Goal: Task Accomplishment & Management: Complete application form

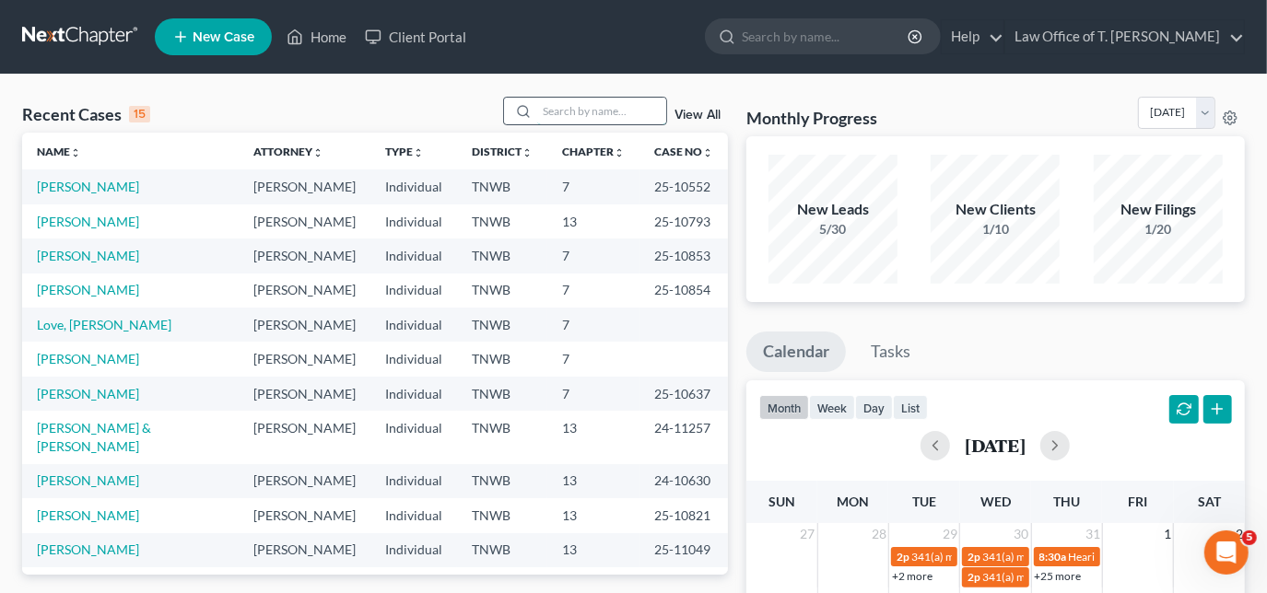
click at [579, 119] on input "search" at bounding box center [601, 111] width 129 height 27
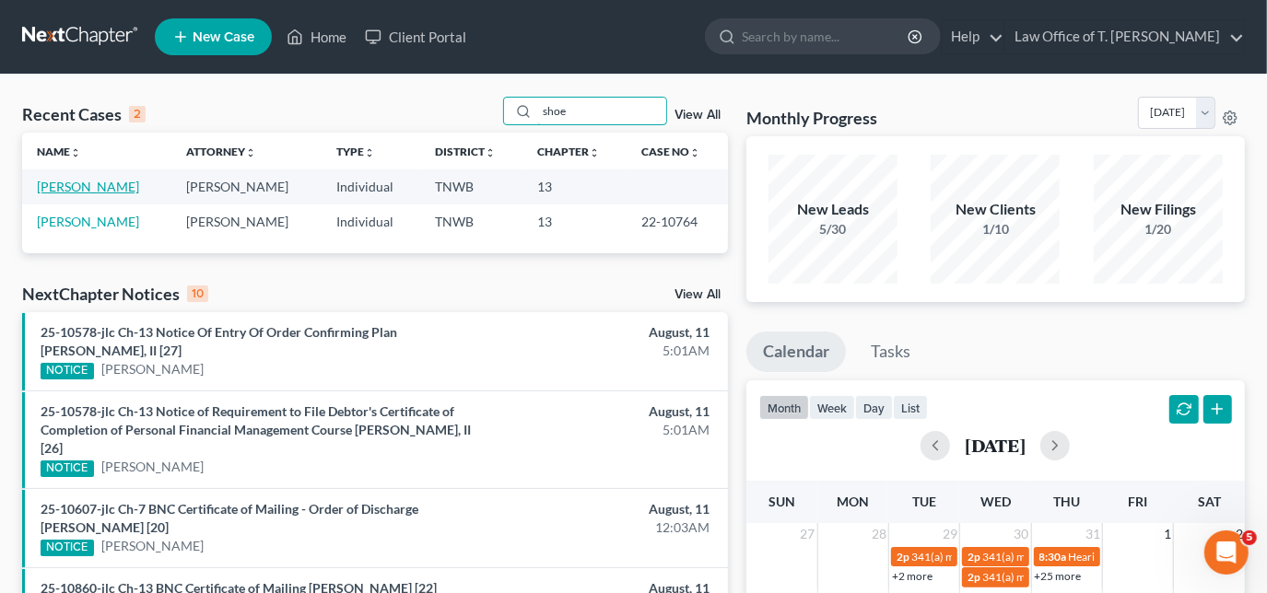
type input "shoe"
click at [77, 186] on link "[PERSON_NAME]" at bounding box center [88, 187] width 102 height 16
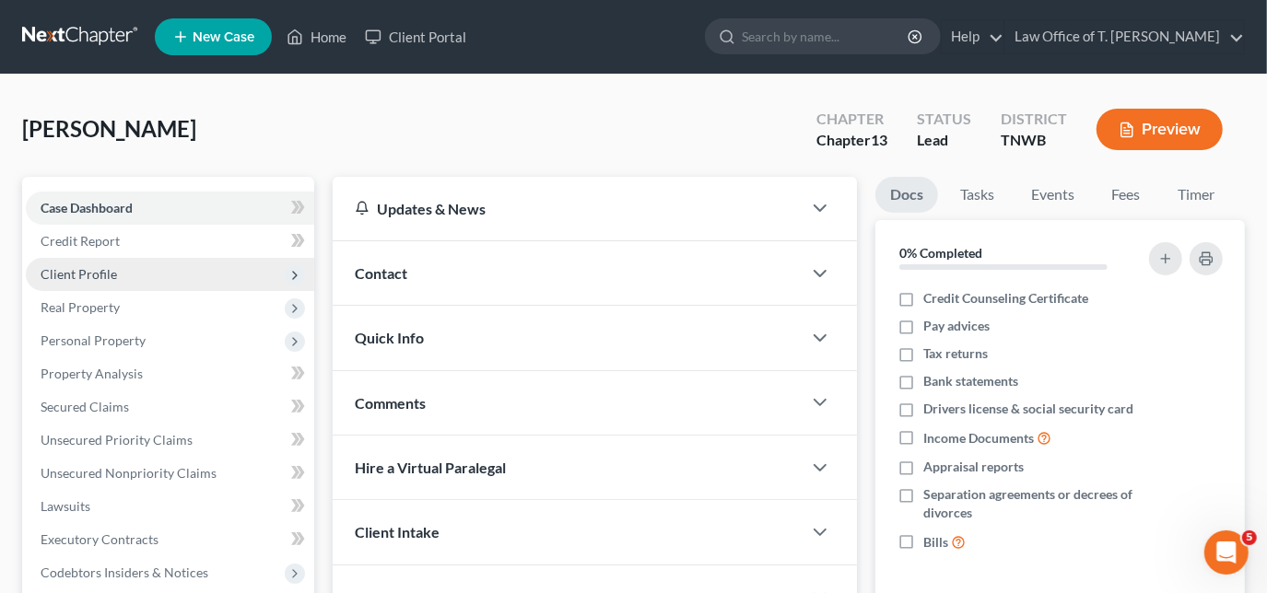
click at [100, 267] on span "Client Profile" at bounding box center [79, 274] width 76 height 16
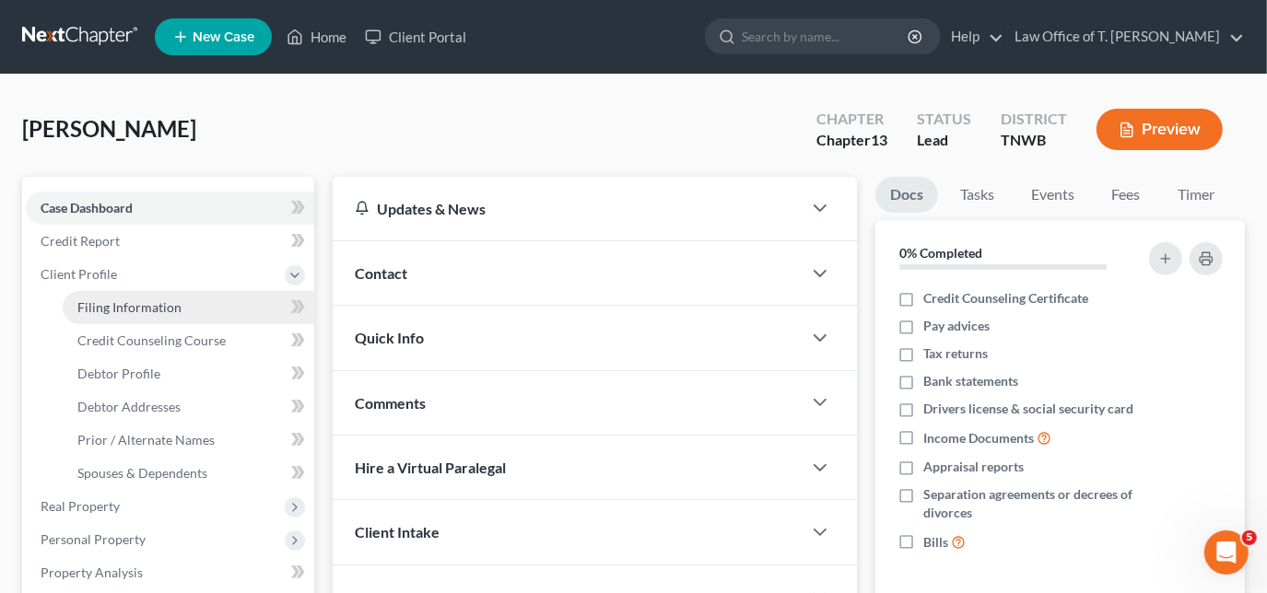
click at [118, 311] on span "Filing Information" at bounding box center [129, 307] width 104 height 16
select select "1"
select select "0"
select select "3"
select select "44"
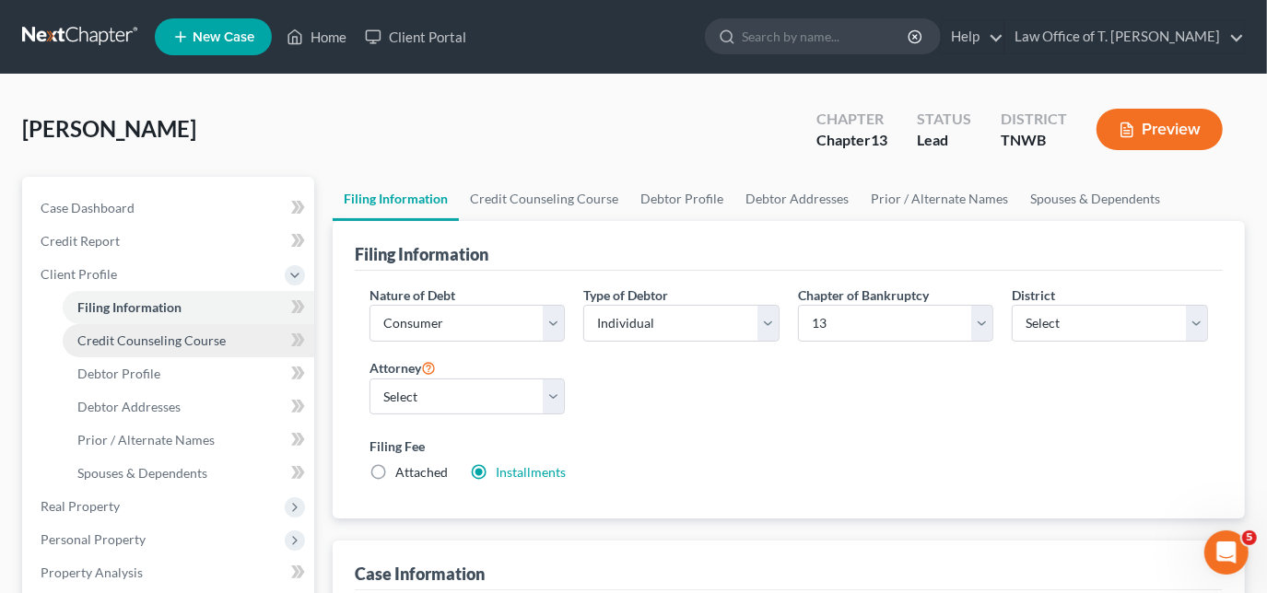
click at [179, 339] on span "Credit Counseling Course" at bounding box center [151, 341] width 148 height 16
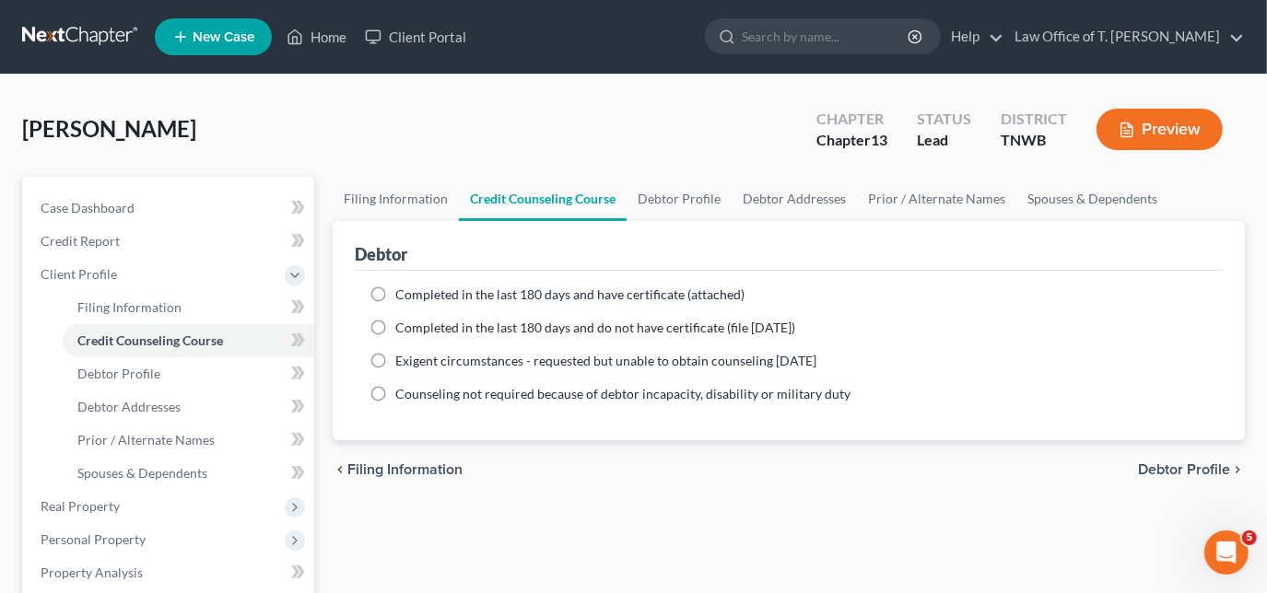
click at [395, 295] on label "Completed in the last 180 days and have certificate (attached)" at bounding box center [569, 295] width 349 height 18
click at [403, 295] on input "Completed in the last 180 days and have certificate (attached)" at bounding box center [409, 292] width 12 height 12
radio input "true"
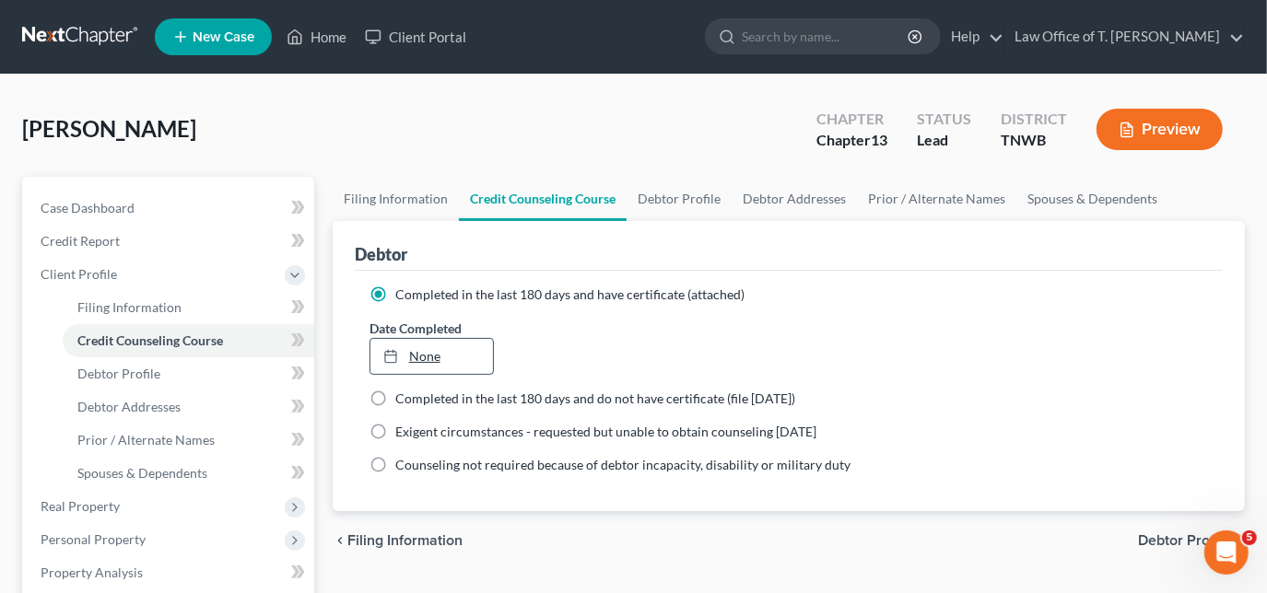
click at [393, 355] on icon at bounding box center [390, 356] width 15 height 15
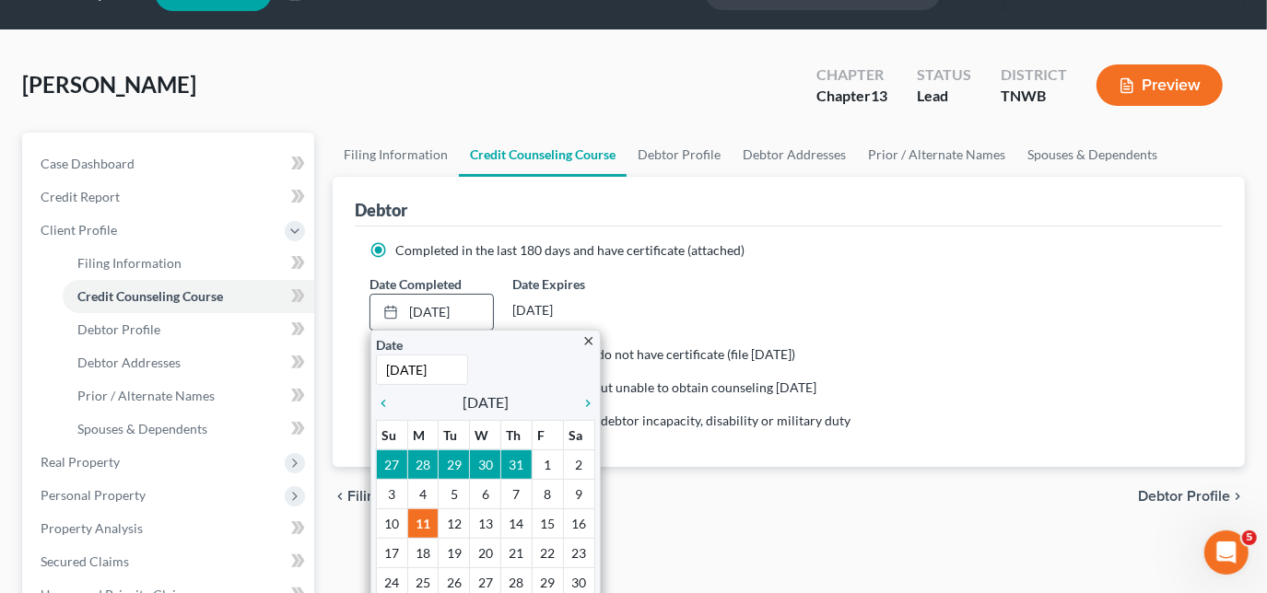
scroll to position [83, 0]
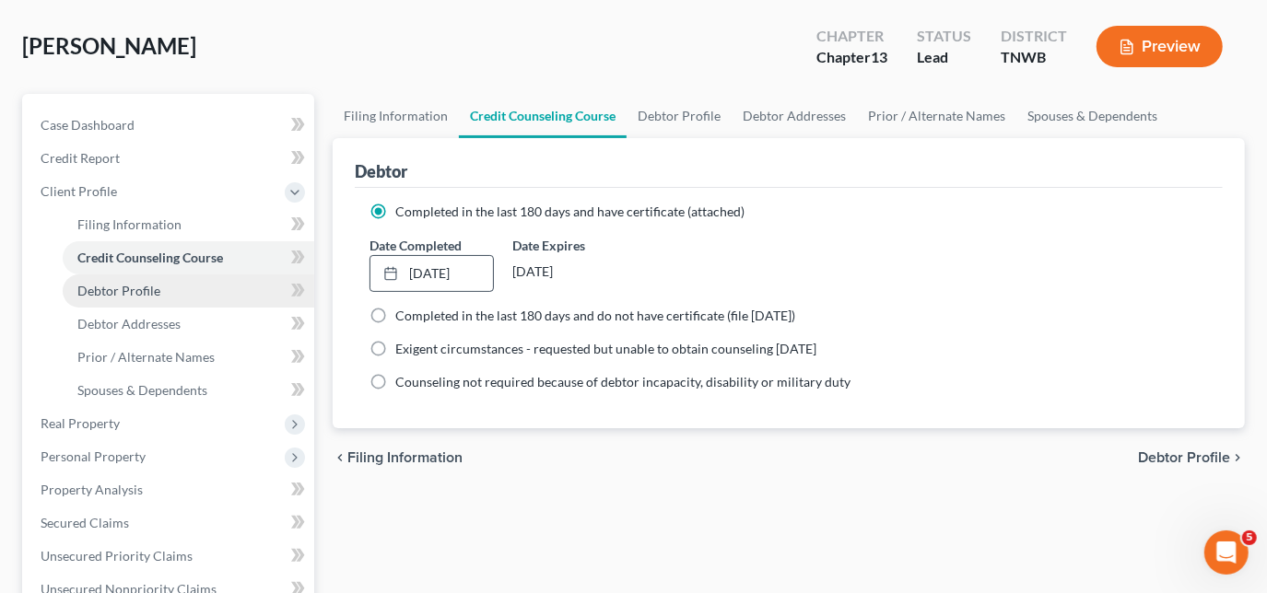
click at [157, 293] on span "Debtor Profile" at bounding box center [118, 291] width 83 height 16
select select "0"
select select "1"
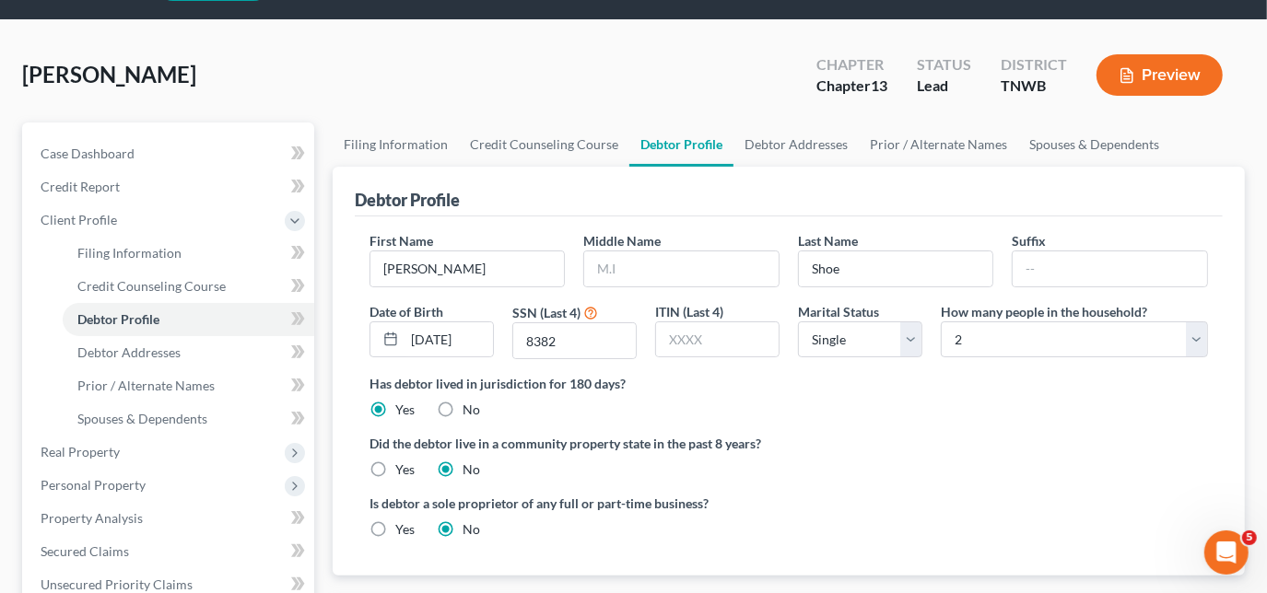
scroll to position [83, 0]
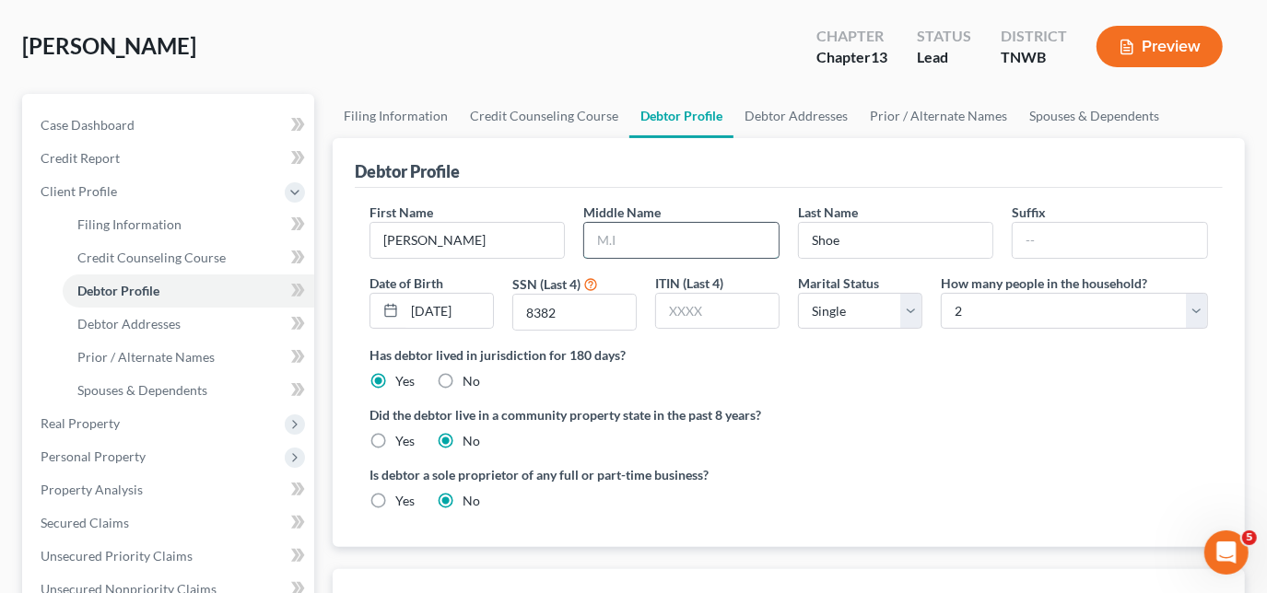
click at [675, 246] on input "text" at bounding box center [681, 240] width 194 height 35
drag, startPoint x: 675, startPoint y: 246, endPoint x: 628, endPoint y: 230, distance: 49.5
click at [628, 230] on input "text" at bounding box center [681, 240] width 194 height 35
type input "C"
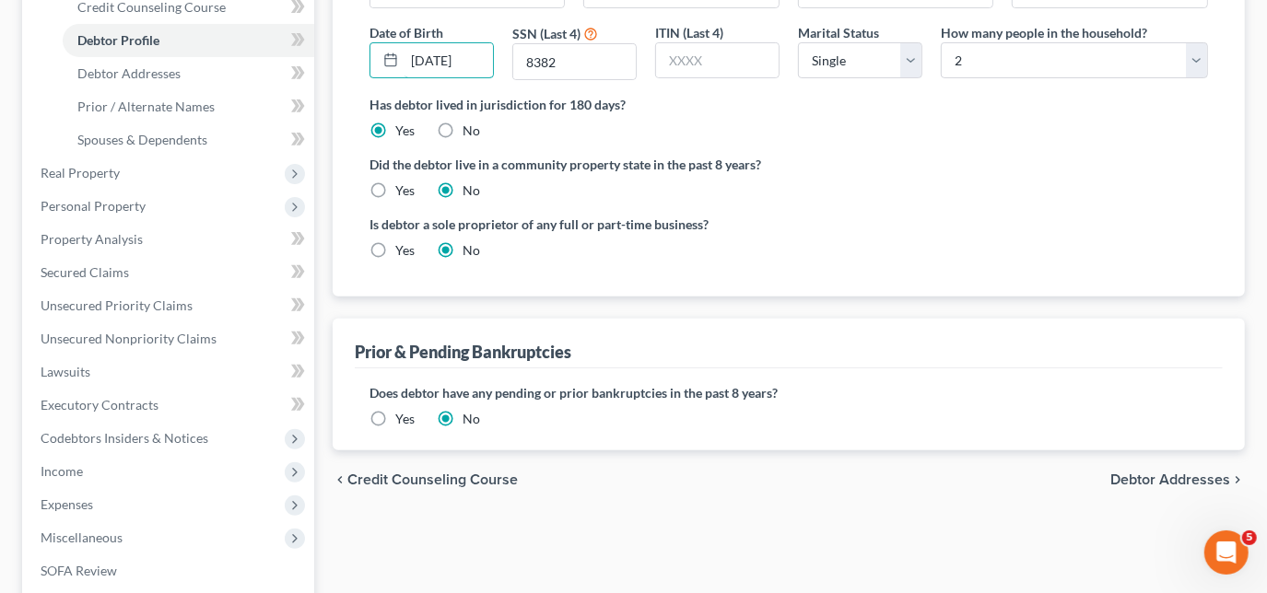
scroll to position [335, 0]
click at [395, 417] on label "Yes" at bounding box center [404, 418] width 19 height 18
click at [403, 417] on input "Yes" at bounding box center [409, 415] width 12 height 12
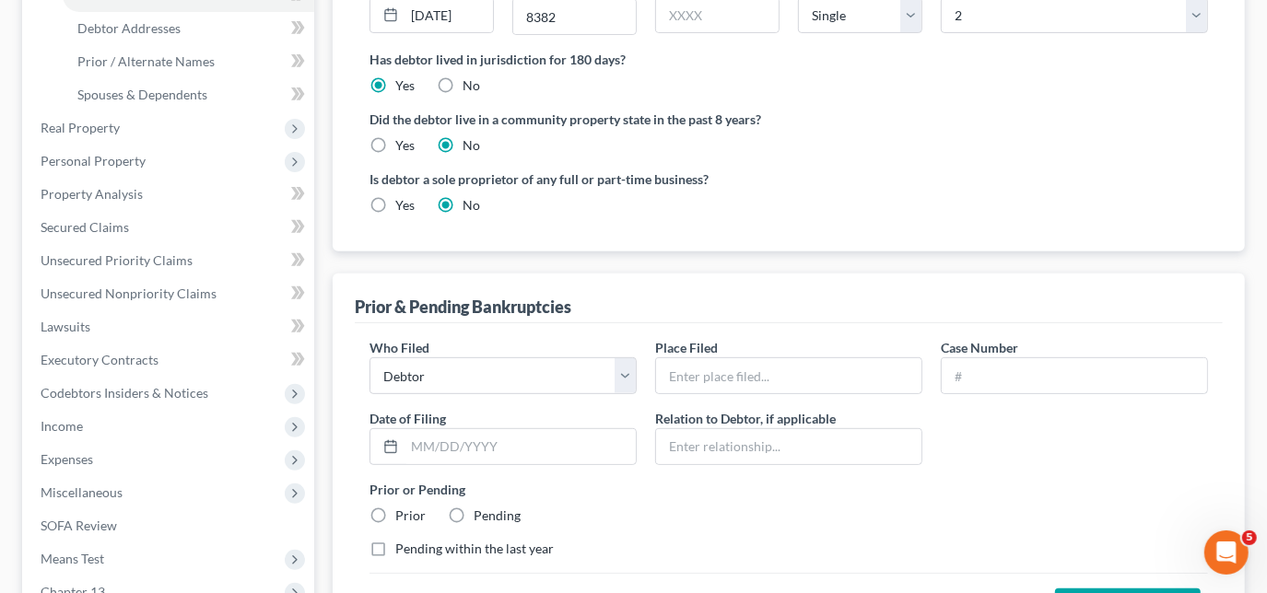
scroll to position [418, 0]
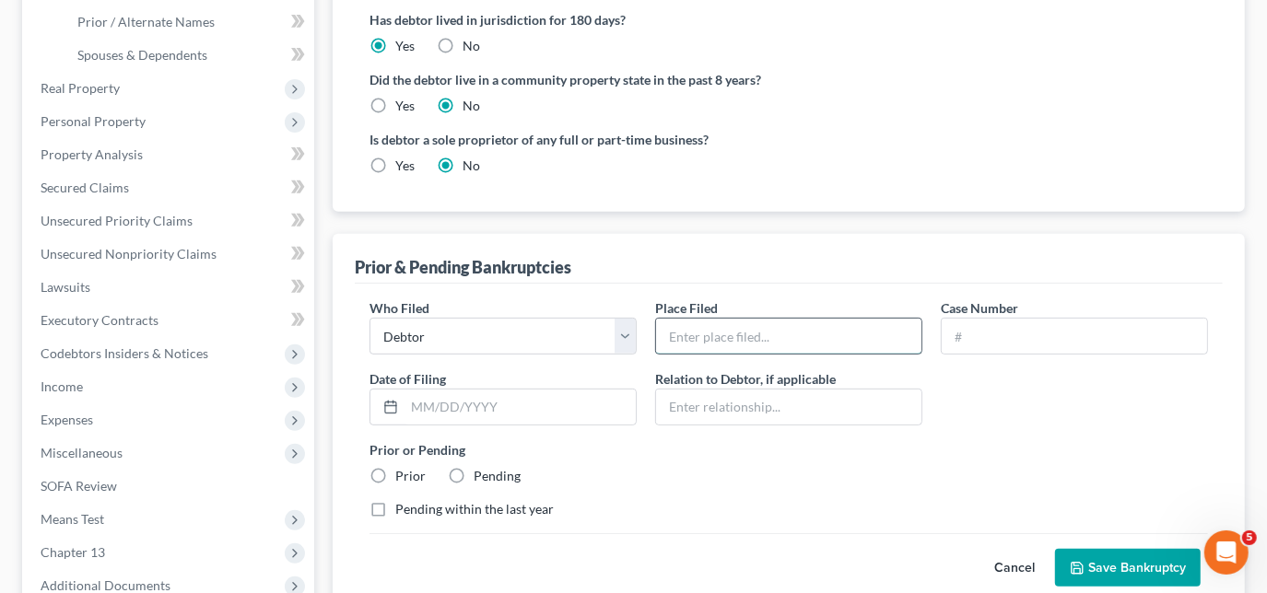
click at [739, 334] on input "text" at bounding box center [788, 336] width 265 height 35
type input "Western District of [US_STATE]"
click at [1001, 335] on input "text" at bounding box center [1074, 336] width 265 height 35
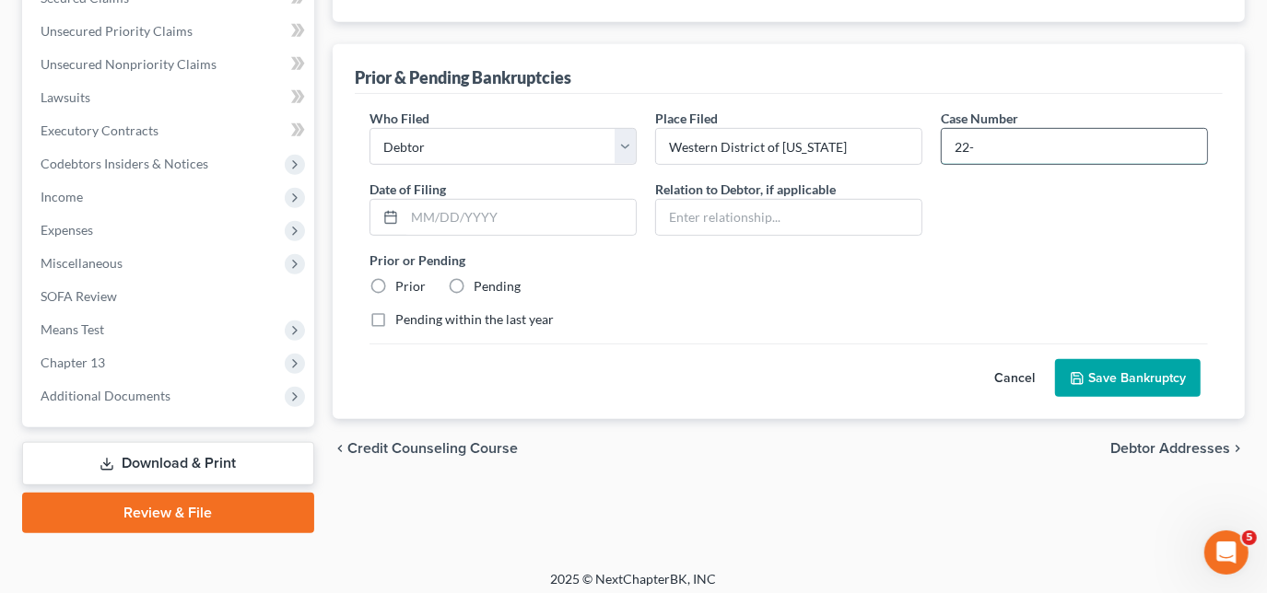
scroll to position [616, 0]
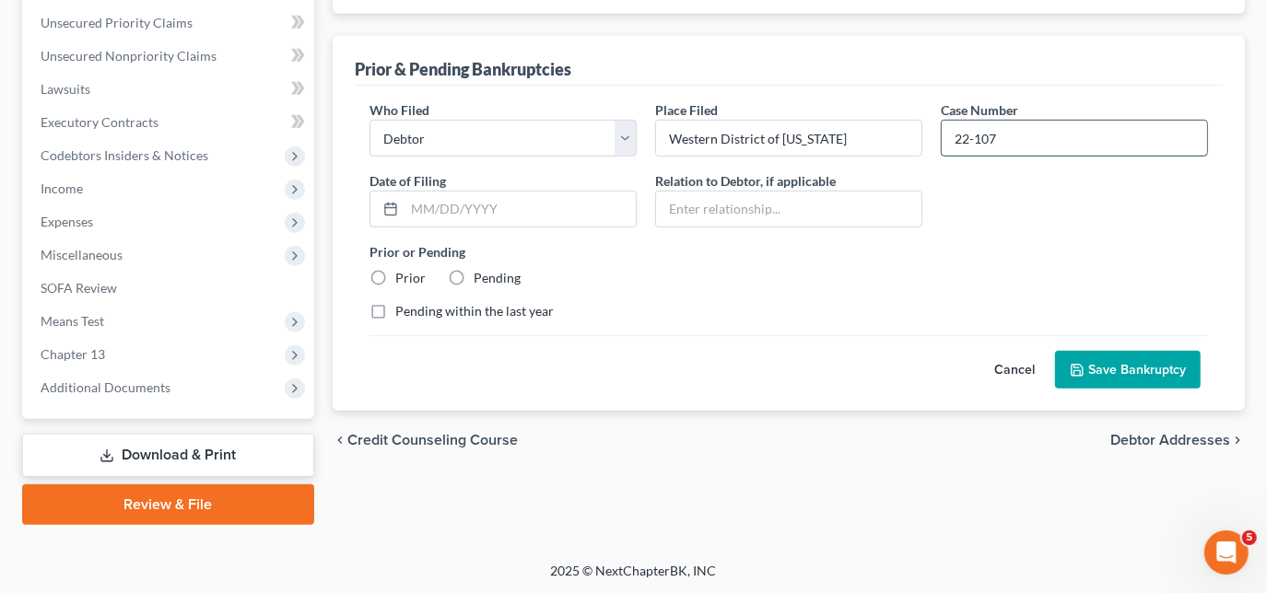
click at [1020, 138] on input "22-107" at bounding box center [1074, 138] width 265 height 35
type input "22-10764"
click at [457, 208] on input "text" at bounding box center [520, 209] width 231 height 35
type input "[DATE]"
click at [395, 279] on label "Prior" at bounding box center [410, 278] width 30 height 18
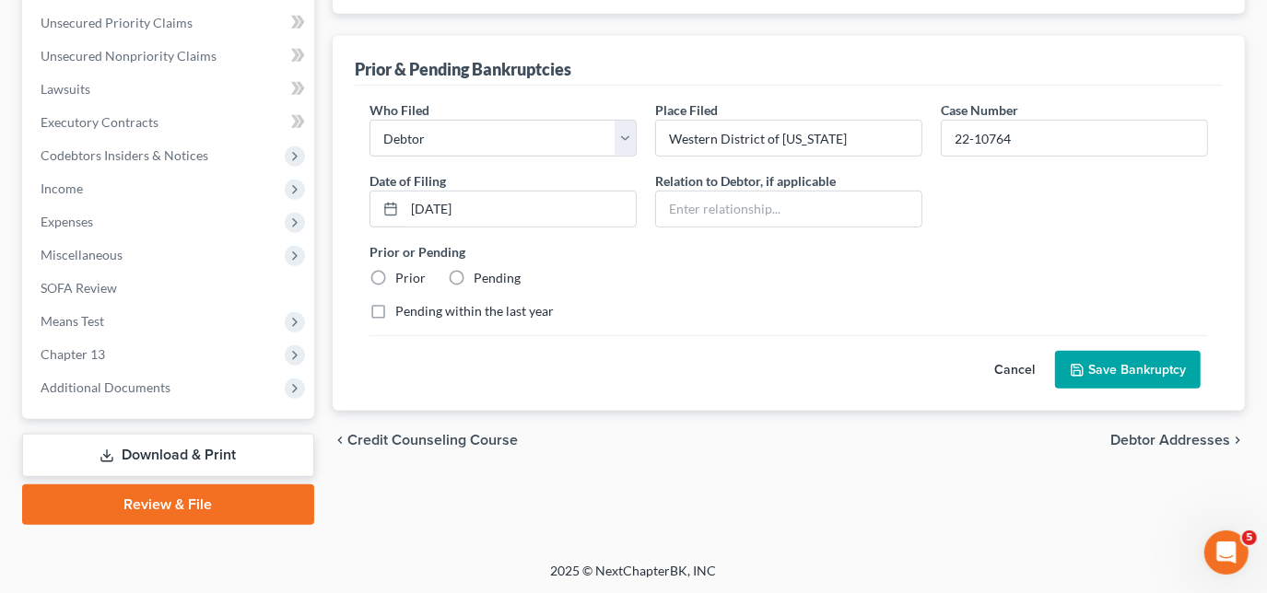
click at [403, 279] on input "Prior" at bounding box center [409, 275] width 12 height 12
radio input "true"
click at [1132, 364] on button "Save Bankruptcy" at bounding box center [1128, 370] width 146 height 39
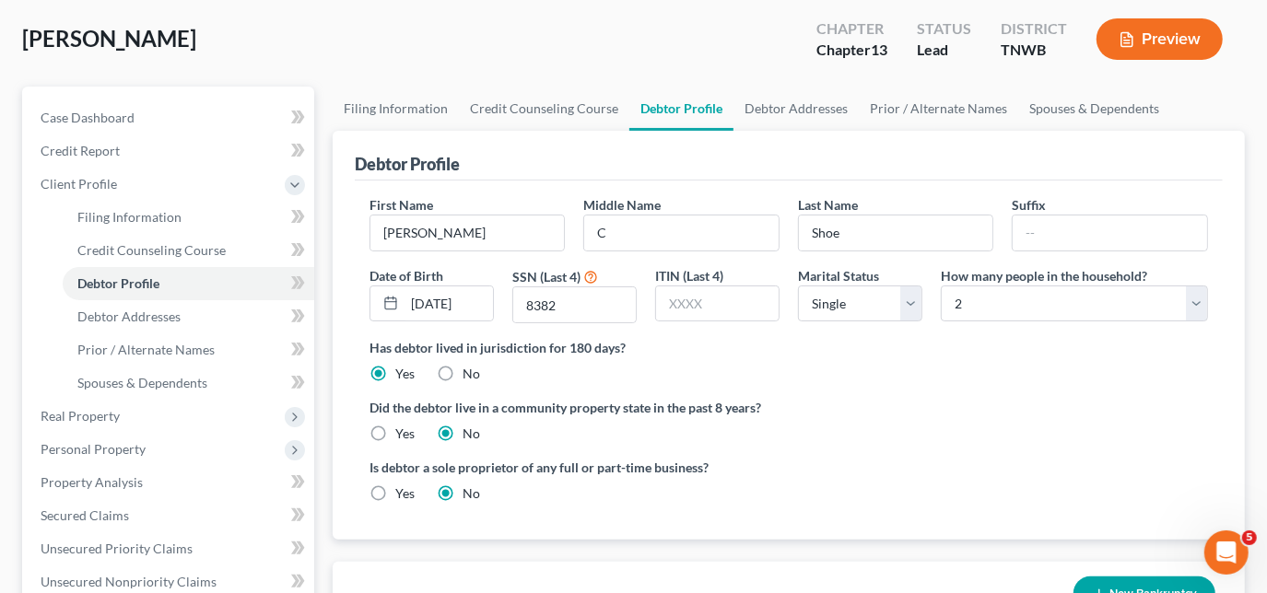
scroll to position [0, 0]
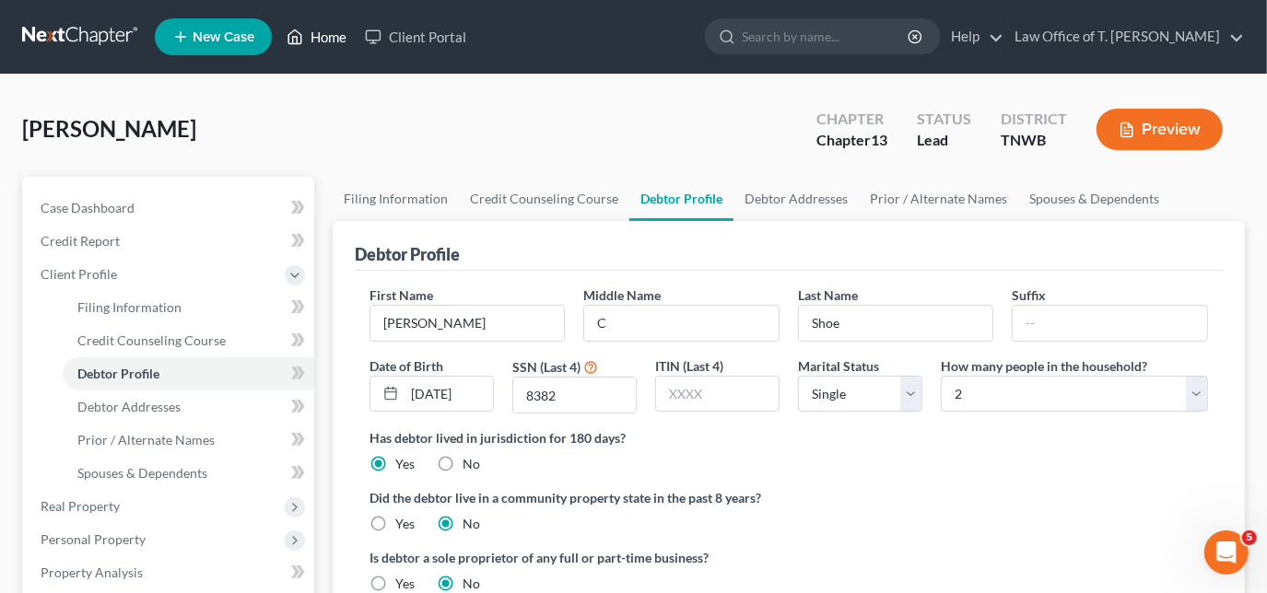
click at [326, 43] on link "Home" at bounding box center [316, 36] width 78 height 33
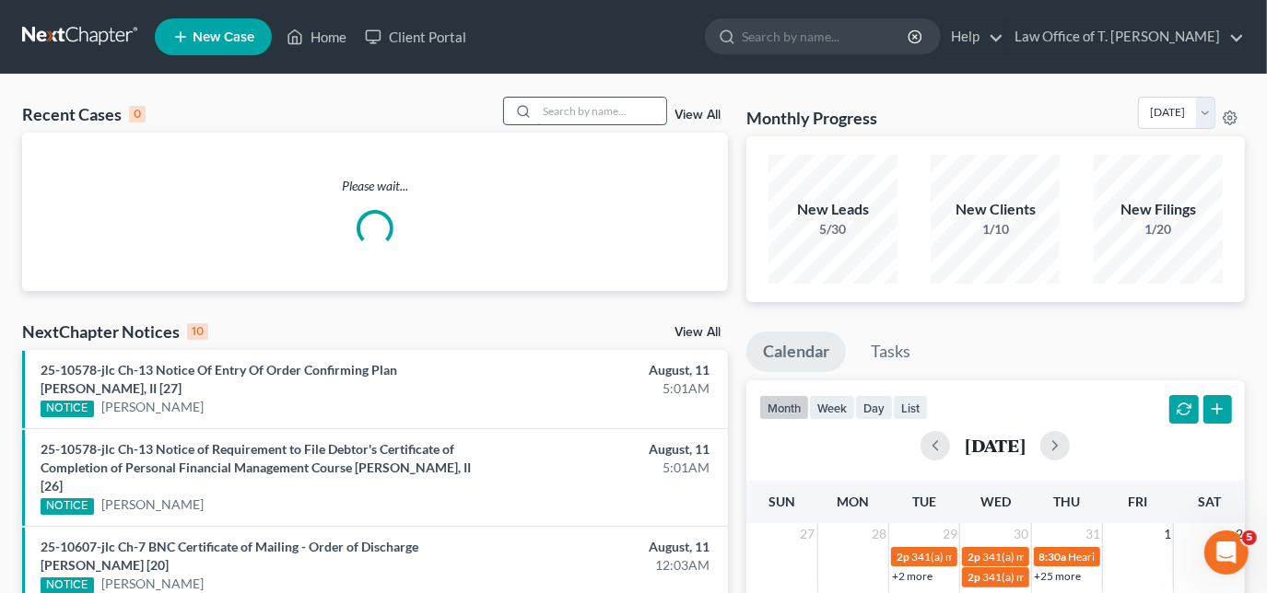
click at [569, 109] on input "search" at bounding box center [601, 111] width 129 height 27
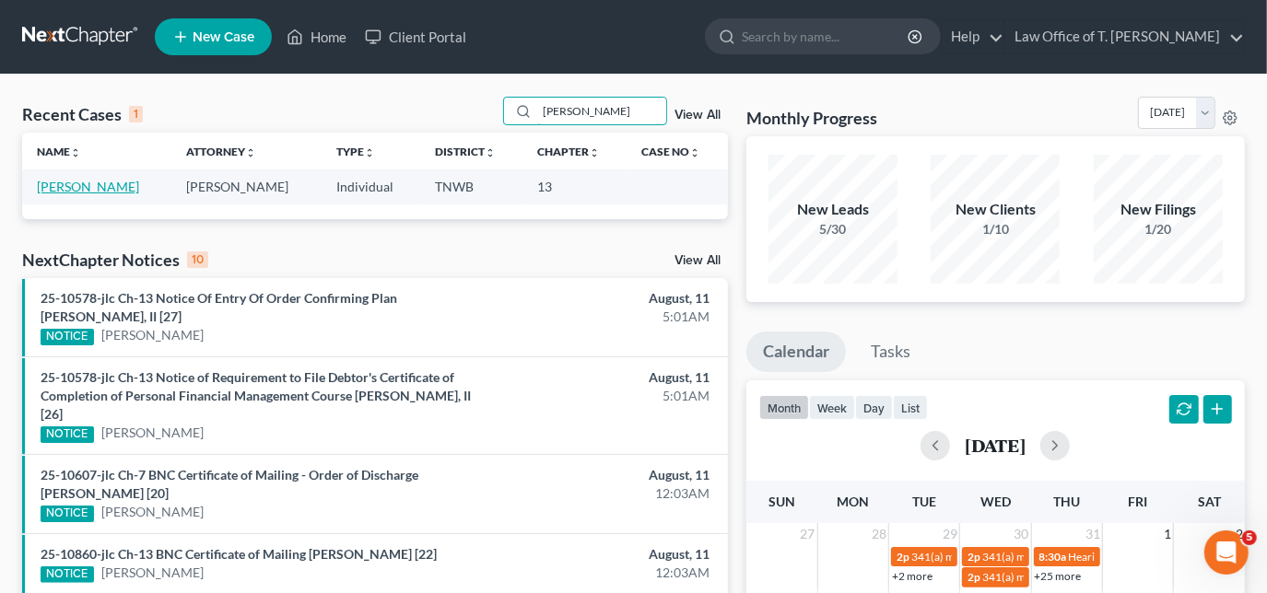
type input "[PERSON_NAME]"
click at [105, 188] on link "[PERSON_NAME]" at bounding box center [88, 187] width 102 height 16
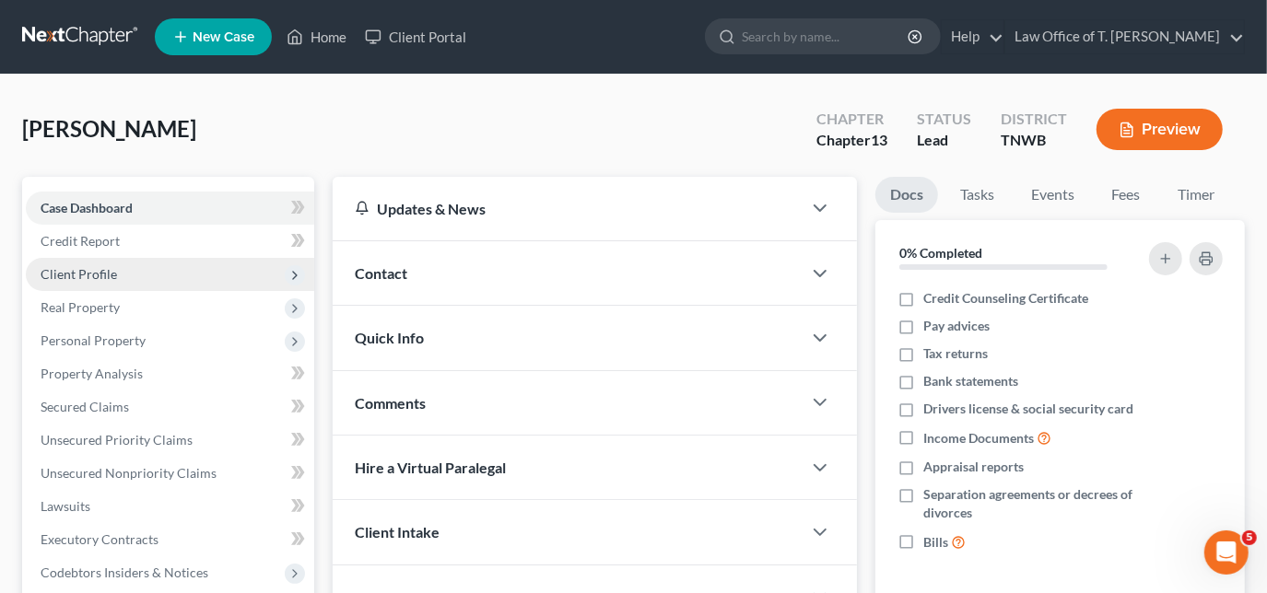
click at [101, 273] on span "Client Profile" at bounding box center [79, 274] width 76 height 16
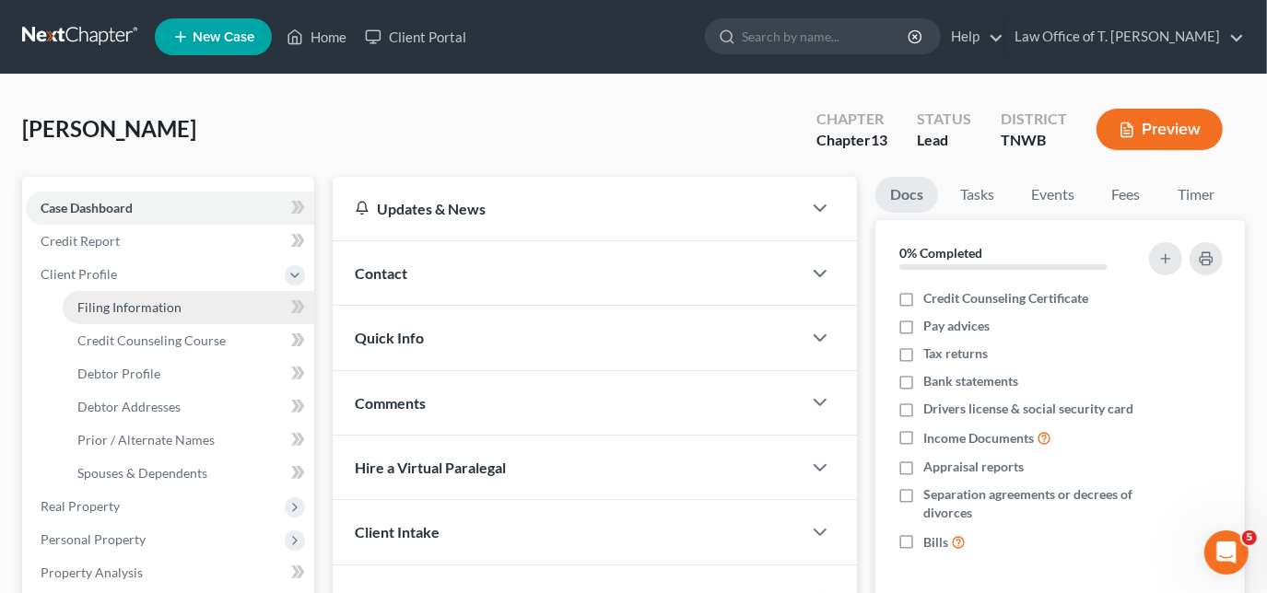
click at [136, 310] on span "Filing Information" at bounding box center [129, 307] width 104 height 16
select select "1"
select select "0"
select select "3"
select select "76"
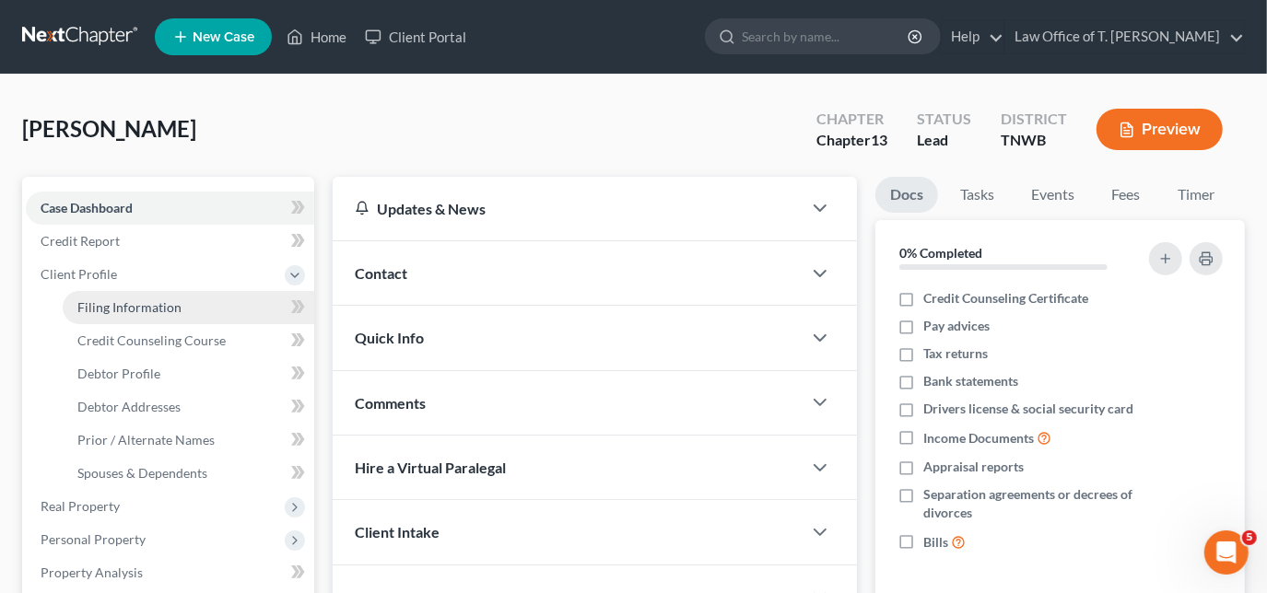
select select "0"
select select "44"
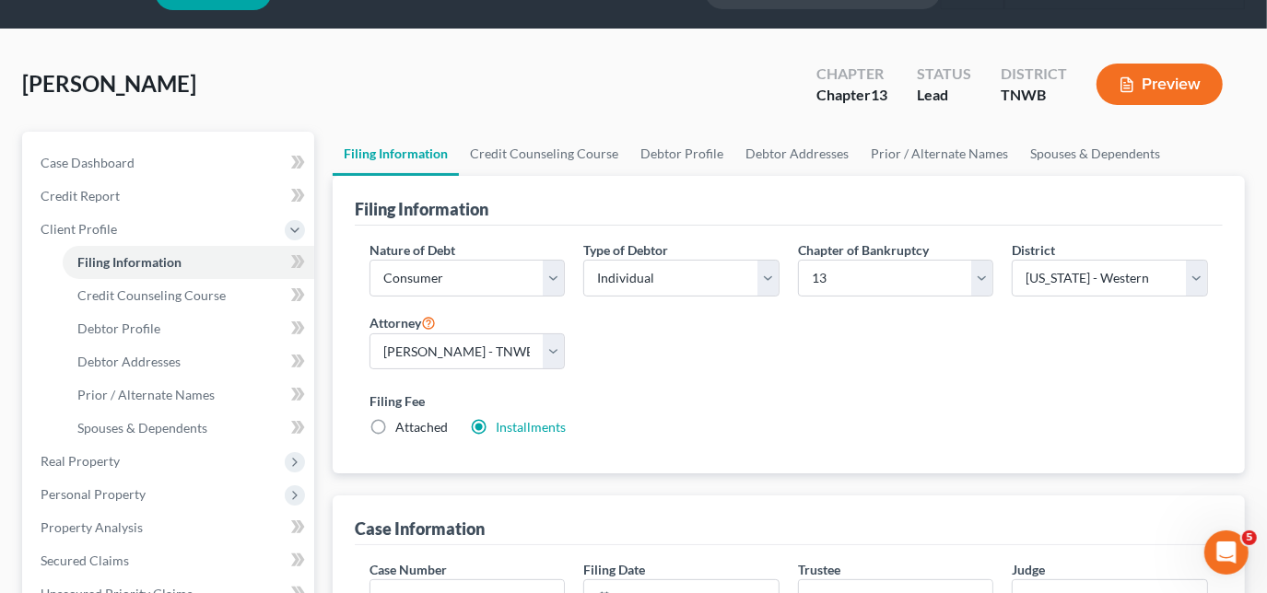
scroll to position [83, 0]
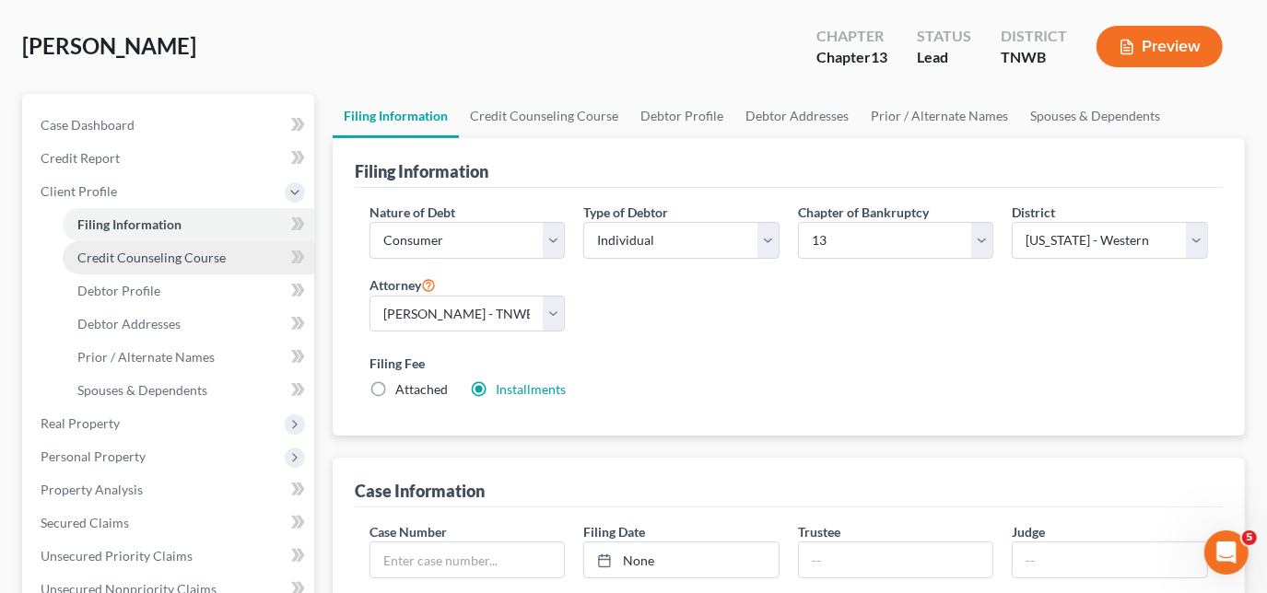
click at [210, 259] on span "Credit Counseling Course" at bounding box center [151, 258] width 148 height 16
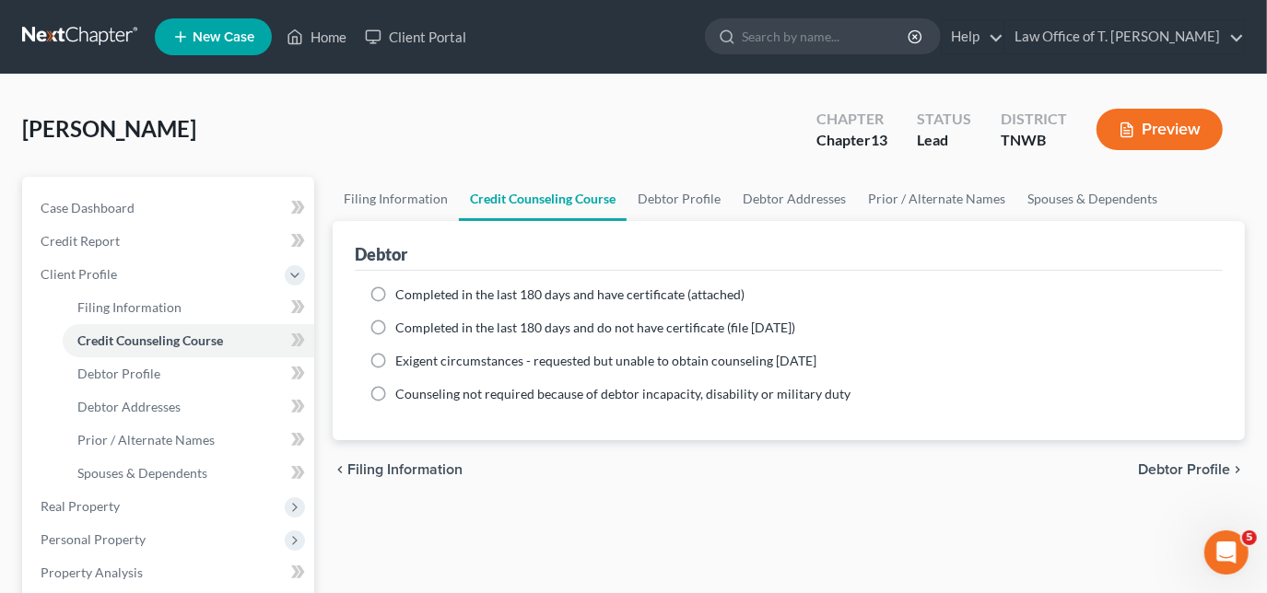
click at [395, 291] on label "Completed in the last 180 days and have certificate (attached)" at bounding box center [569, 295] width 349 height 18
click at [403, 291] on input "Completed in the last 180 days and have certificate (attached)" at bounding box center [409, 292] width 12 height 12
radio input "true"
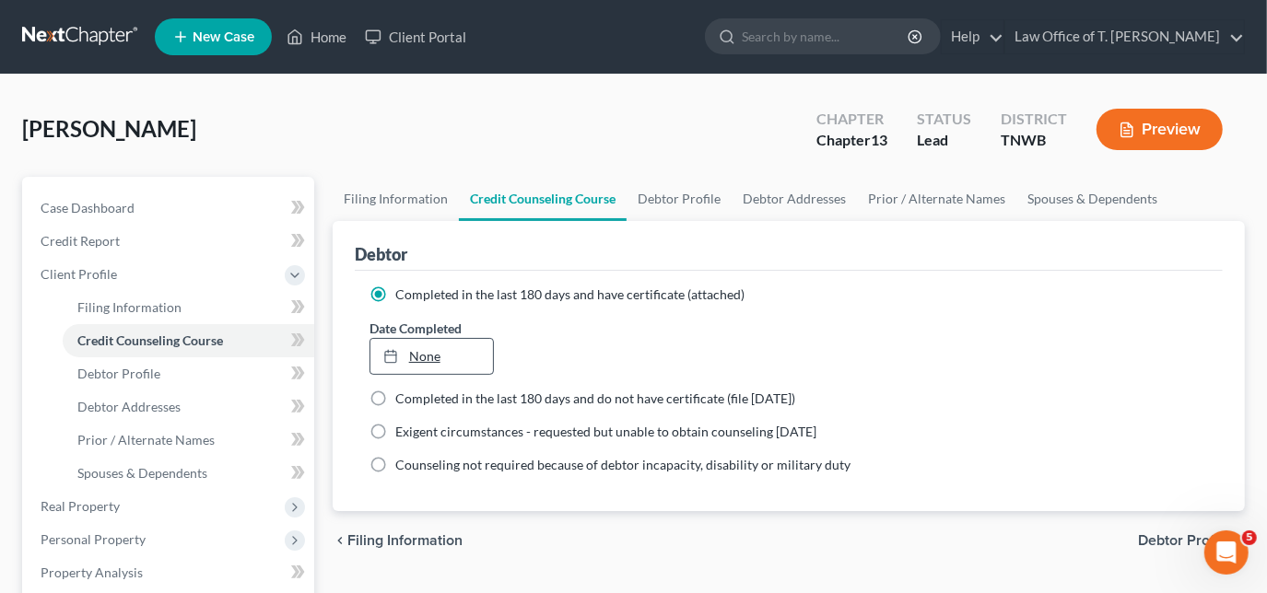
click at [420, 351] on link "None" at bounding box center [431, 356] width 123 height 35
type input "[DATE]"
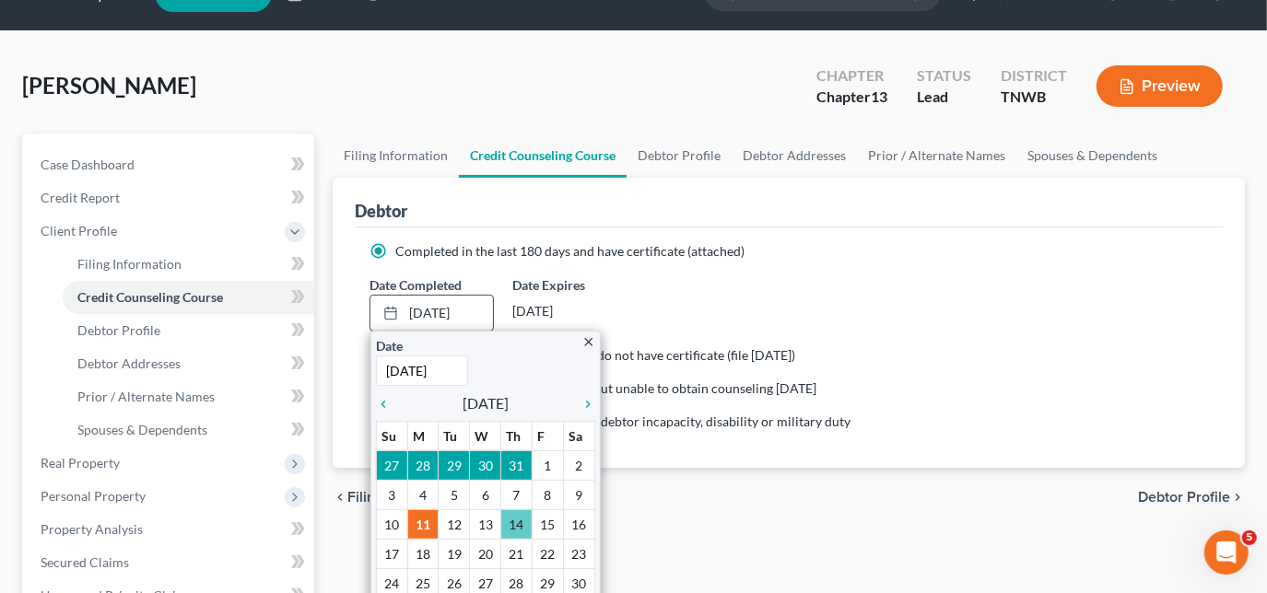
scroll to position [83, 0]
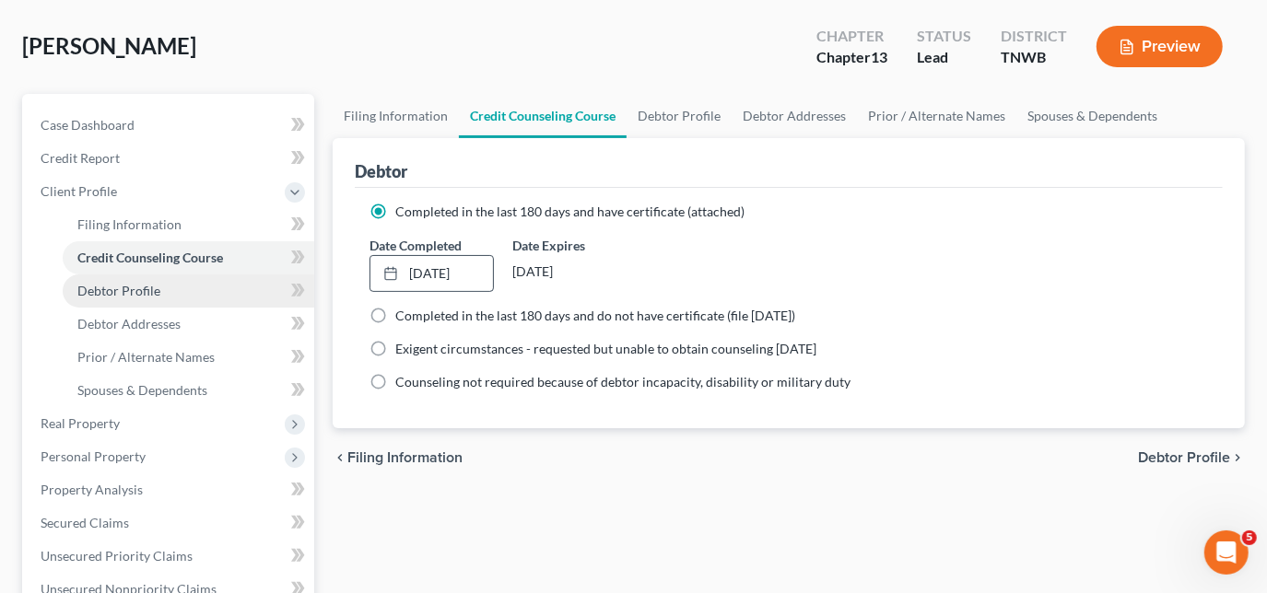
click at [142, 292] on span "Debtor Profile" at bounding box center [118, 291] width 83 height 16
select select "3"
select select "2"
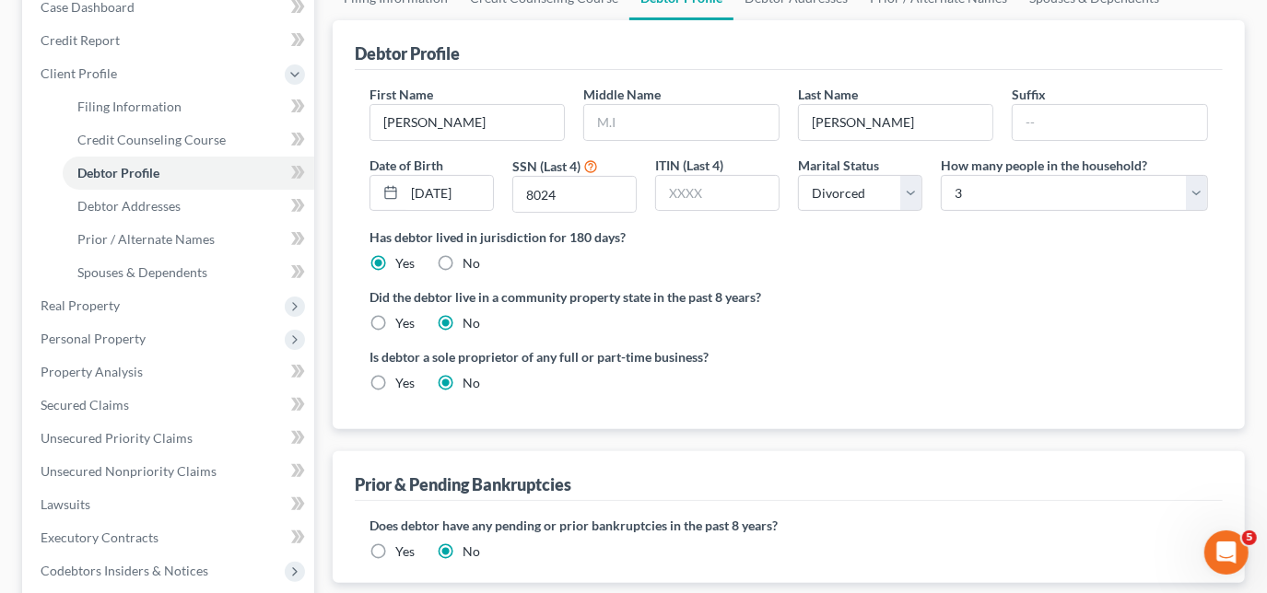
scroll to position [251, 0]
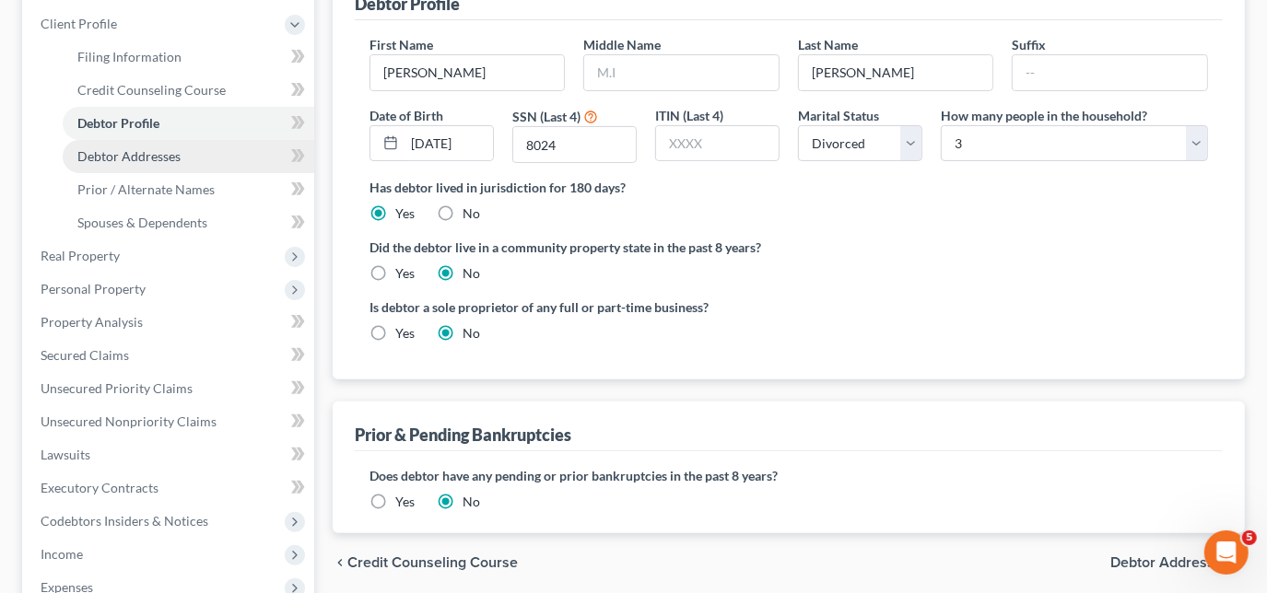
click at [164, 158] on span "Debtor Addresses" at bounding box center [128, 156] width 103 height 16
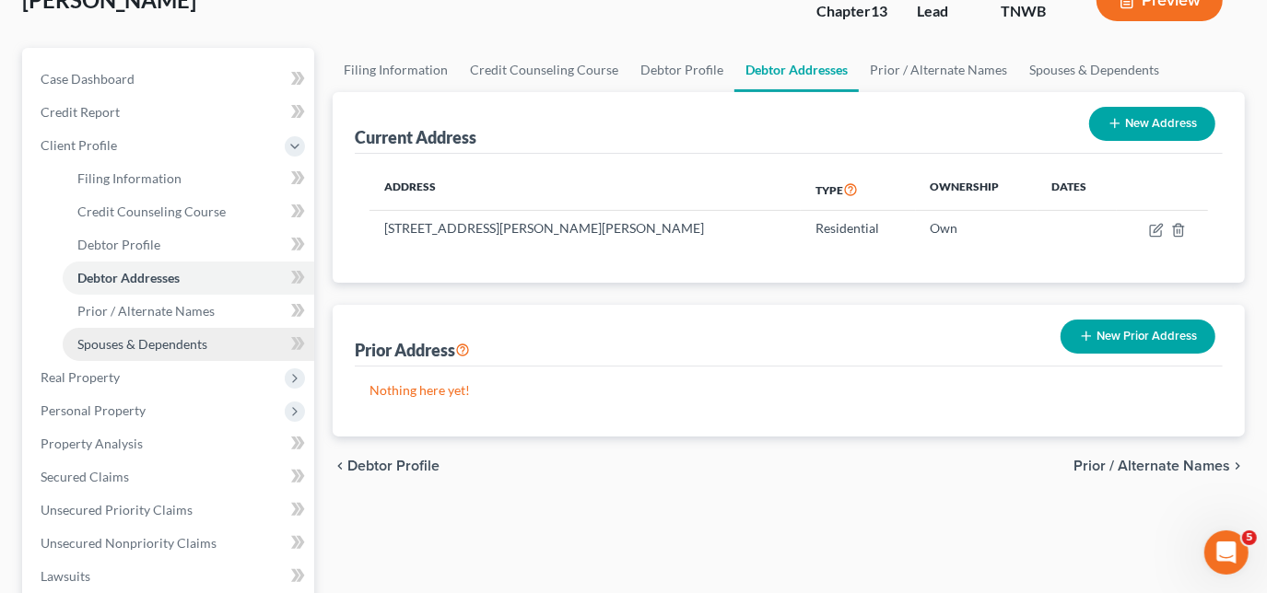
scroll to position [167, 0]
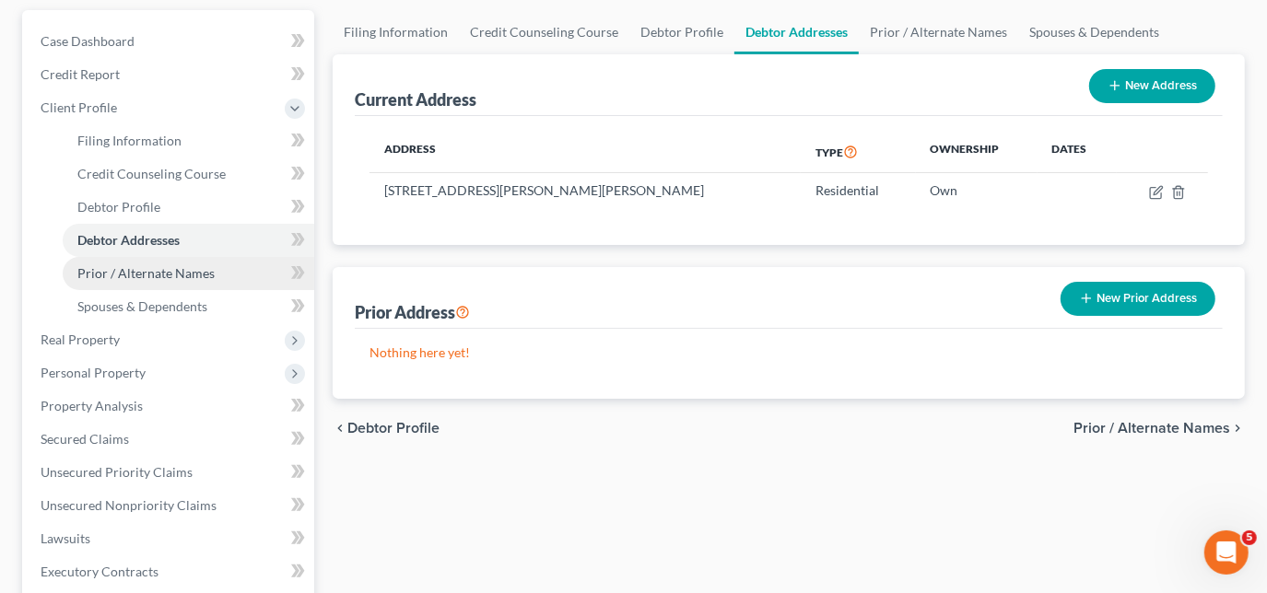
click at [145, 273] on span "Prior / Alternate Names" at bounding box center [145, 273] width 137 height 16
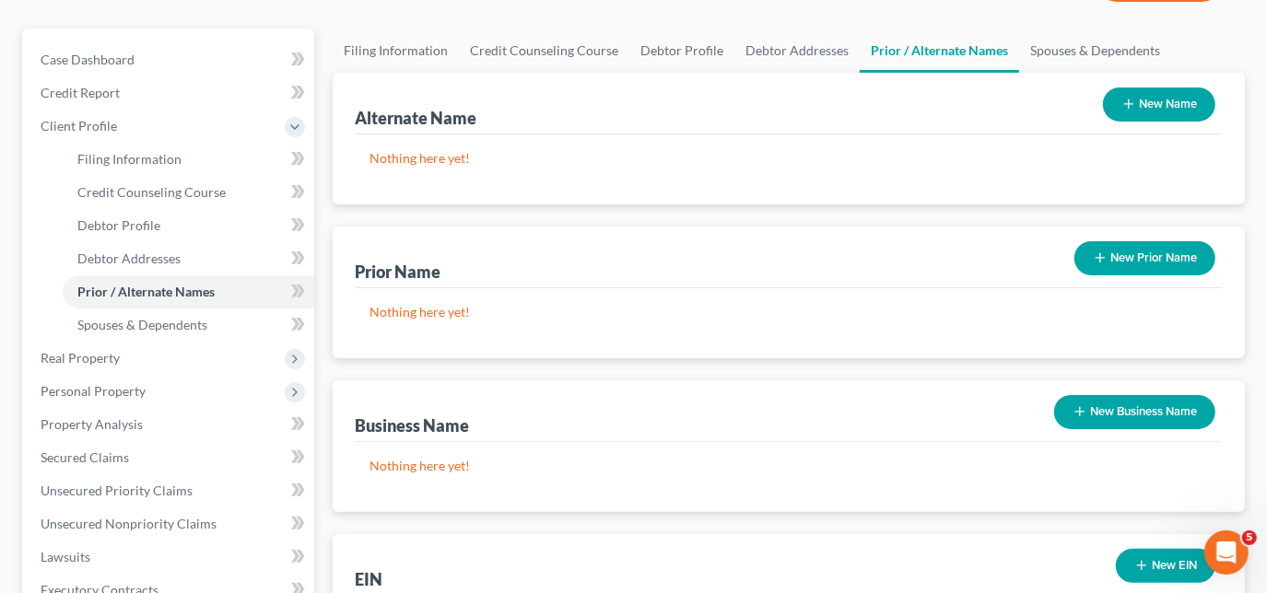
scroll to position [167, 0]
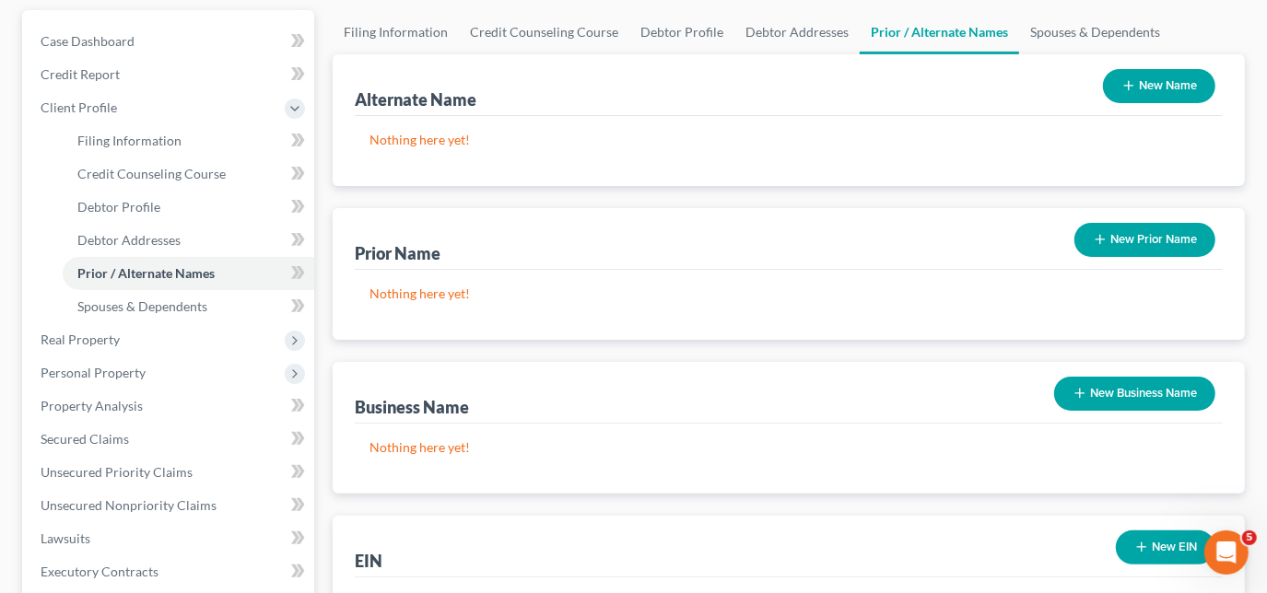
click at [1105, 241] on icon "button" at bounding box center [1100, 239] width 15 height 15
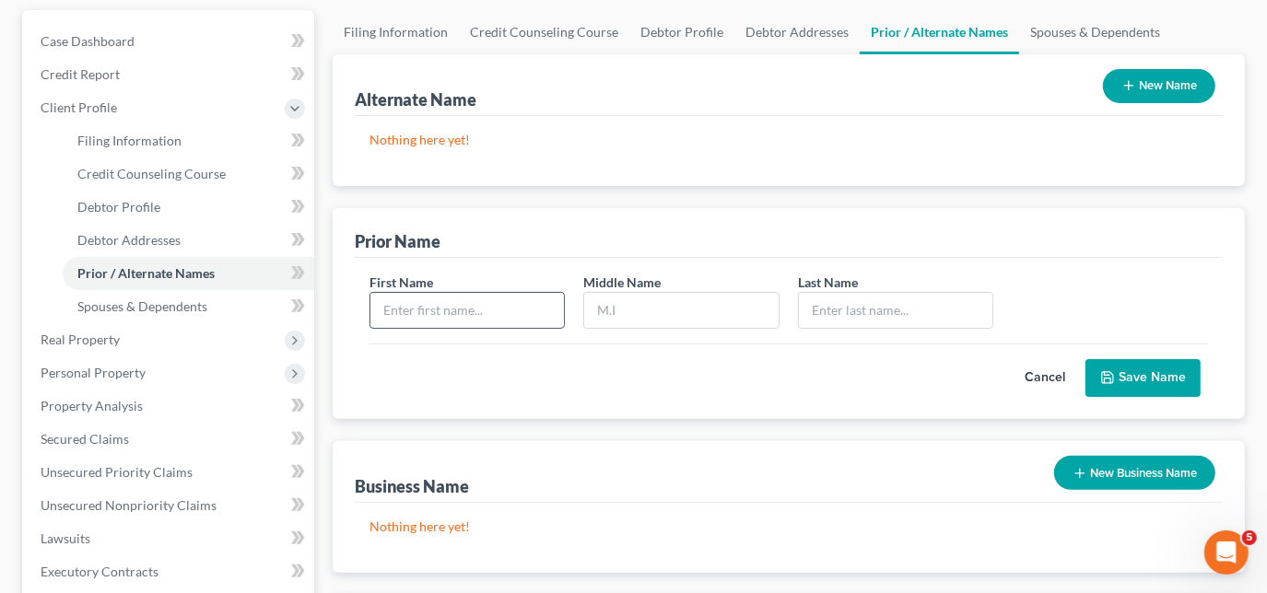
click at [499, 311] on input "text" at bounding box center [467, 310] width 194 height 35
type input "t"
type input "[PERSON_NAME]"
click at [1117, 370] on button "Save Name" at bounding box center [1143, 378] width 115 height 39
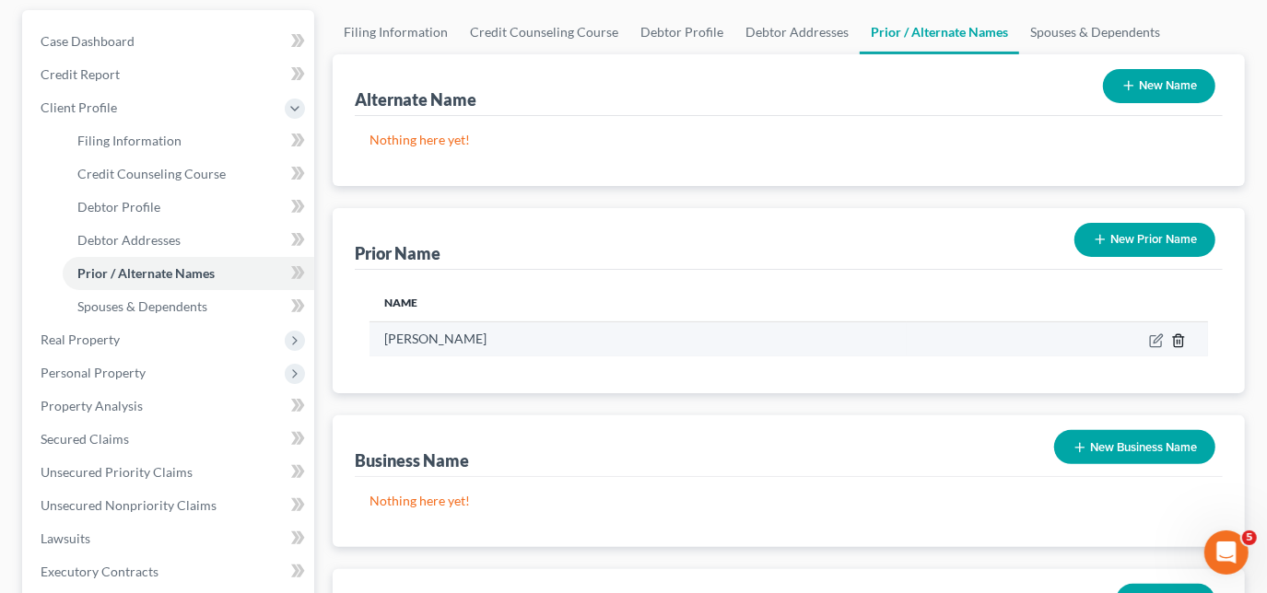
click at [1176, 341] on icon "button" at bounding box center [1178, 341] width 15 height 15
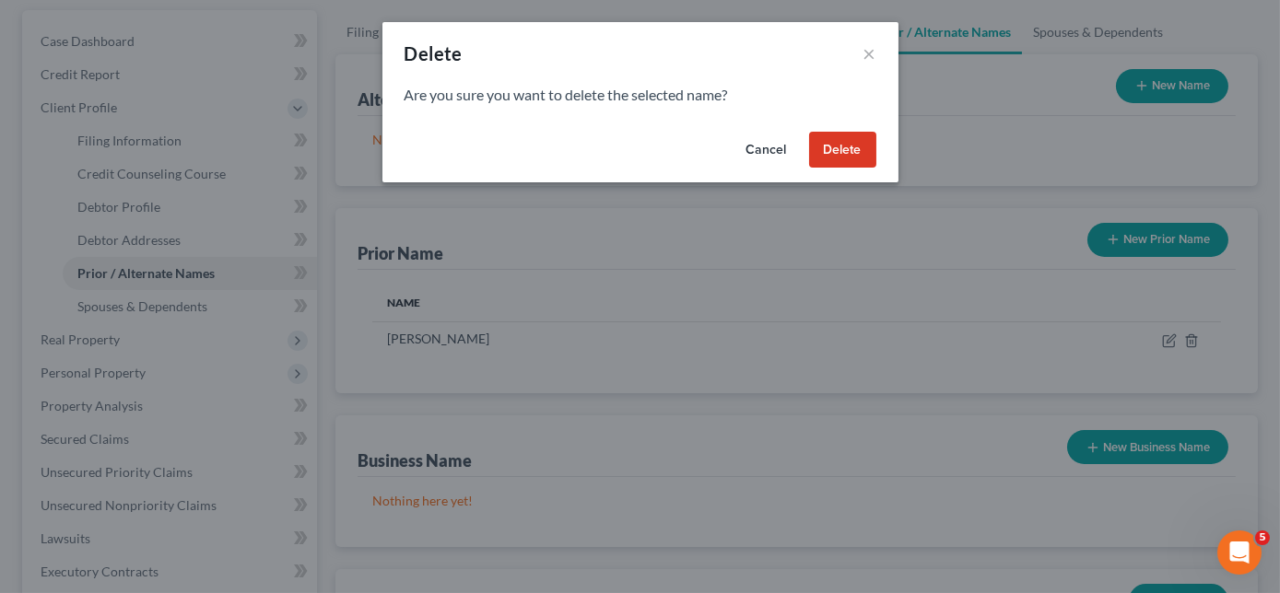
click at [846, 154] on button "Delete" at bounding box center [842, 150] width 67 height 37
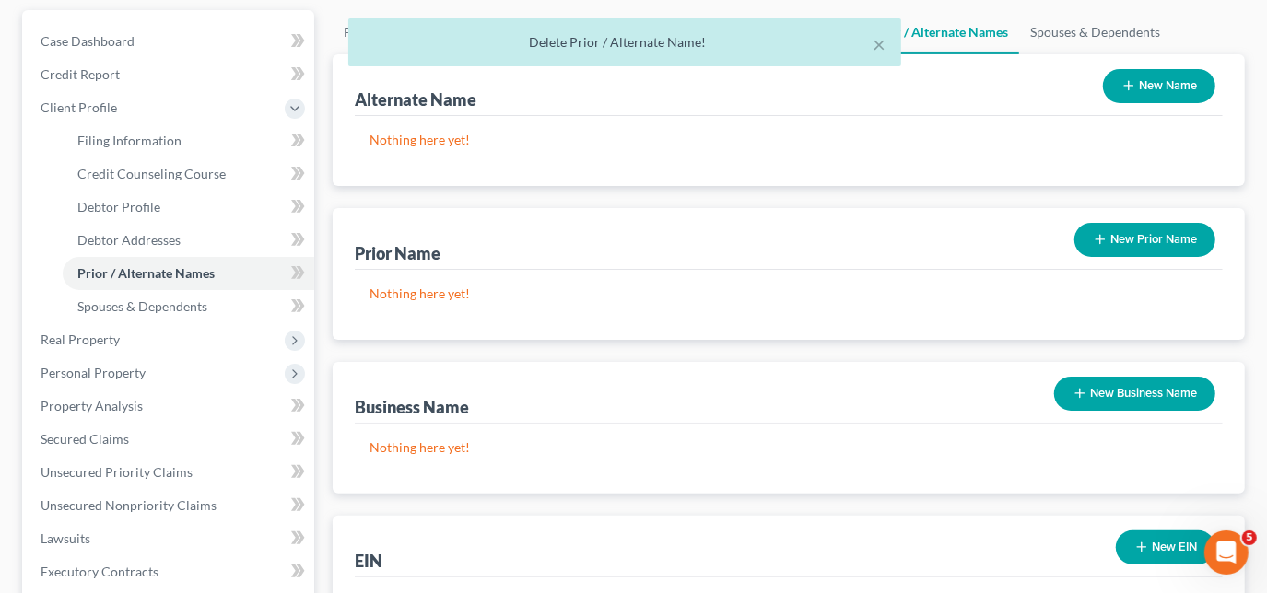
click at [1149, 95] on button "New Name" at bounding box center [1159, 86] width 112 height 34
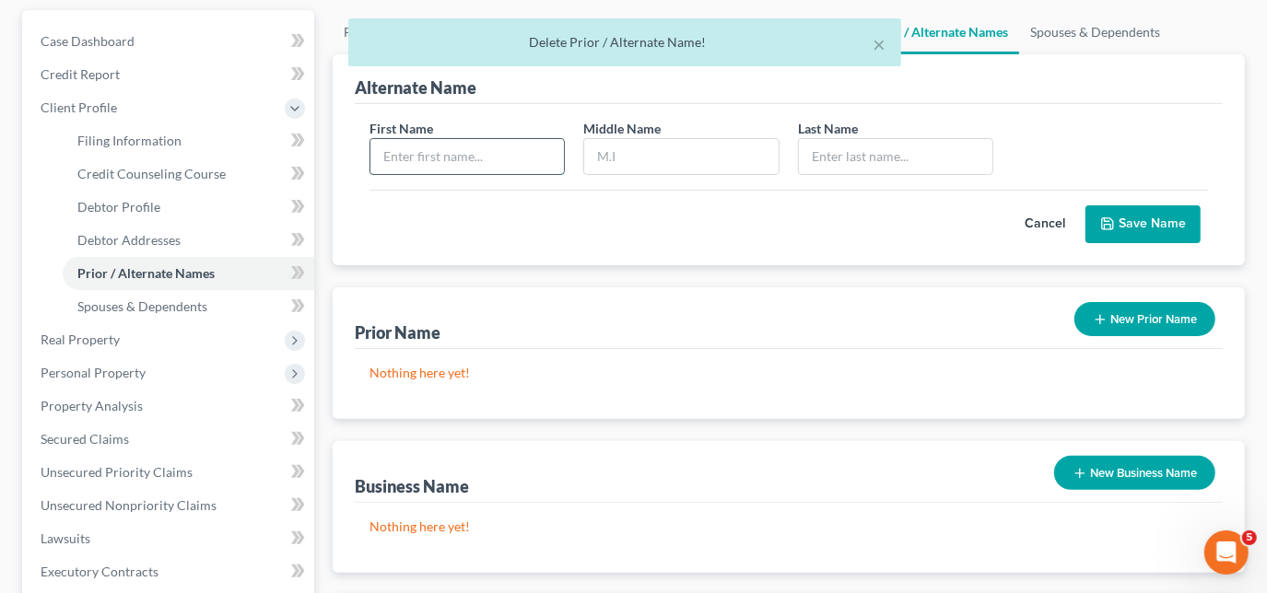
click at [481, 158] on input "text" at bounding box center [467, 156] width 194 height 35
type input "[PERSON_NAME]"
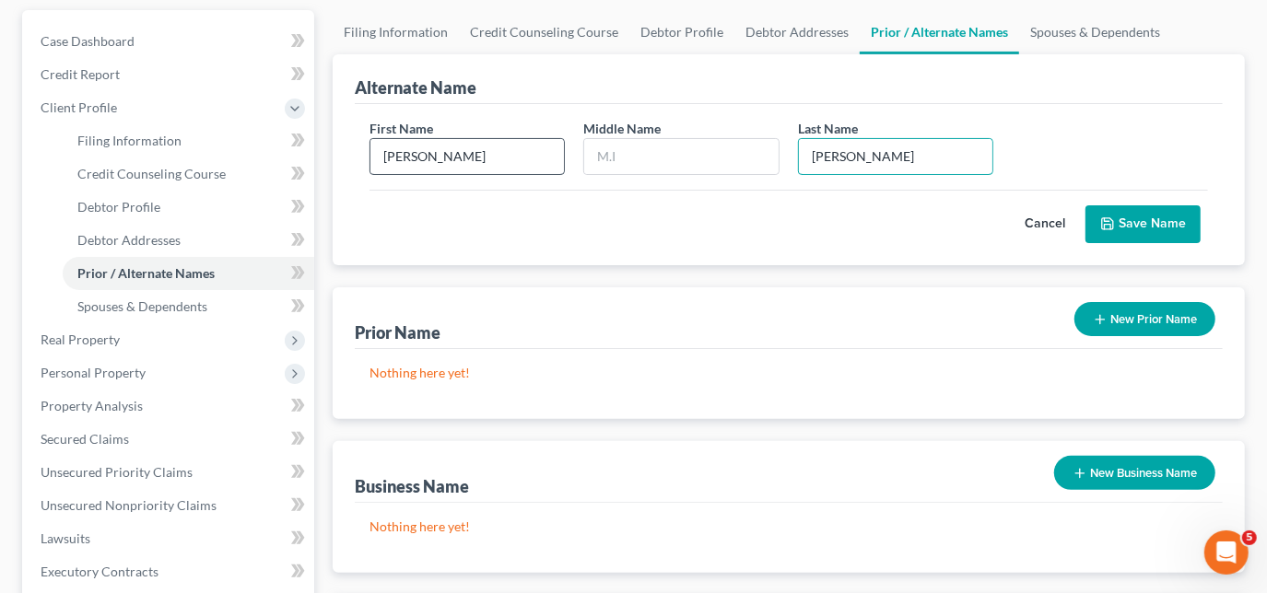
type input "[PERSON_NAME]"
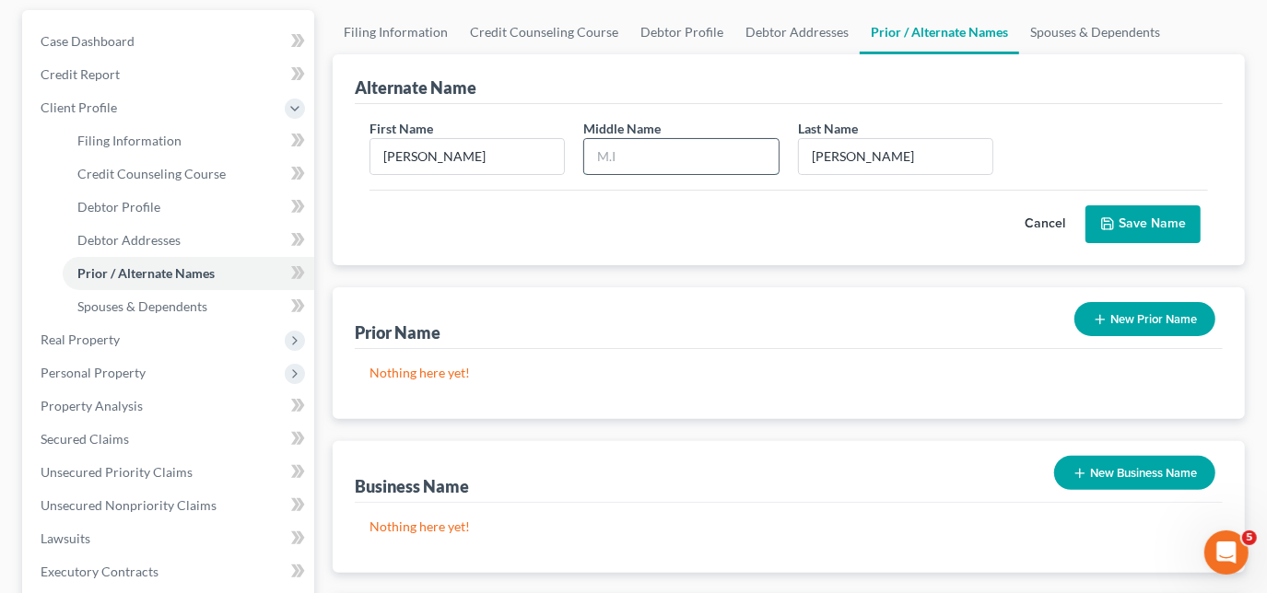
click at [640, 154] on input "text" at bounding box center [681, 156] width 194 height 35
type input "J"
click at [1137, 220] on button "Save Name" at bounding box center [1143, 224] width 115 height 39
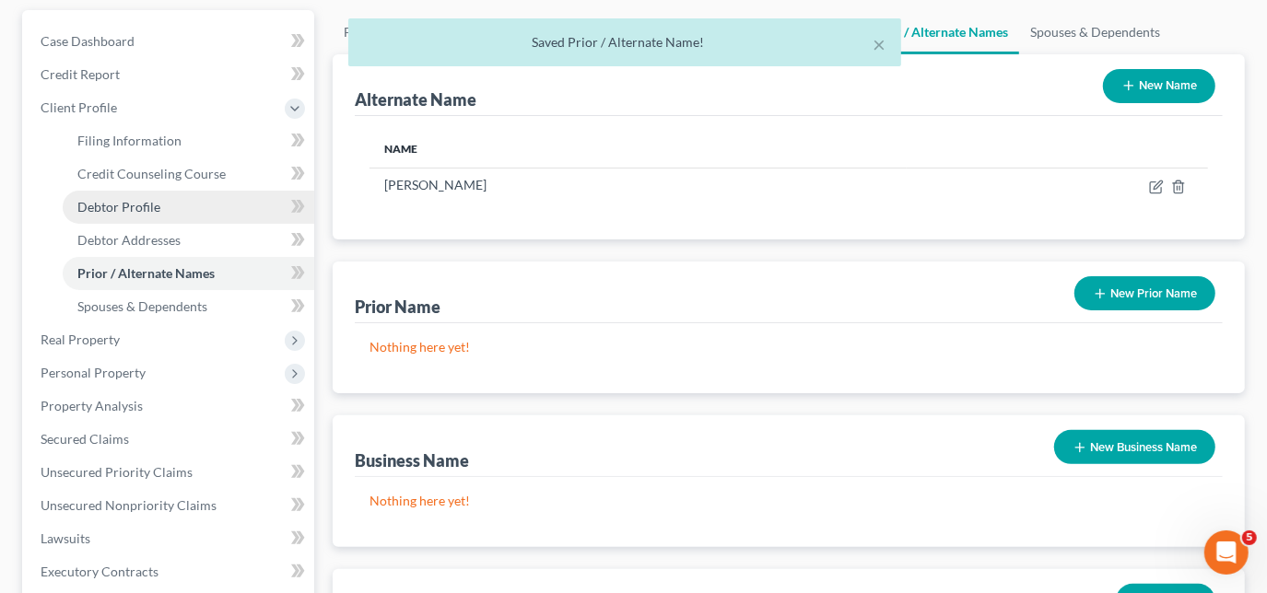
click at [133, 206] on span "Debtor Profile" at bounding box center [118, 207] width 83 height 16
select select "3"
select select "2"
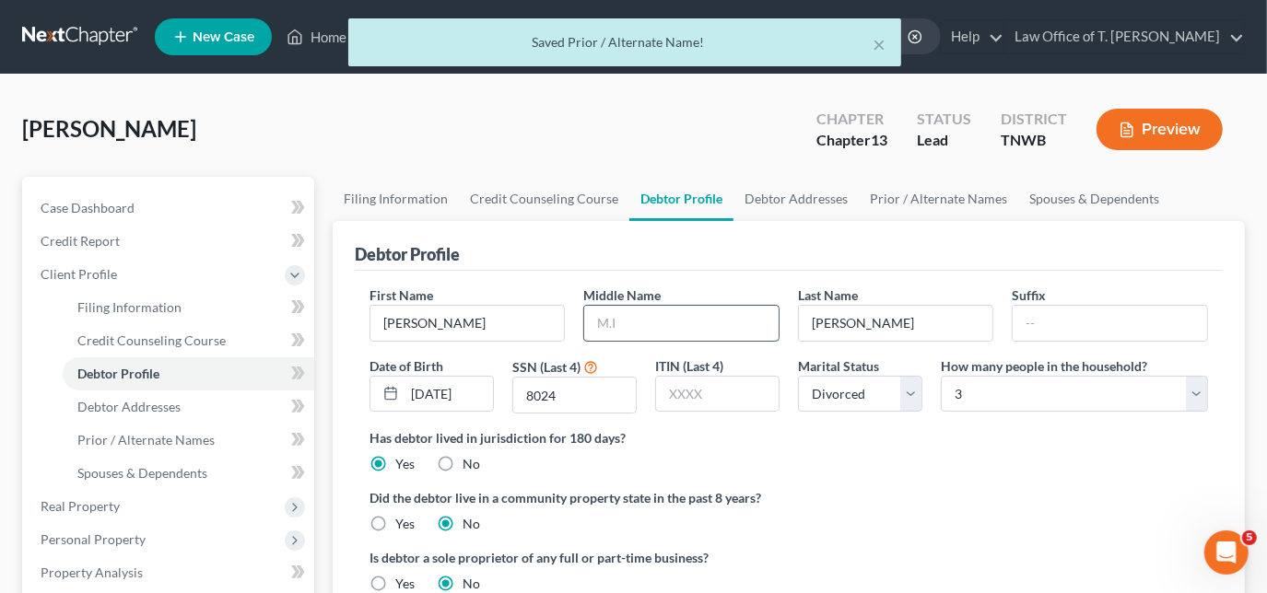
click at [656, 319] on input "text" at bounding box center [681, 323] width 194 height 35
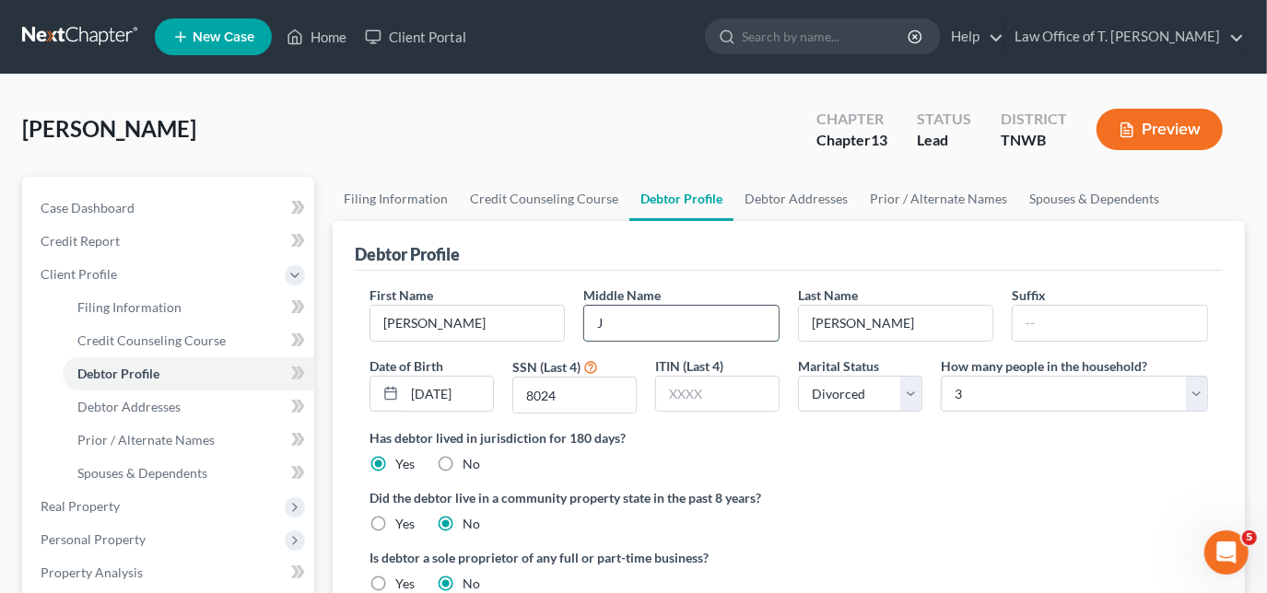
type input "J"
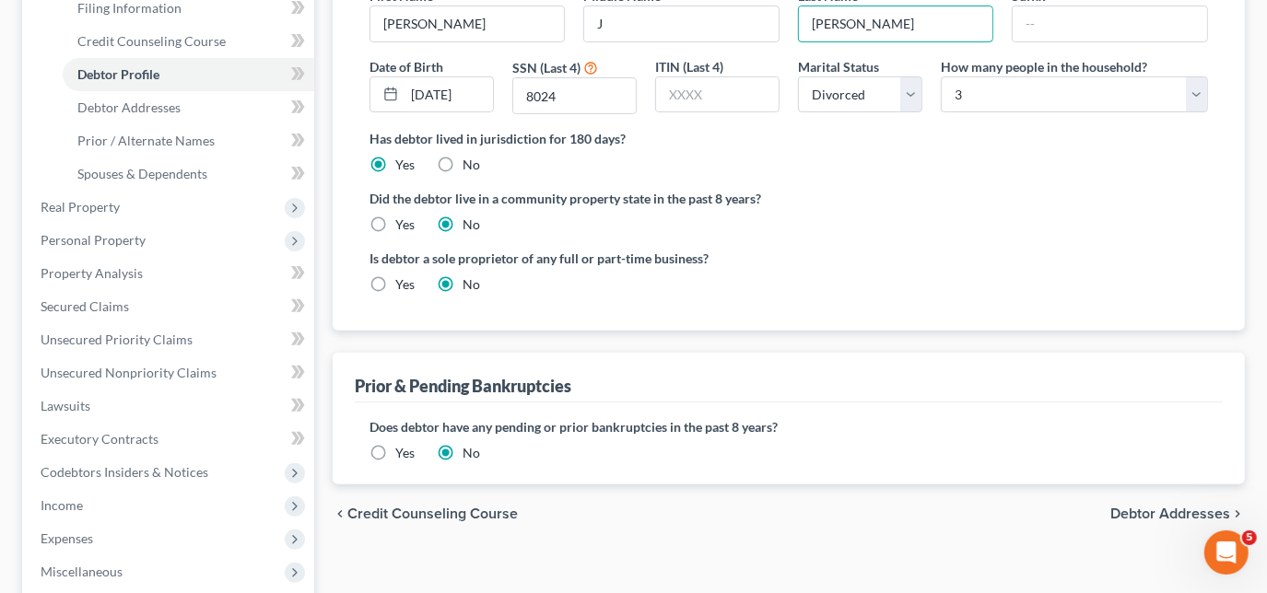
scroll to position [167, 0]
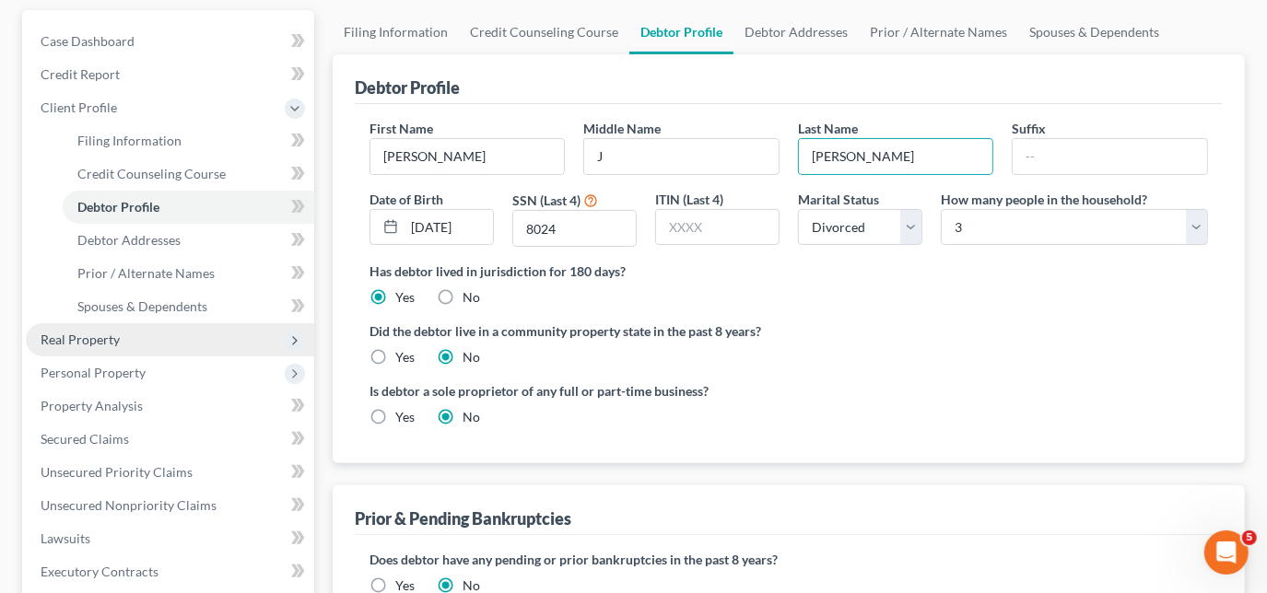
click at [99, 339] on span "Real Property" at bounding box center [80, 340] width 79 height 16
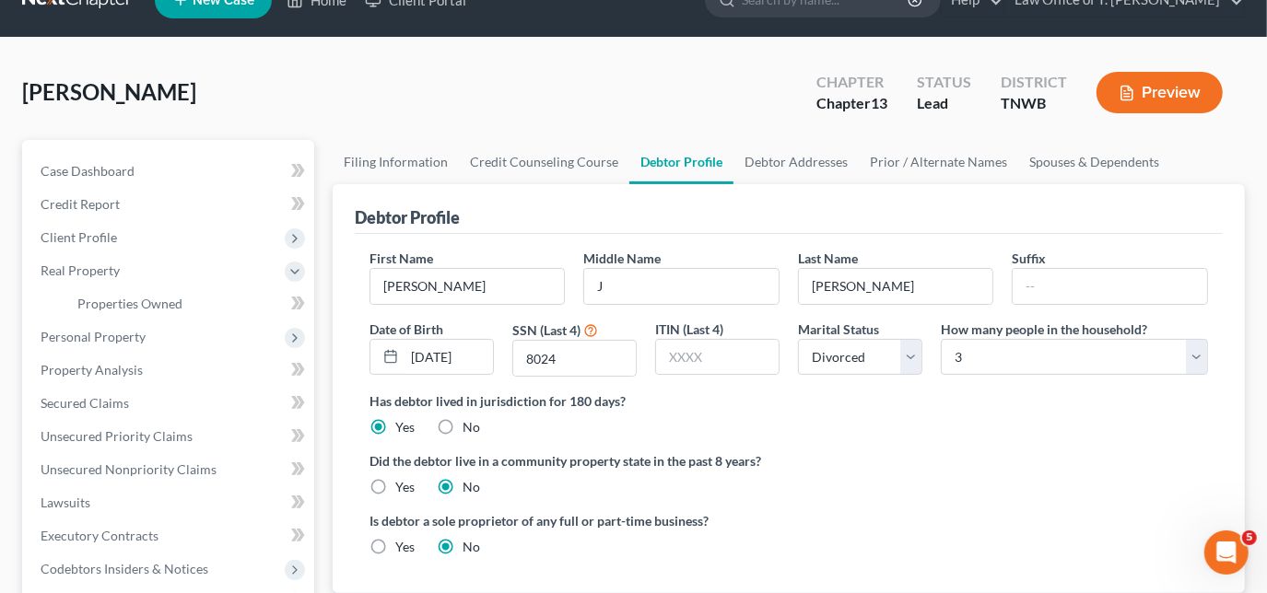
scroll to position [0, 0]
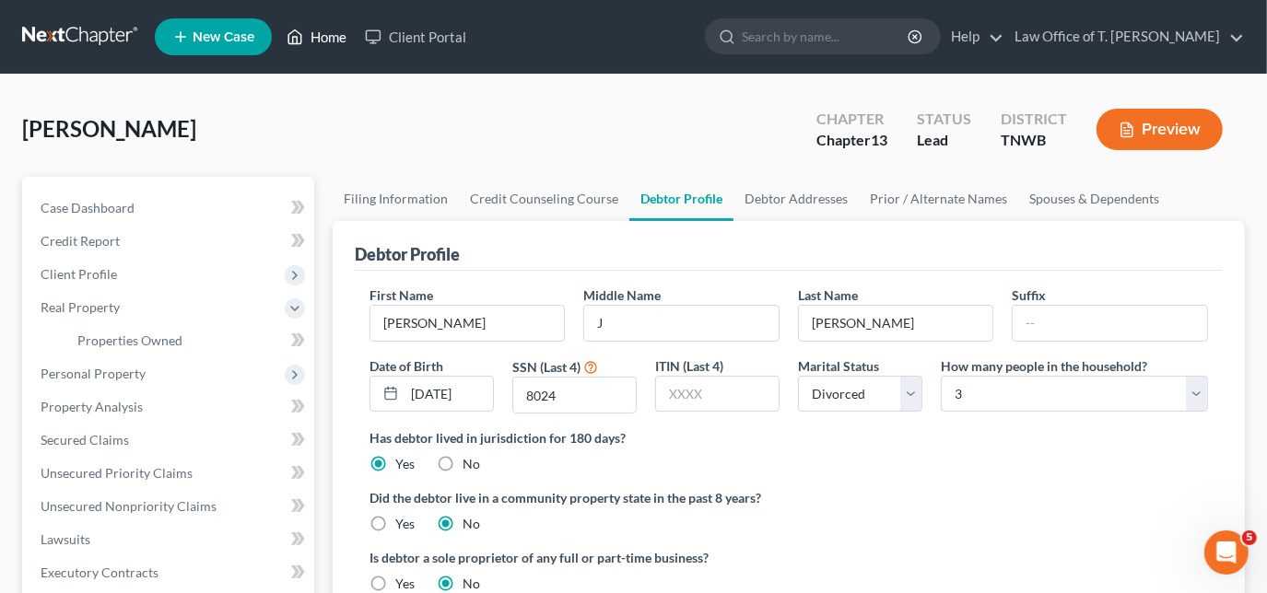
click at [324, 37] on link "Home" at bounding box center [316, 36] width 78 height 33
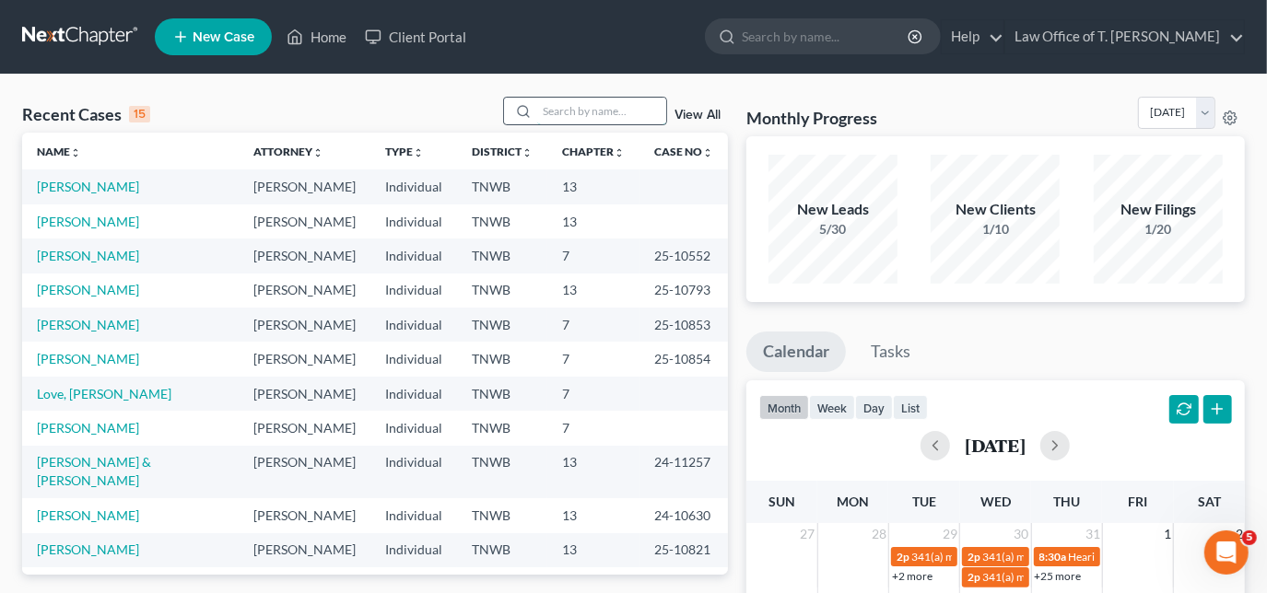
click at [590, 111] on input "search" at bounding box center [601, 111] width 129 height 27
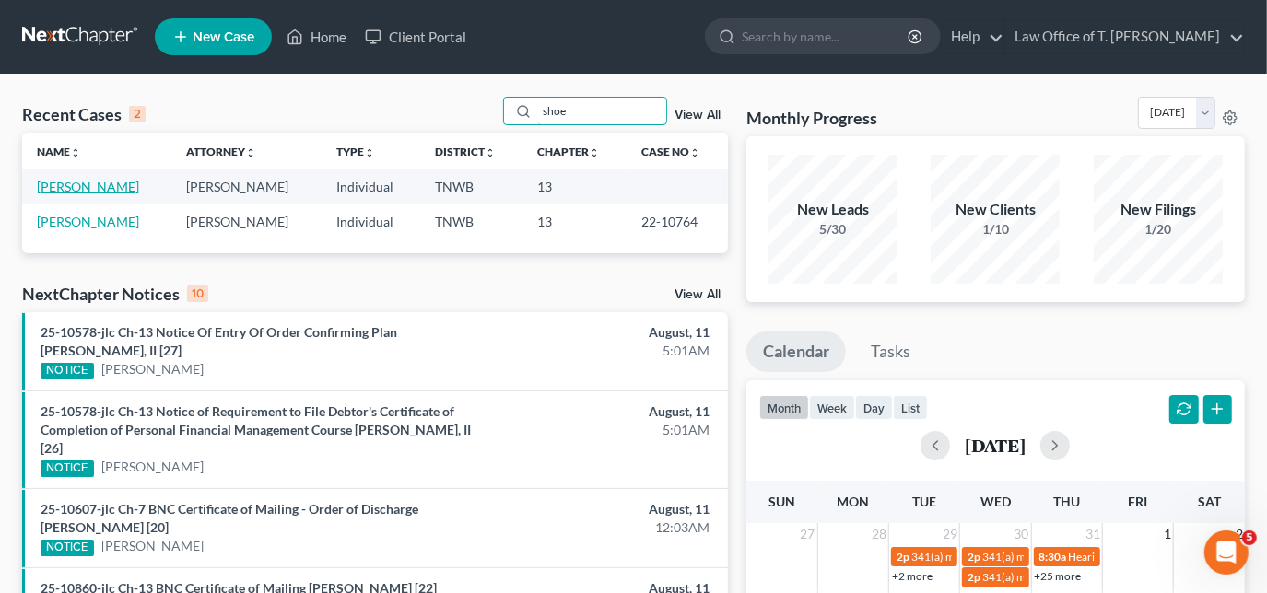
type input "shoe"
click at [92, 189] on link "[PERSON_NAME]" at bounding box center [88, 187] width 102 height 16
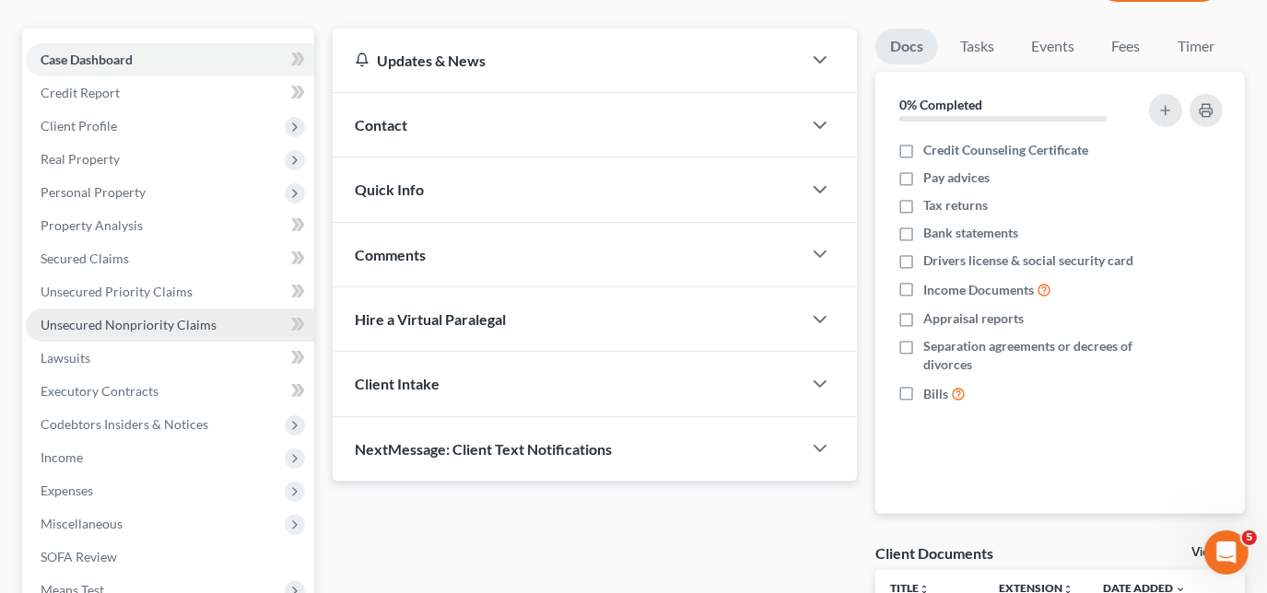
scroll to position [167, 0]
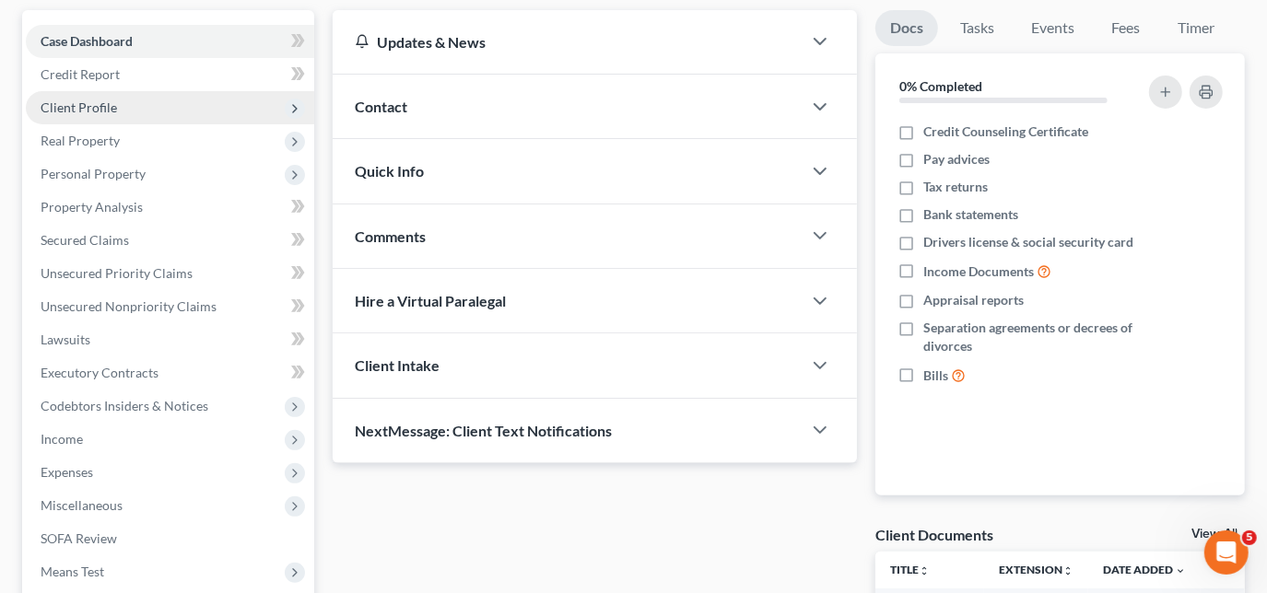
click at [97, 108] on span "Client Profile" at bounding box center [79, 108] width 76 height 16
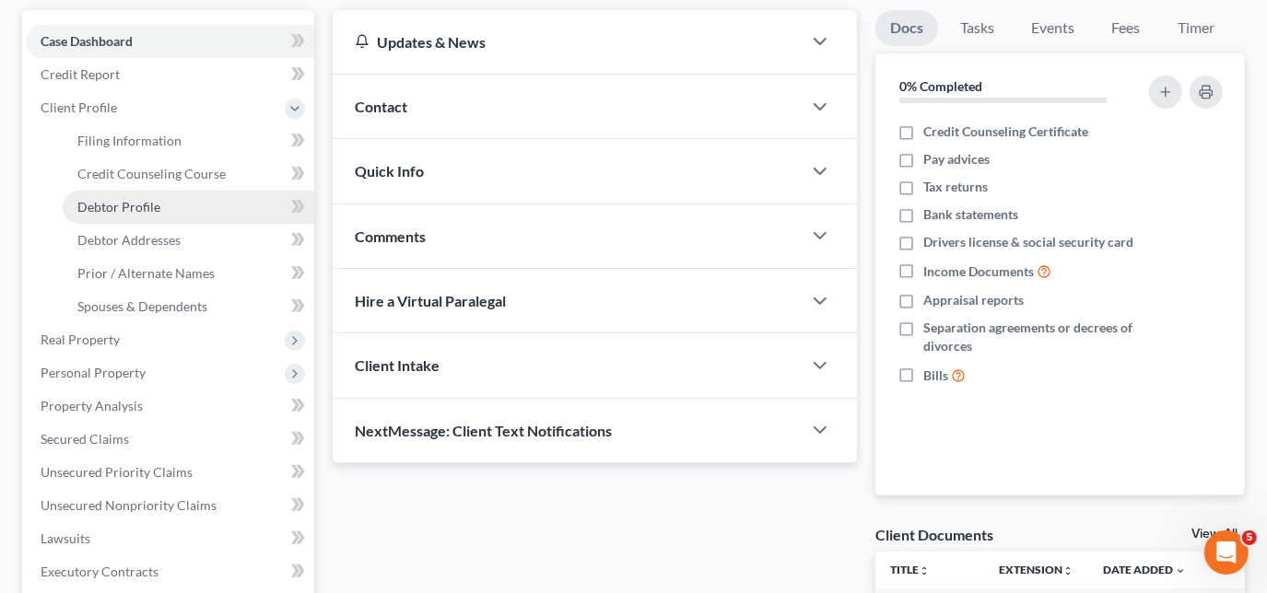
click at [123, 201] on span "Debtor Profile" at bounding box center [118, 207] width 83 height 16
select select "0"
select select "1"
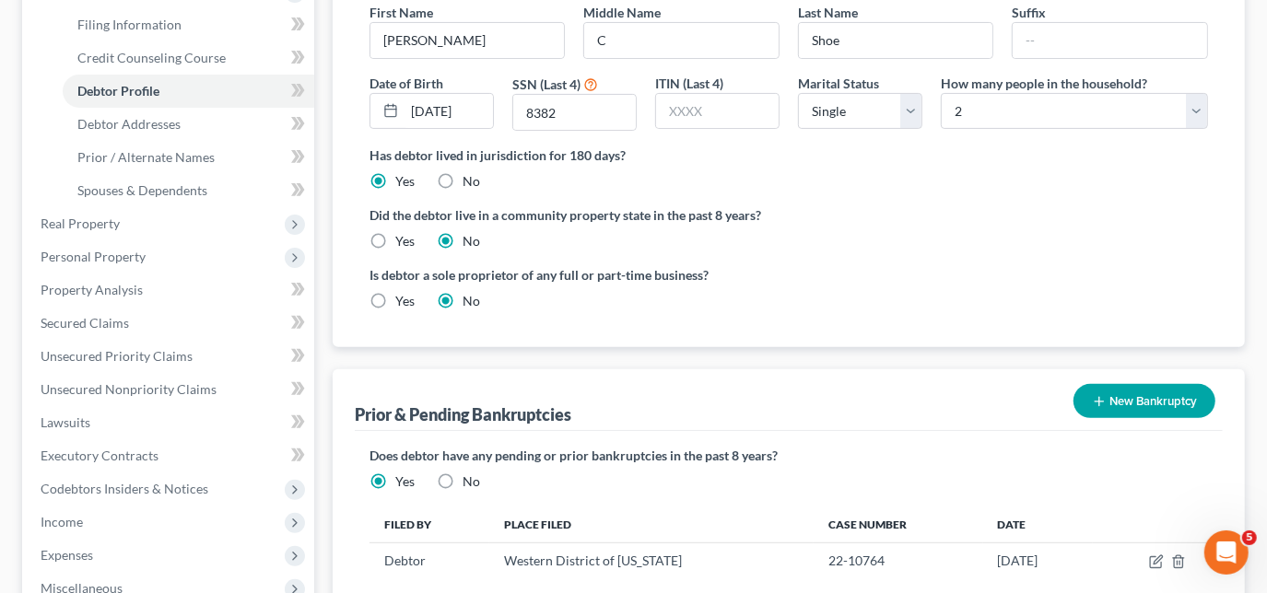
scroll to position [502, 0]
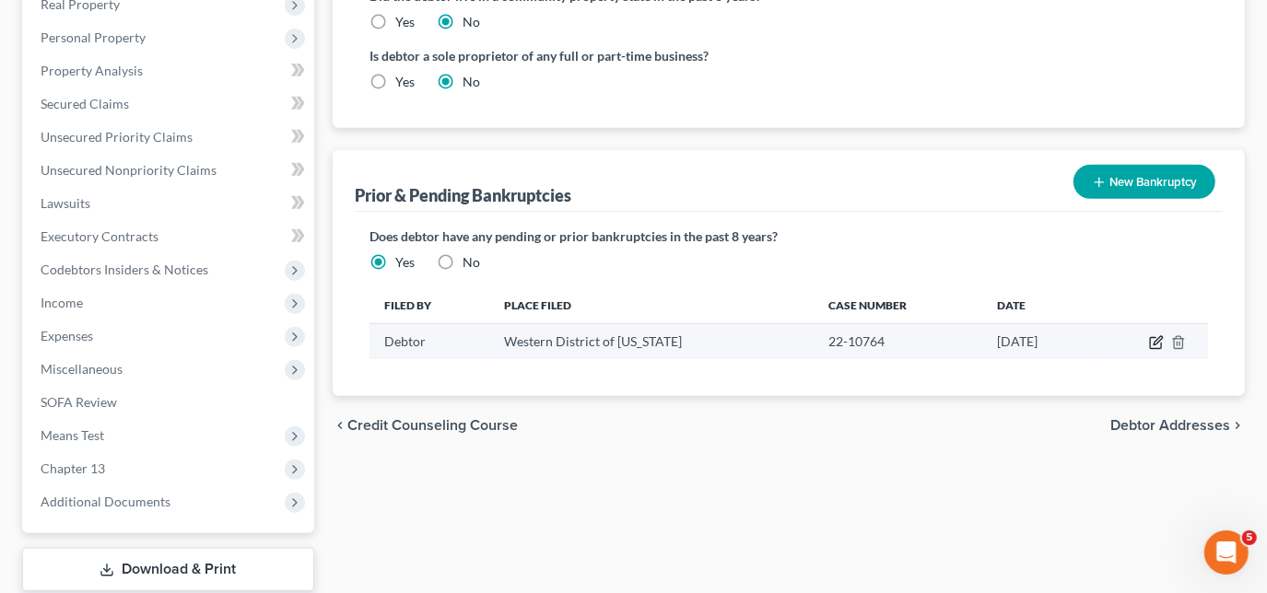
click at [1155, 343] on icon "button" at bounding box center [1158, 341] width 8 height 8
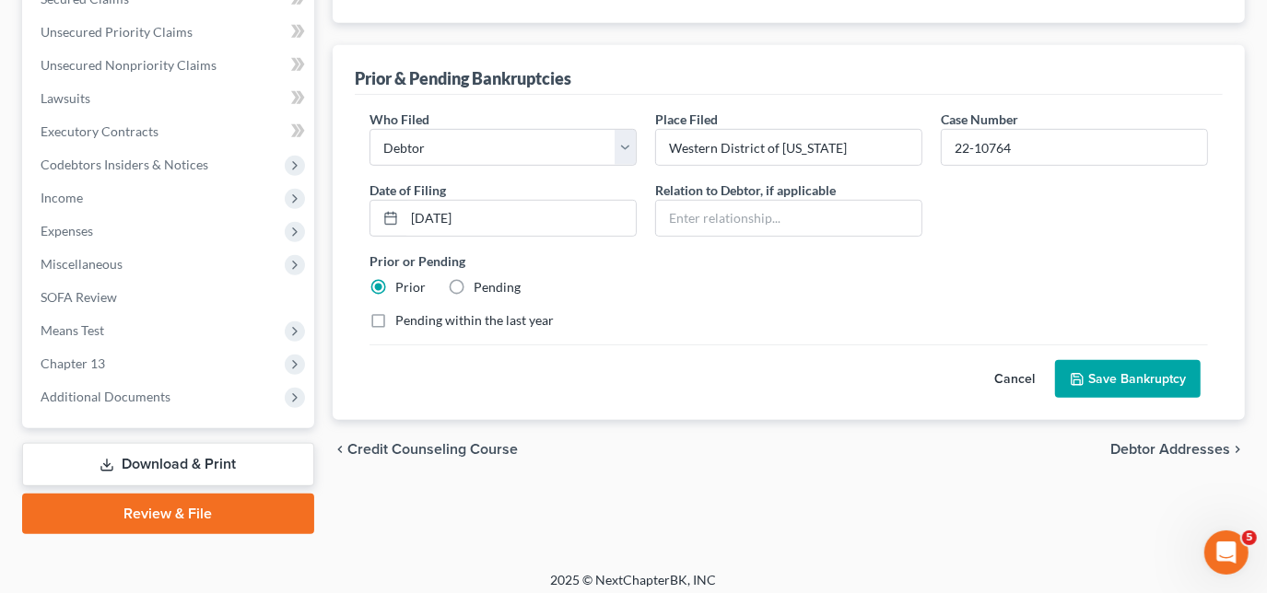
scroll to position [616, 0]
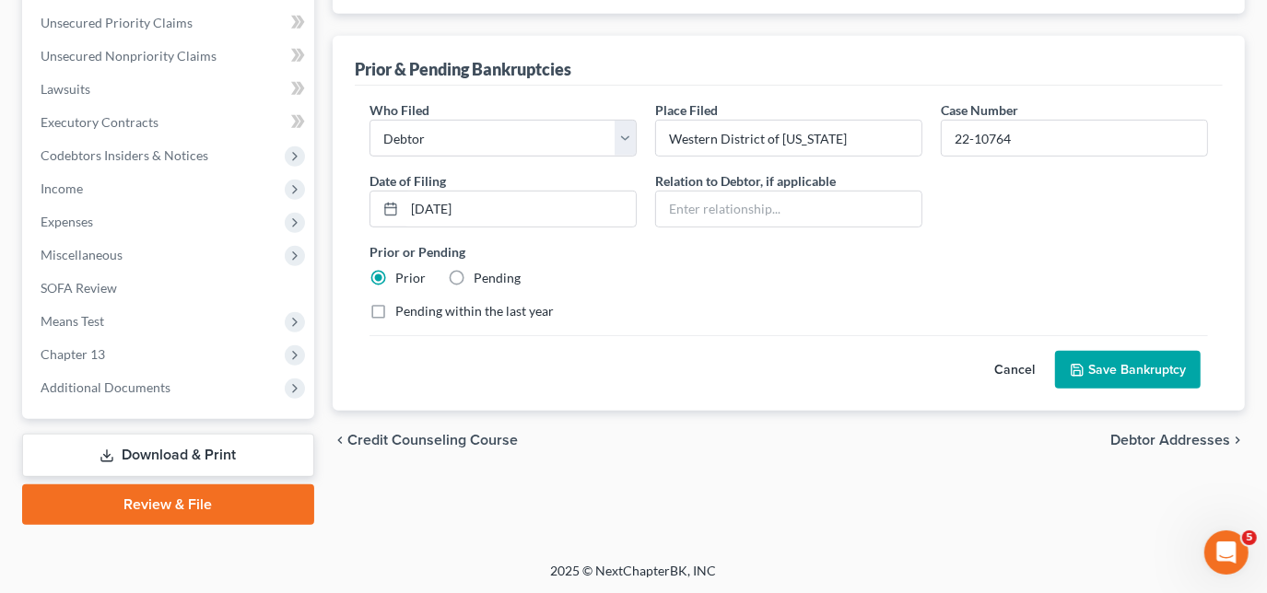
click at [395, 304] on label "Pending within the last year" at bounding box center [474, 311] width 158 height 18
click at [403, 304] on input "Pending within the last year" at bounding box center [409, 308] width 12 height 12
checkbox input "true"
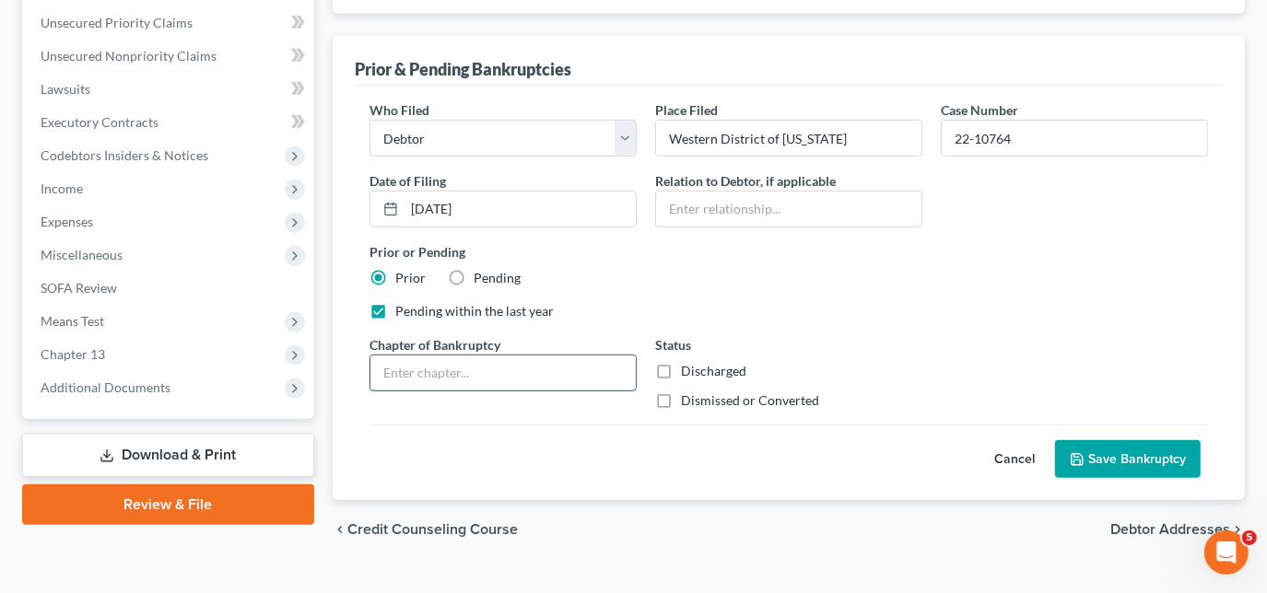
click at [535, 365] on input "text" at bounding box center [502, 373] width 265 height 35
type input "13"
click at [681, 395] on label "Dismissed or Converted" at bounding box center [750, 401] width 138 height 18
click at [688, 395] on input "Dismissed or Converted" at bounding box center [694, 398] width 12 height 12
checkbox input "true"
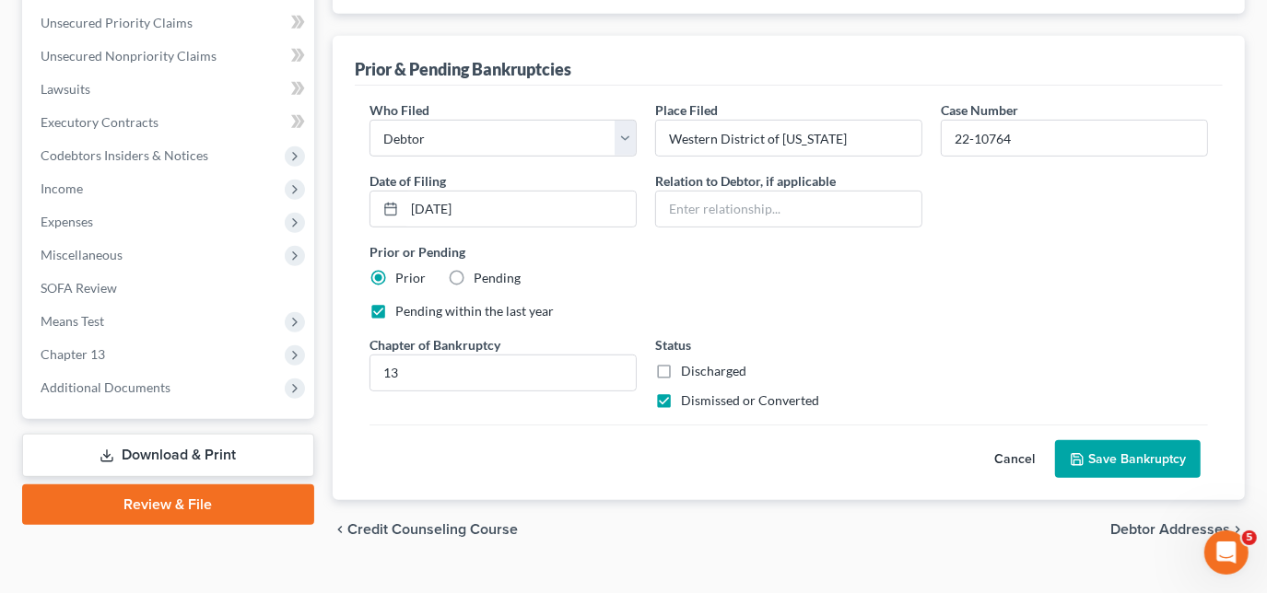
click at [1103, 468] on button "Save Bankruptcy" at bounding box center [1128, 459] width 146 height 39
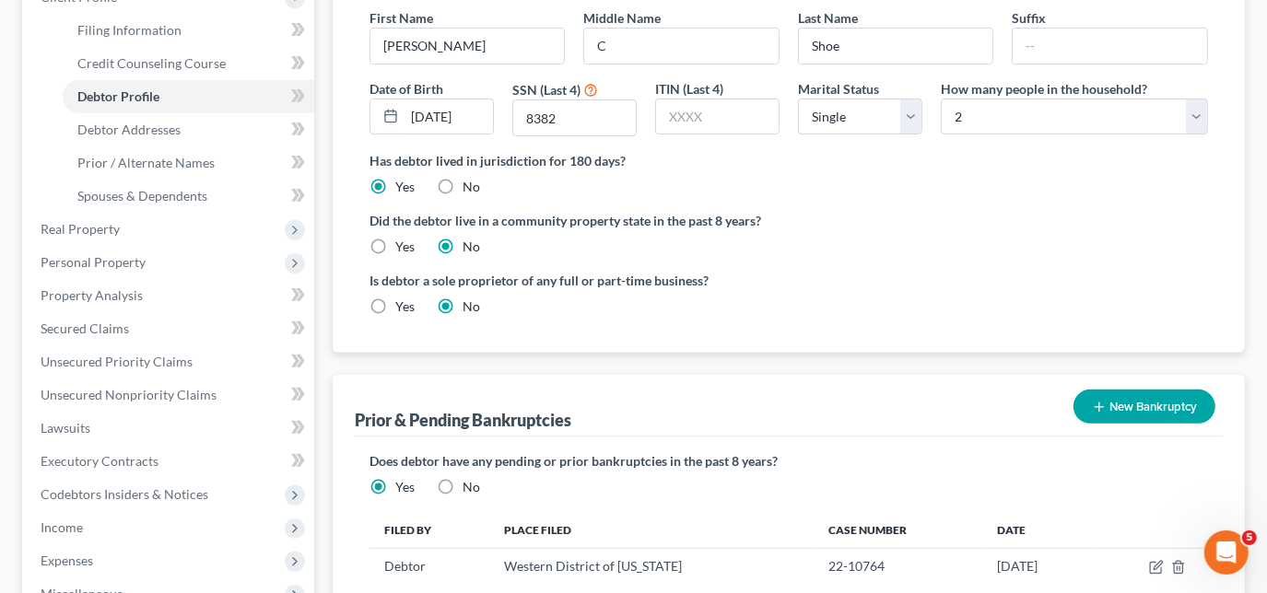
scroll to position [198, 0]
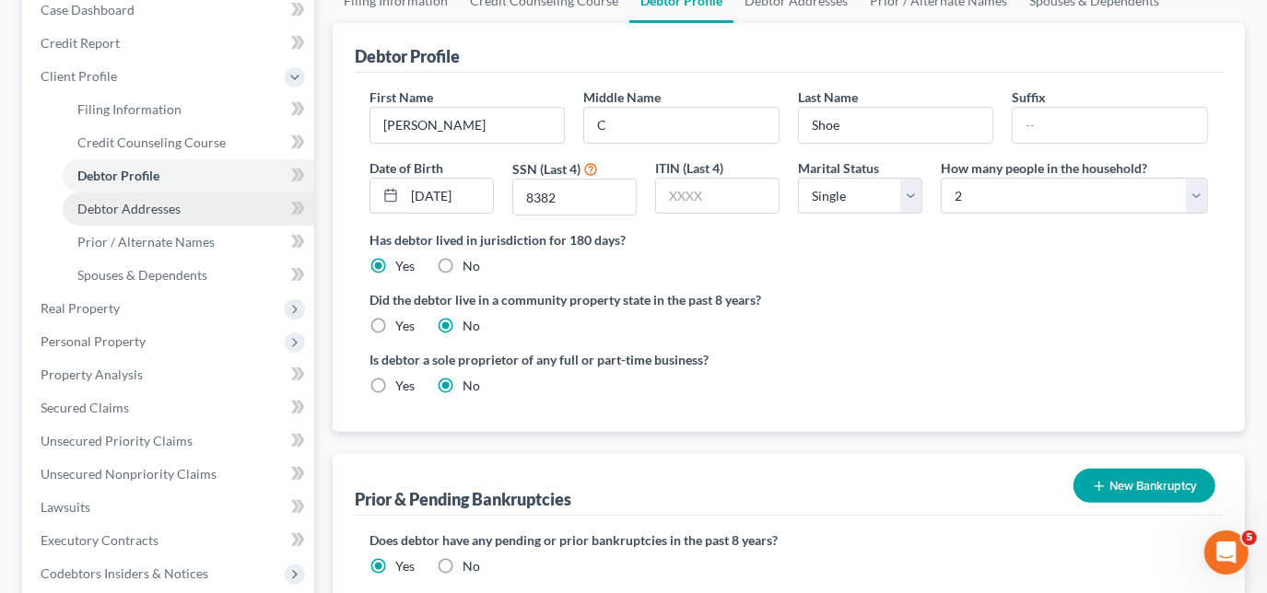
click at [162, 211] on span "Debtor Addresses" at bounding box center [128, 209] width 103 height 16
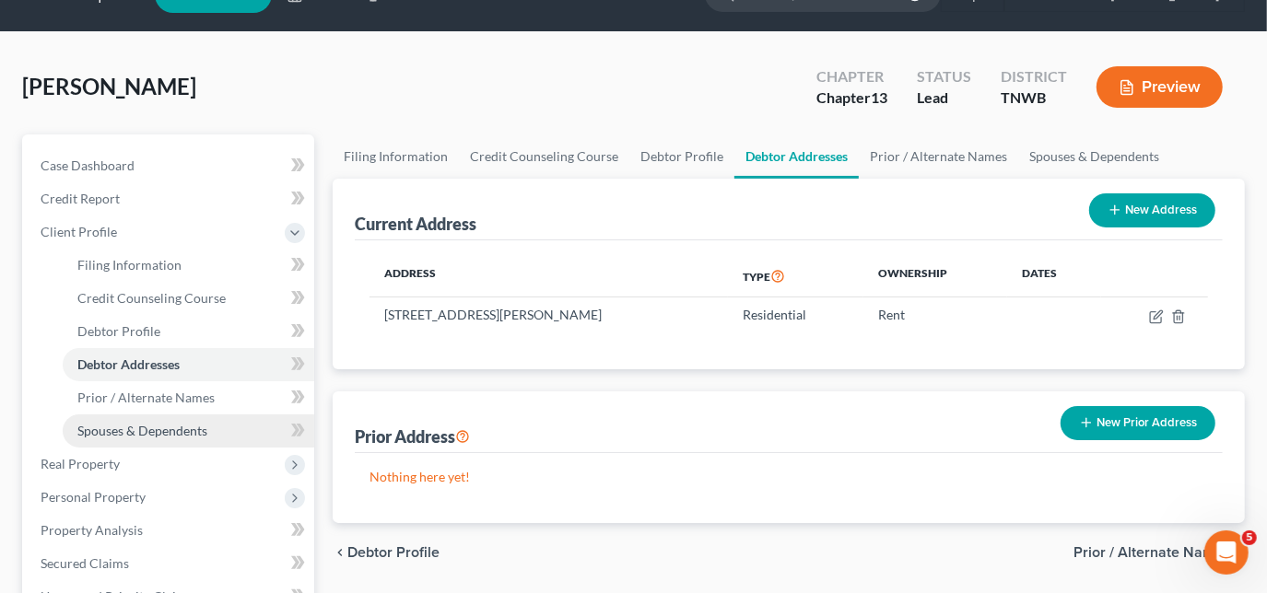
scroll to position [83, 0]
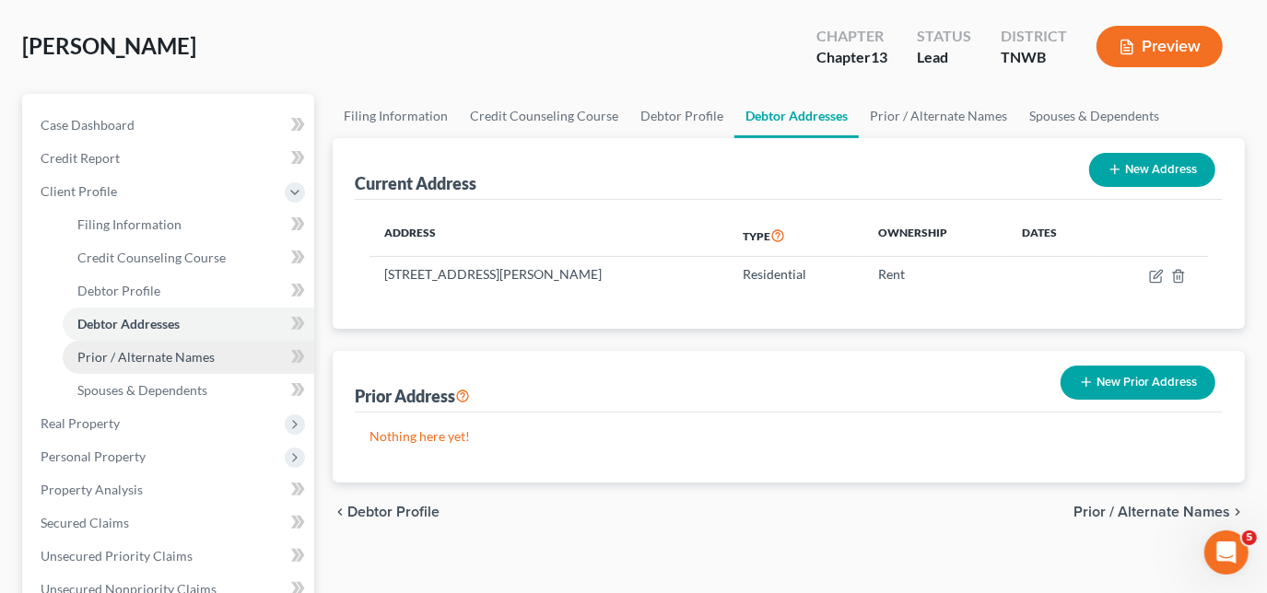
click at [162, 363] on link "Prior / Alternate Names" at bounding box center [189, 357] width 252 height 33
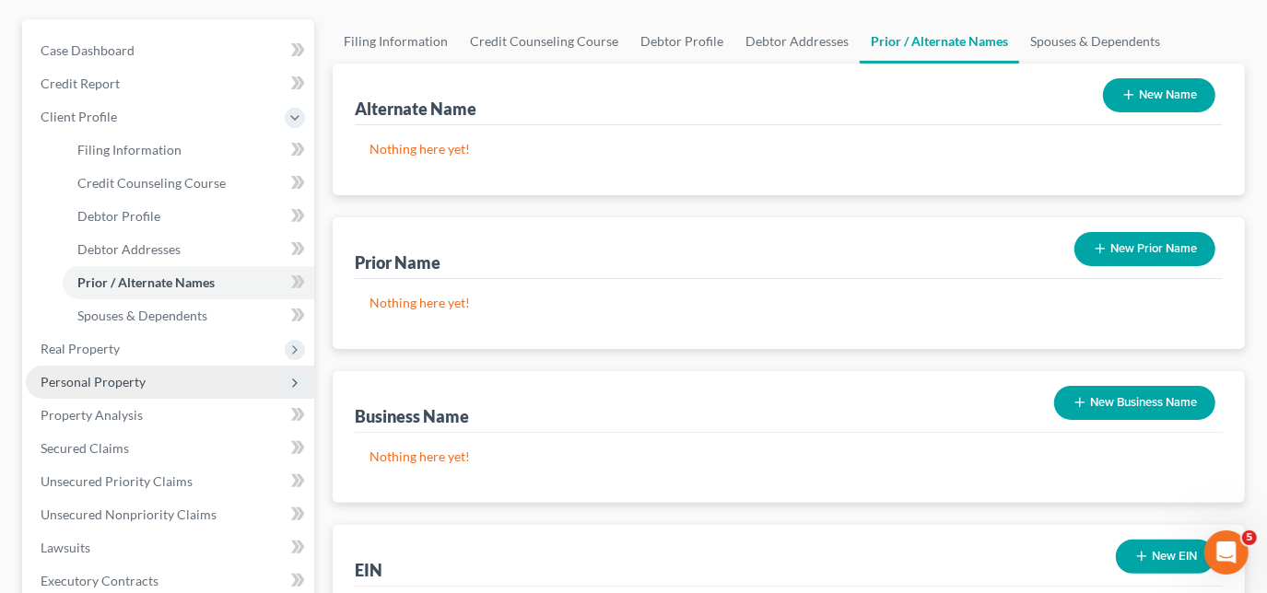
scroll to position [167, 0]
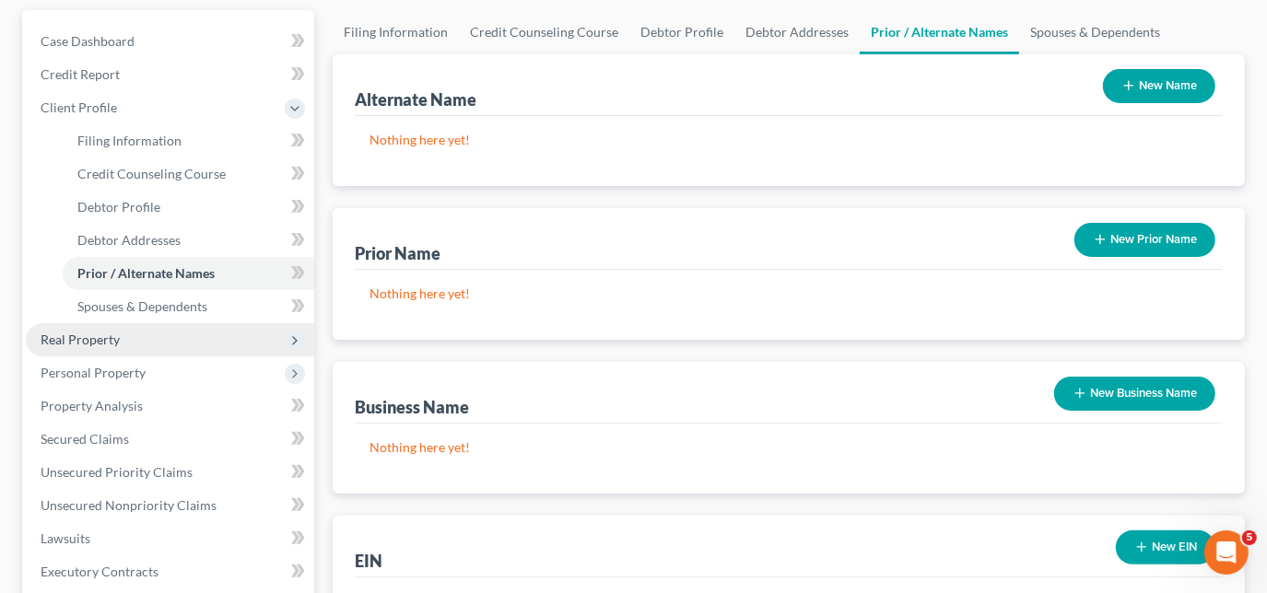
click at [133, 332] on span "Real Property" at bounding box center [170, 339] width 288 height 33
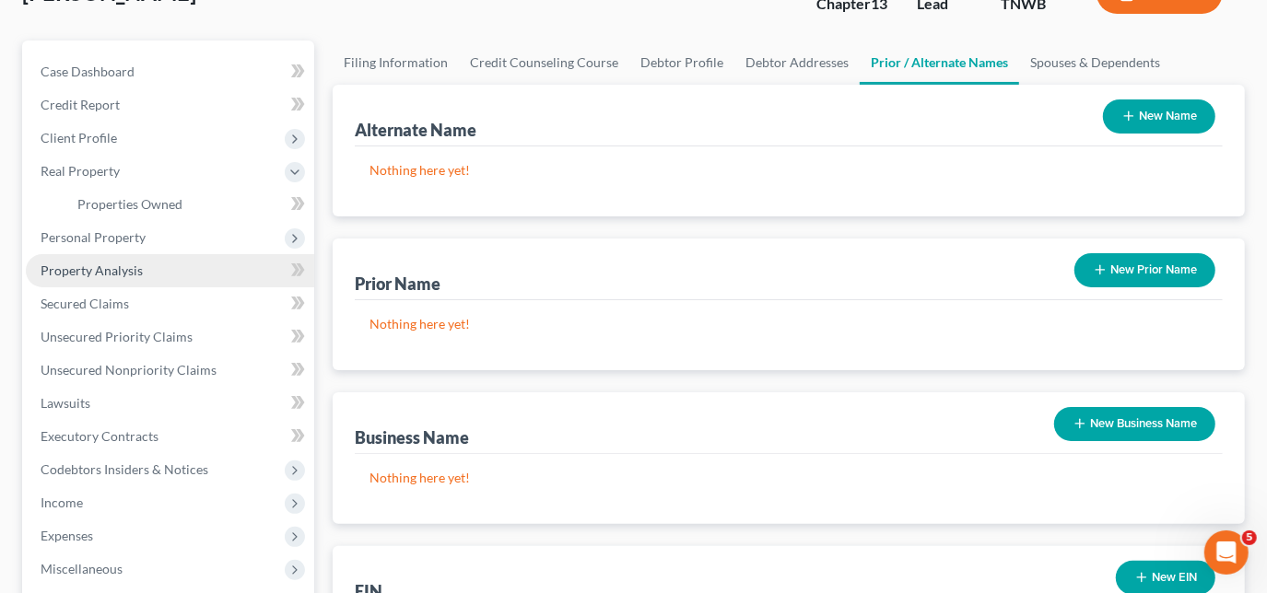
scroll to position [83, 0]
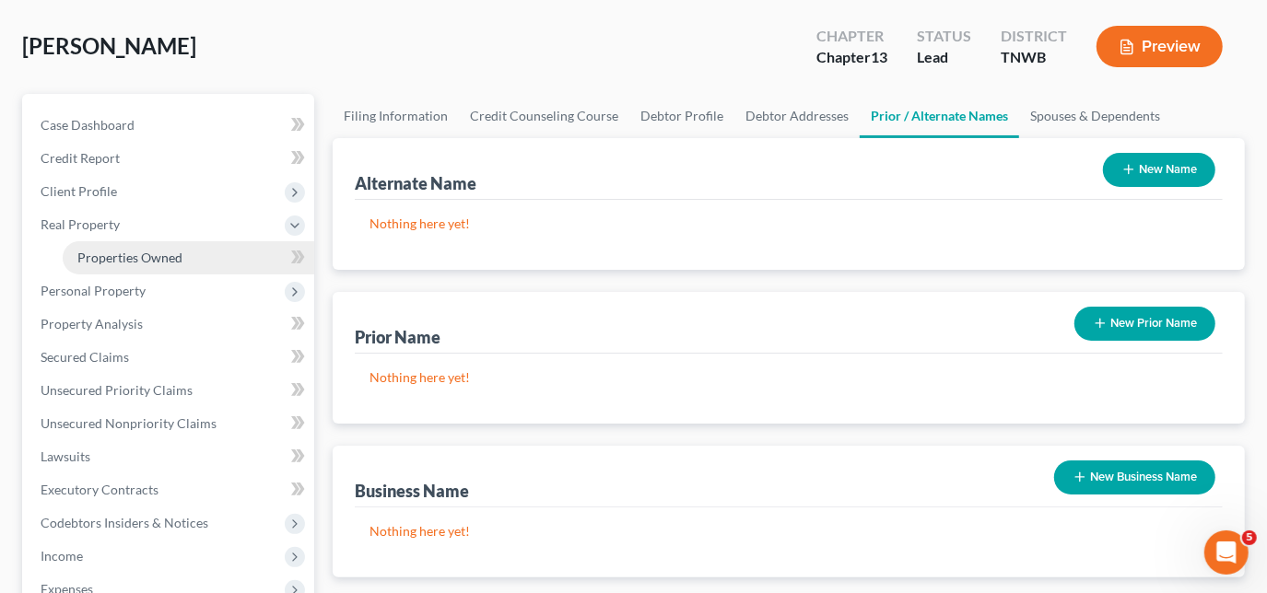
click at [141, 258] on span "Properties Owned" at bounding box center [129, 258] width 105 height 16
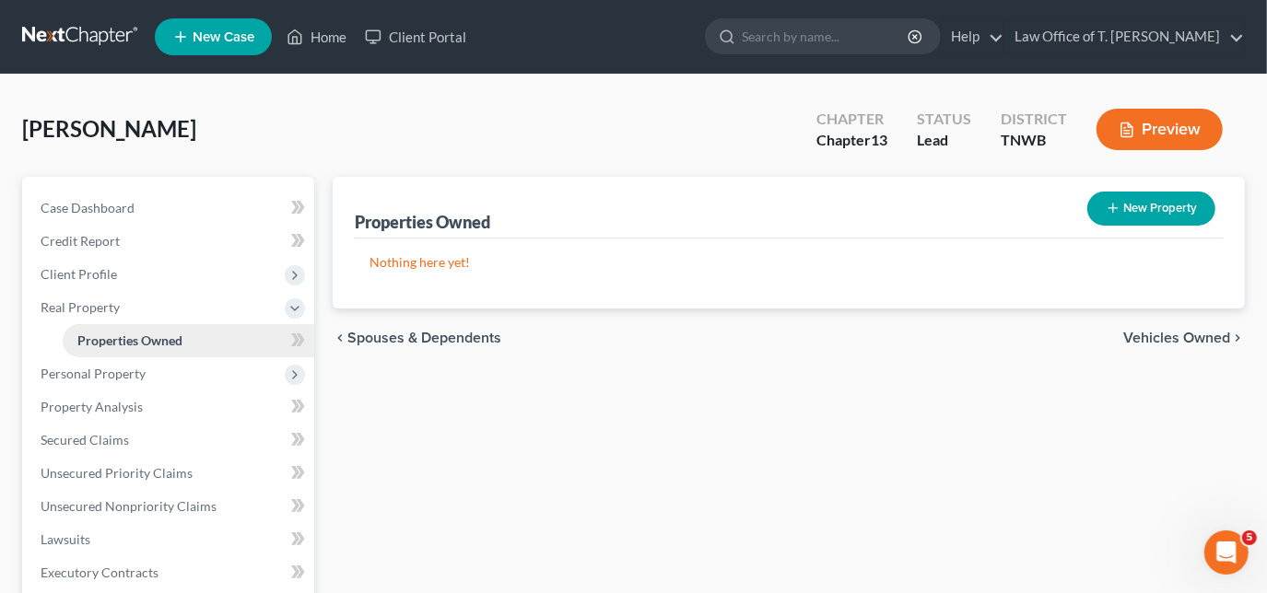
scroll to position [83, 0]
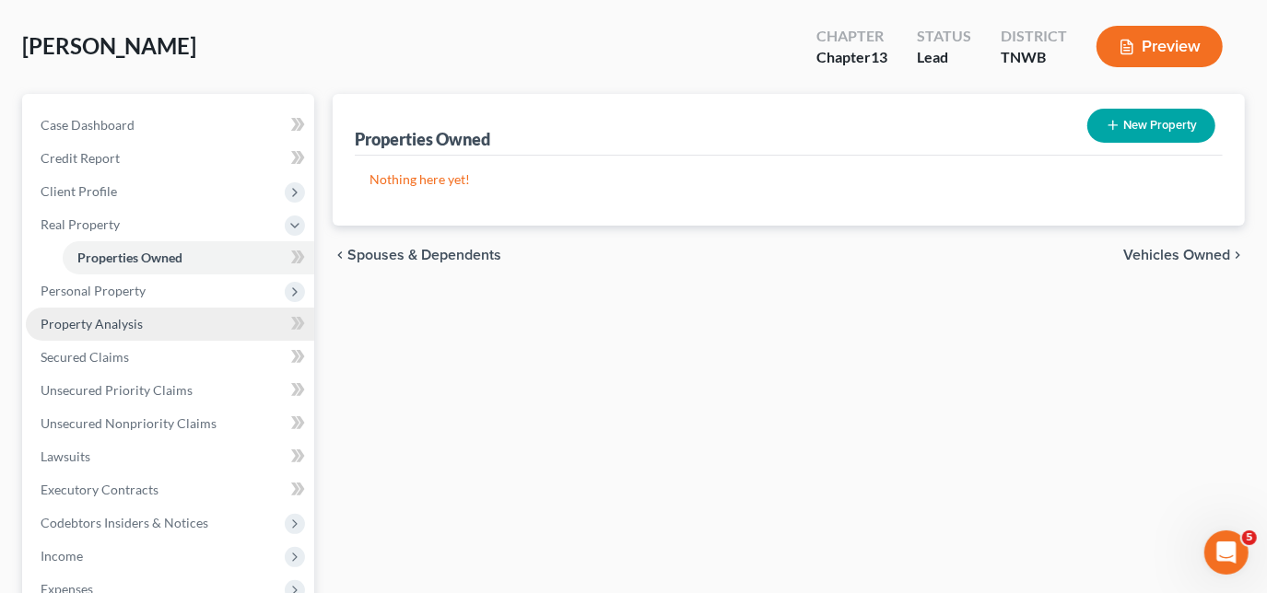
click at [104, 324] on span "Property Analysis" at bounding box center [92, 324] width 102 height 16
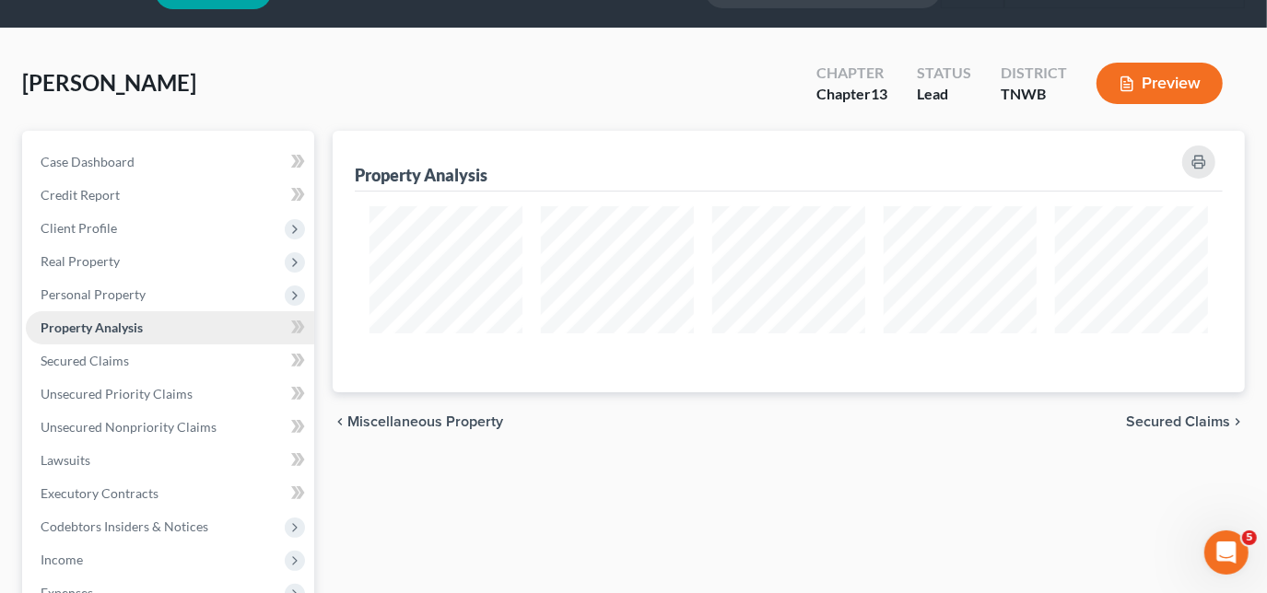
scroll to position [83, 0]
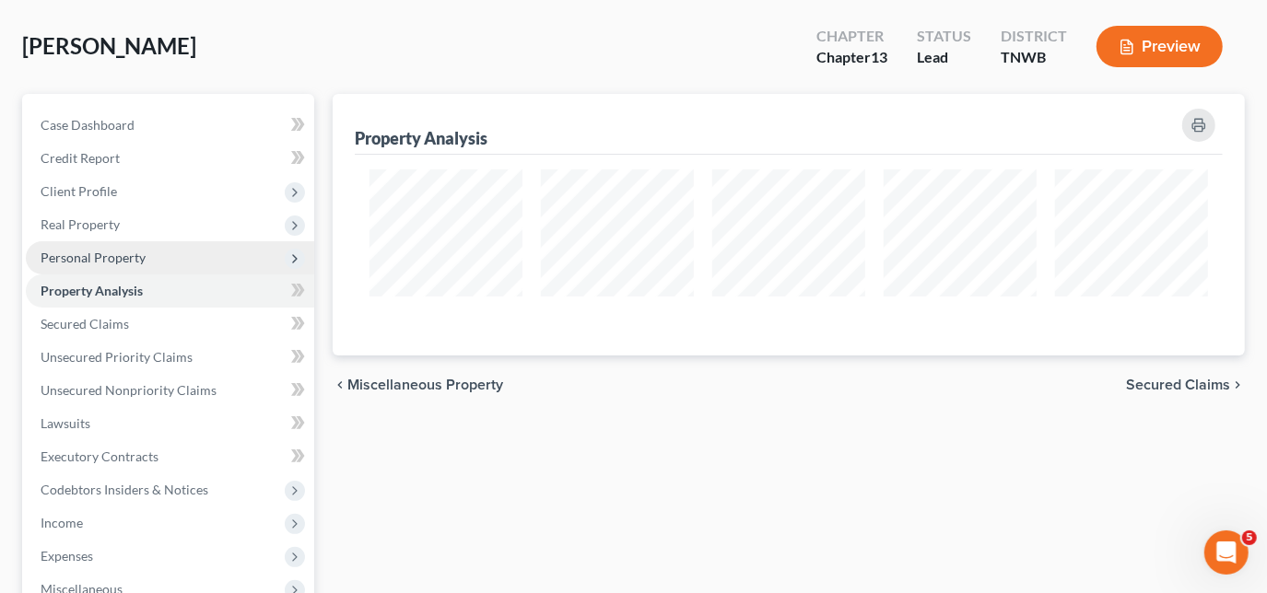
click at [127, 263] on span "Personal Property" at bounding box center [93, 258] width 105 height 16
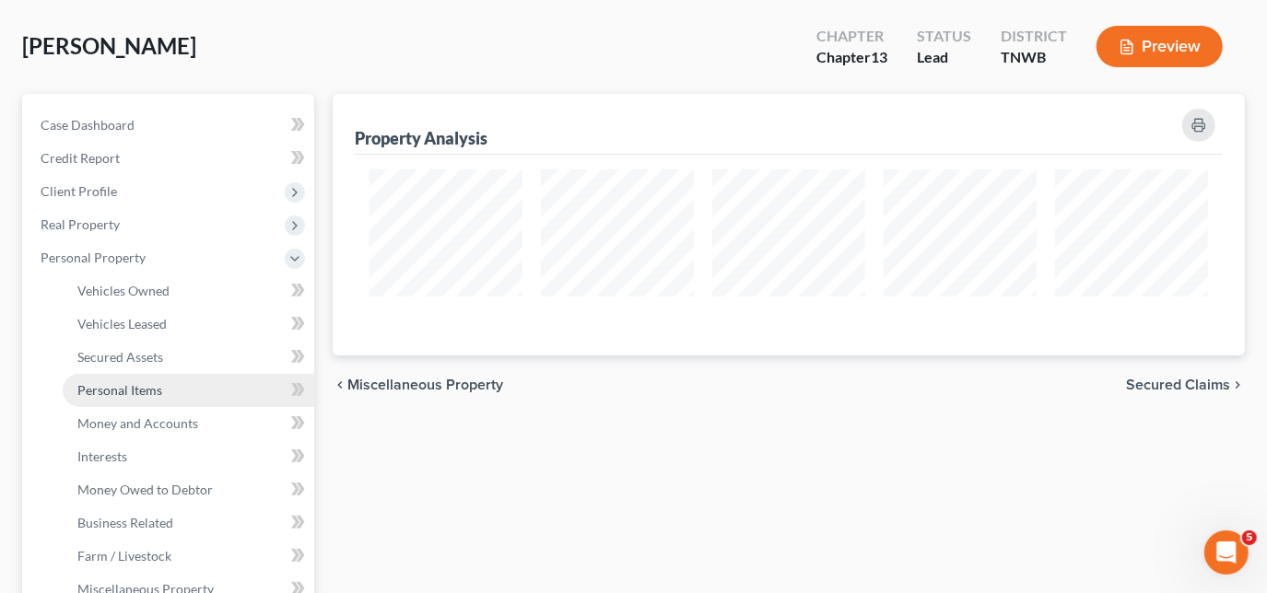
click at [118, 378] on link "Personal Items" at bounding box center [189, 390] width 252 height 33
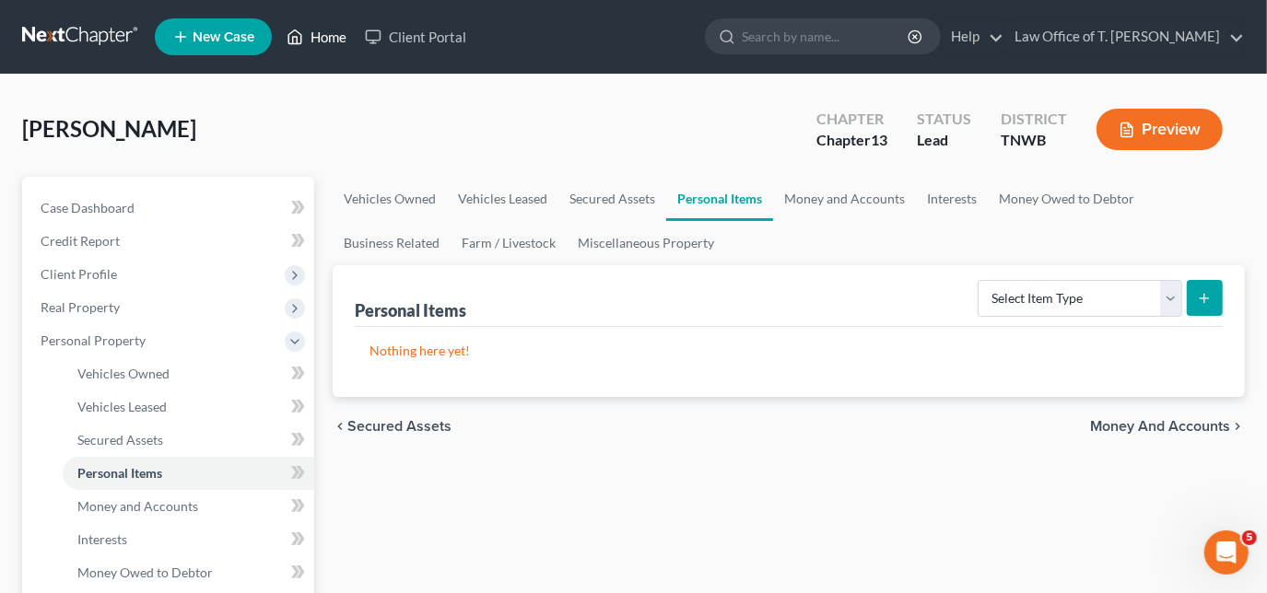
click at [310, 40] on link "Home" at bounding box center [316, 36] width 78 height 33
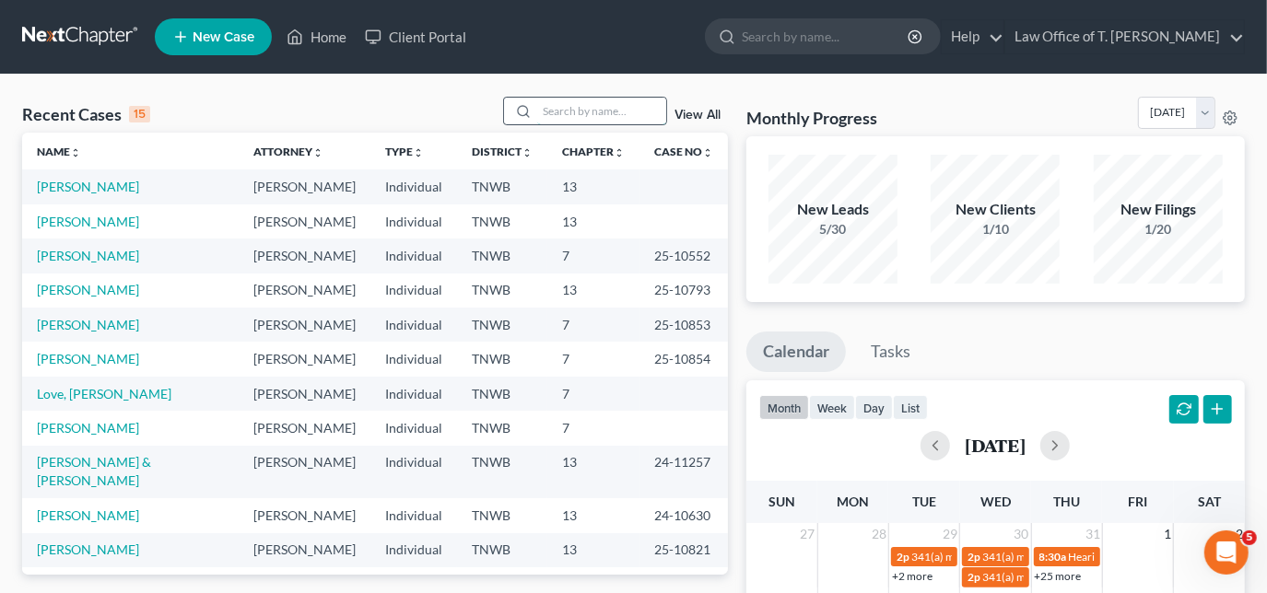
click at [575, 110] on input "search" at bounding box center [601, 111] width 129 height 27
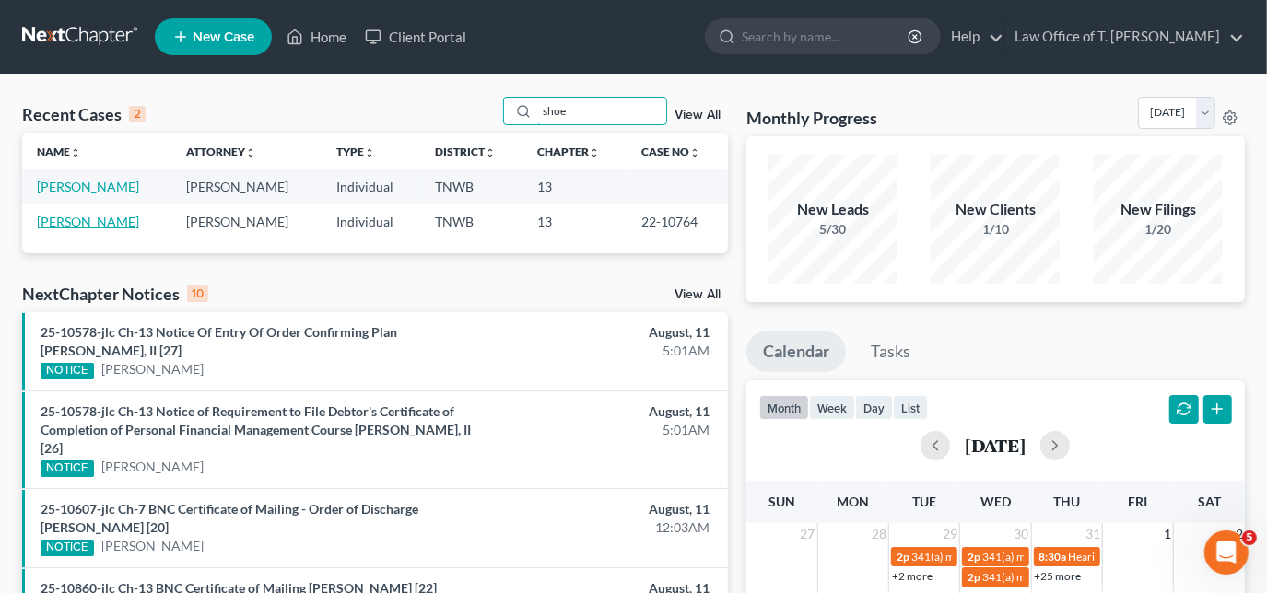
type input "shoe"
click at [81, 222] on link "[PERSON_NAME]" at bounding box center [88, 222] width 102 height 16
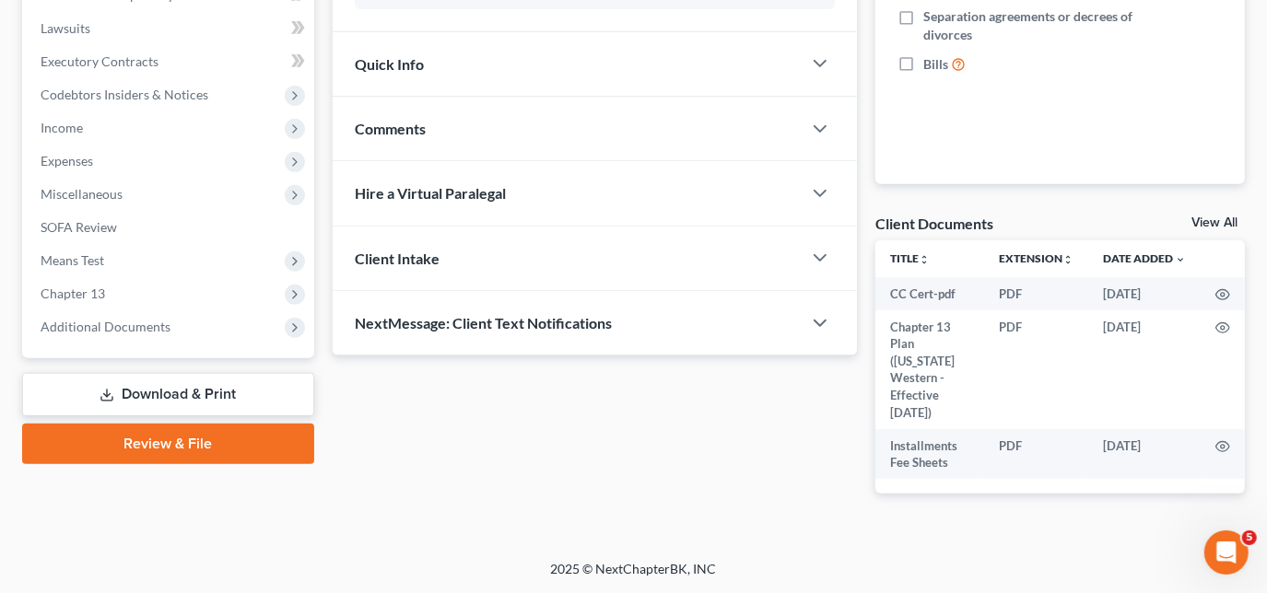
click at [191, 382] on link "Download & Print" at bounding box center [168, 394] width 292 height 43
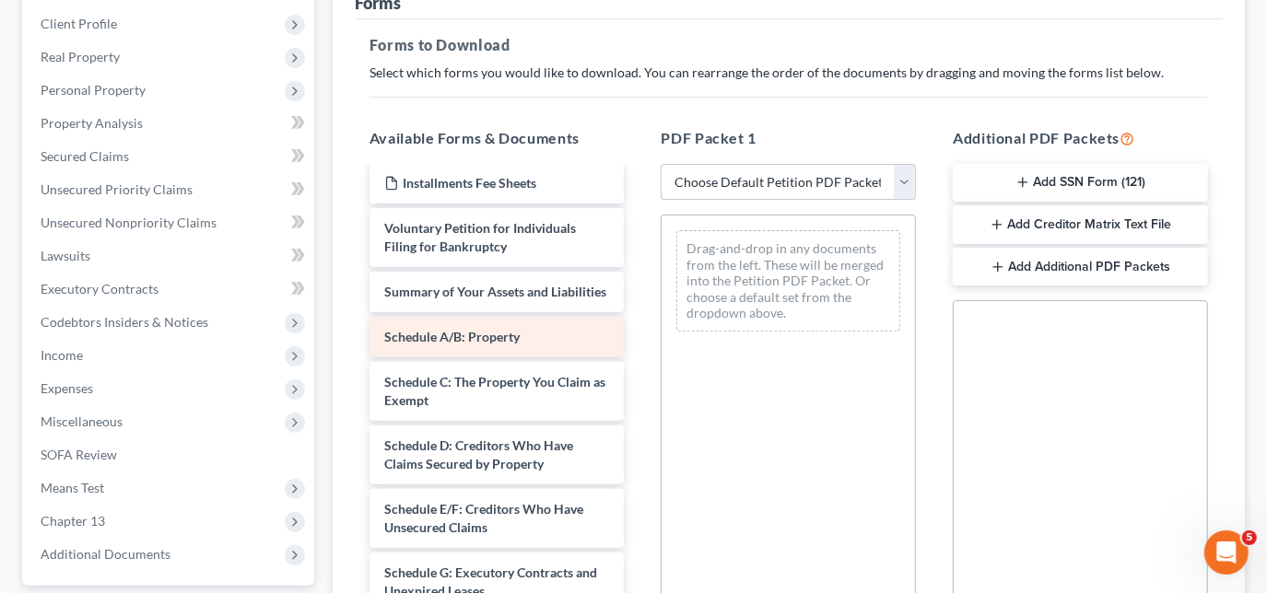
scroll to position [167, 0]
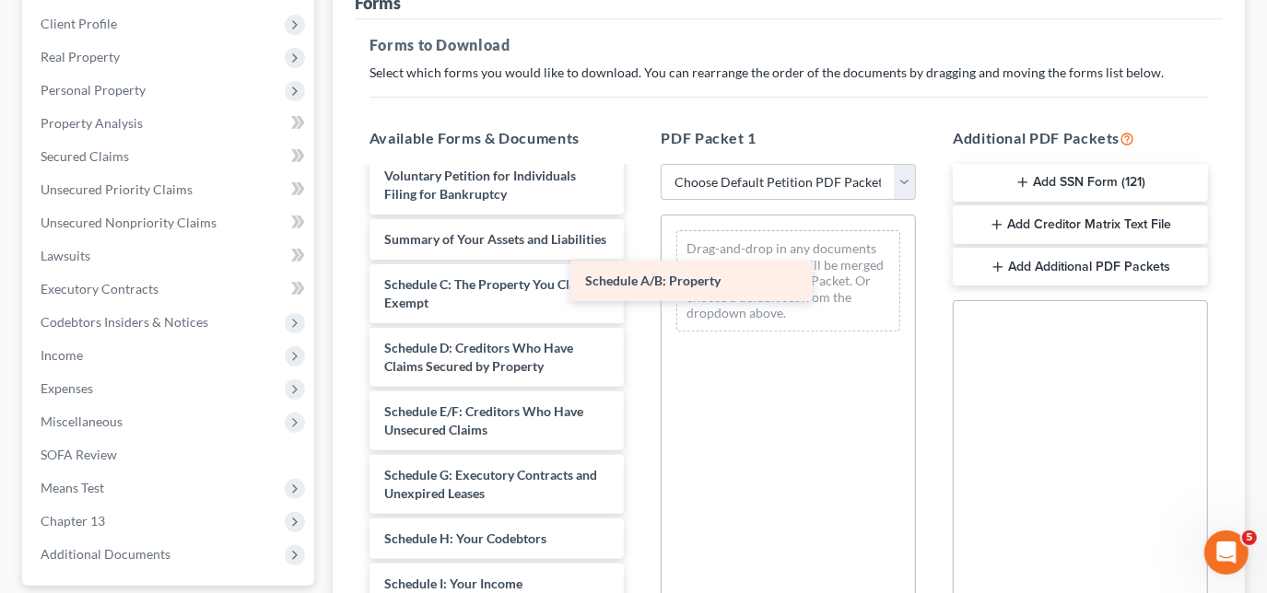
drag, startPoint x: 487, startPoint y: 301, endPoint x: 759, endPoint y: 267, distance: 274.9
click at [640, 267] on div "Schedule A/B: Property CC Cert-pdf Chapter 13 Plan ([US_STATE] Western - Effect…" at bounding box center [497, 521] width 285 height 1038
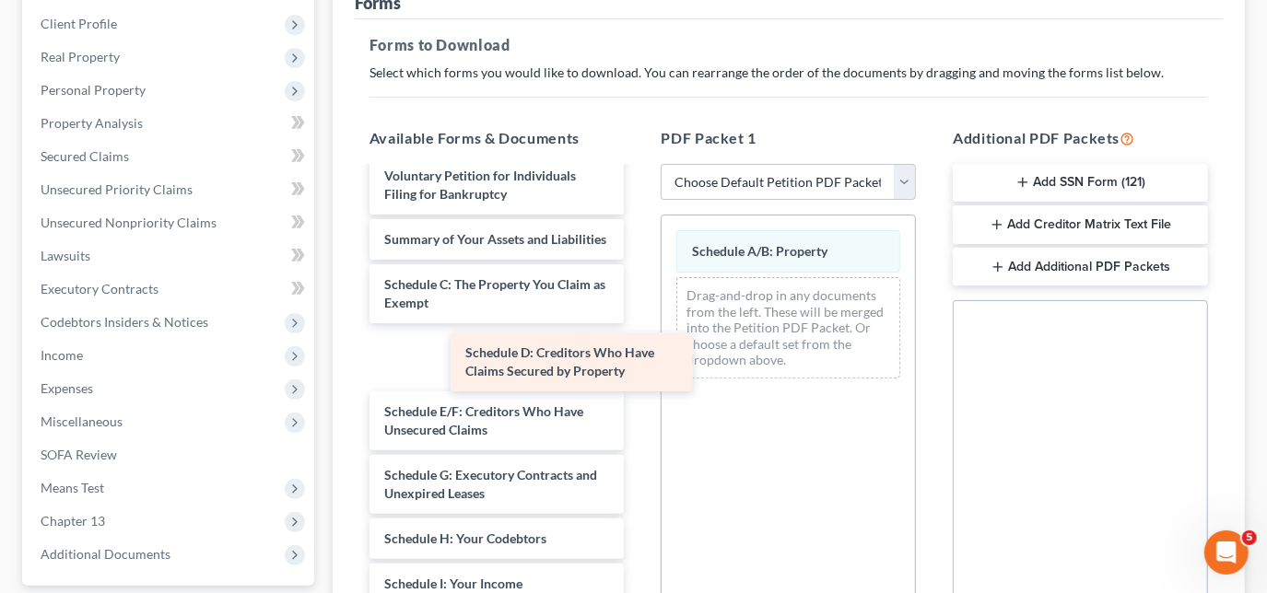
drag, startPoint x: 467, startPoint y: 374, endPoint x: 651, endPoint y: 342, distance: 186.2
click at [632, 346] on div "Schedule D: Creditors Who Have Claims Secured by Property CC Cert-pdf Chapter 1…" at bounding box center [497, 521] width 285 height 1038
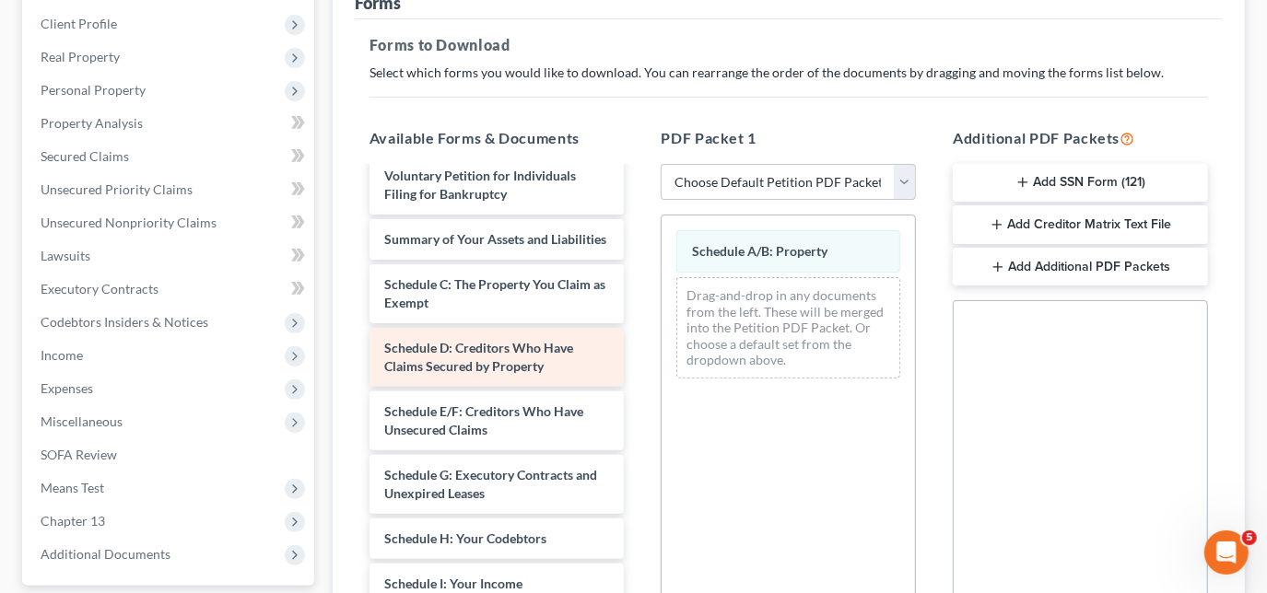
click at [640, 364] on div "CC Cert-pdf Chapter 13 Plan ([US_STATE] Western - Effective [DATE]) Installment…" at bounding box center [497, 521] width 285 height 1038
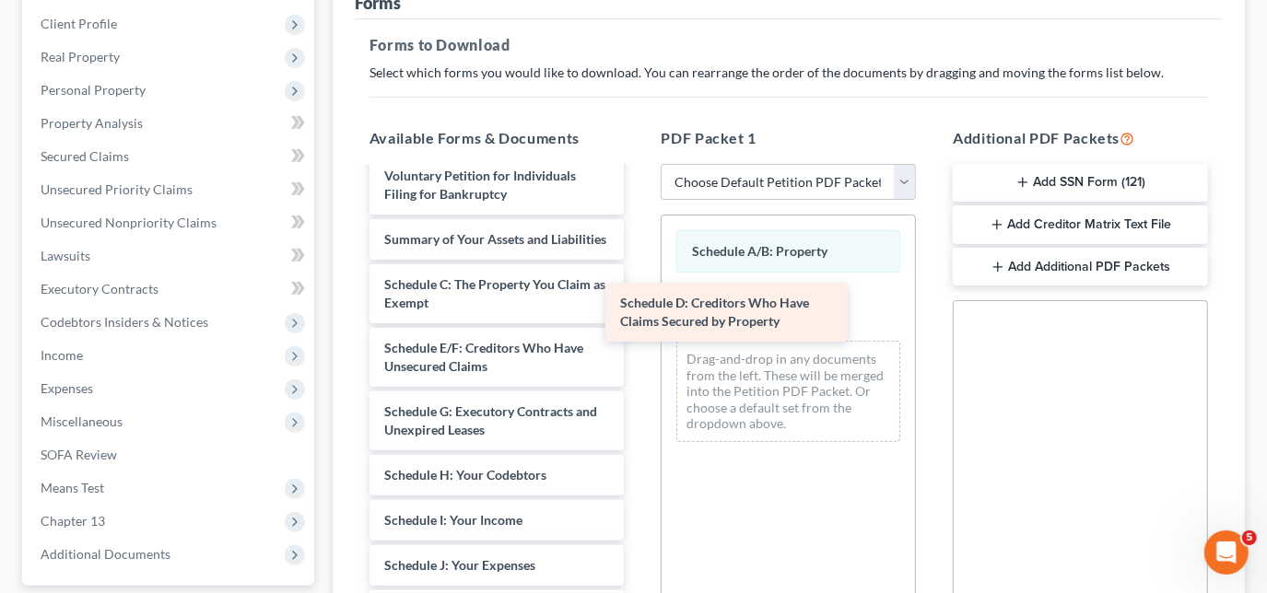
drag, startPoint x: 550, startPoint y: 369, endPoint x: 786, endPoint y: 308, distance: 243.6
click at [640, 308] on div "Schedule D: Creditors Who Have Claims Secured by Property CC Cert-pdf Chapter 1…" at bounding box center [497, 489] width 285 height 974
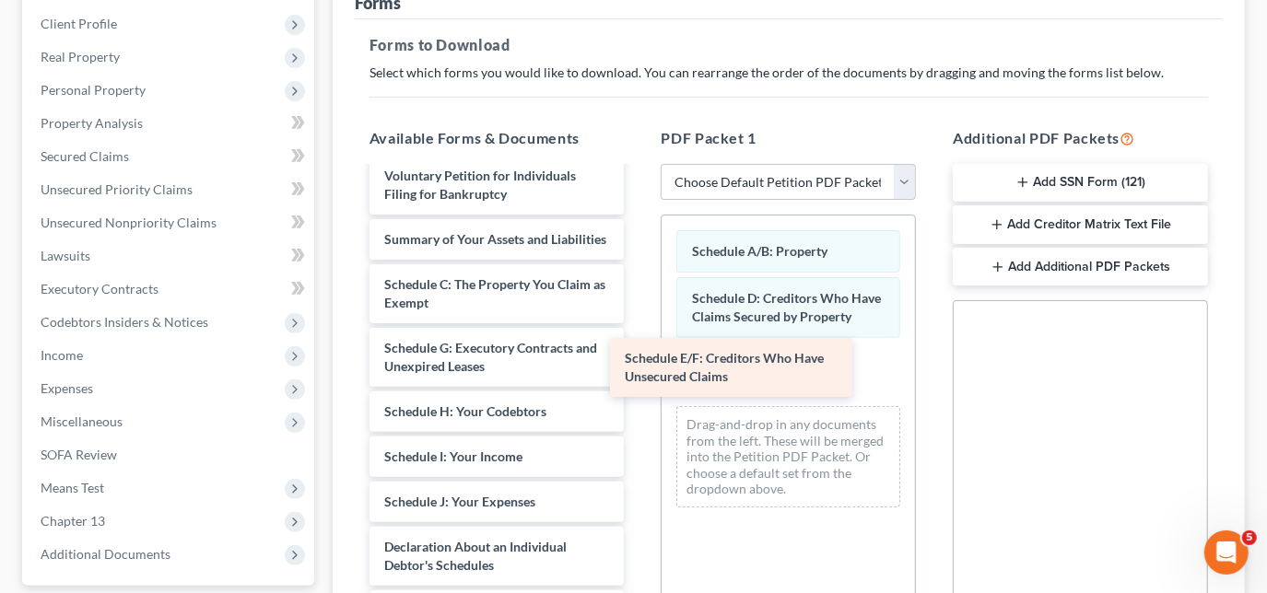
drag, startPoint x: 495, startPoint y: 371, endPoint x: 734, endPoint y: 366, distance: 239.7
click at [640, 366] on div "Schedule E/F: Creditors Who Have Unsecured Claims CC Cert-pdf Chapter 13 Plan (…" at bounding box center [497, 457] width 285 height 910
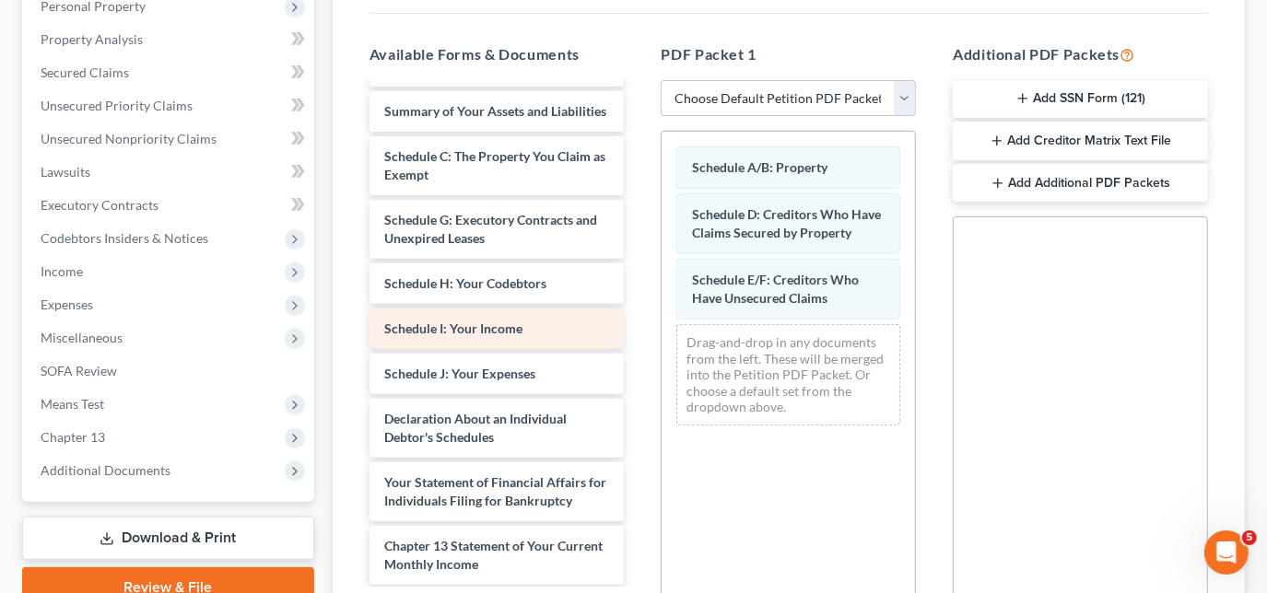
scroll to position [251, 0]
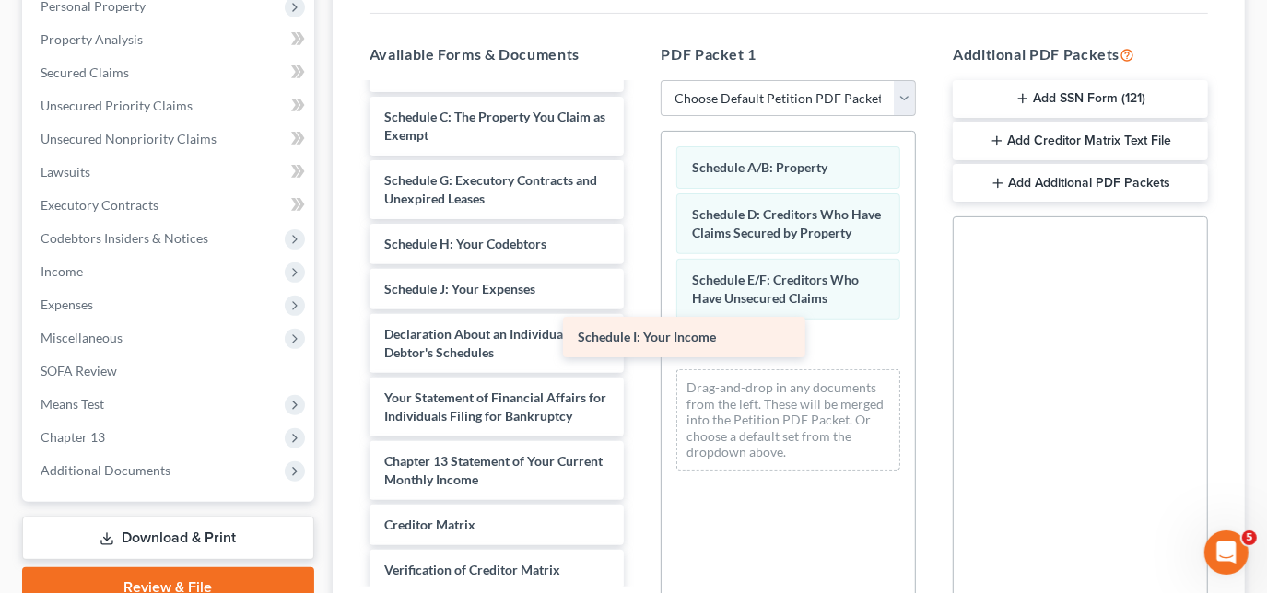
drag, startPoint x: 483, startPoint y: 307, endPoint x: 713, endPoint y: 348, distance: 234.1
click at [640, 348] on div "Schedule I: Your Income CC Cert-pdf Chapter 13 Plan ([US_STATE] Western - Effec…" at bounding box center [497, 266] width 285 height 865
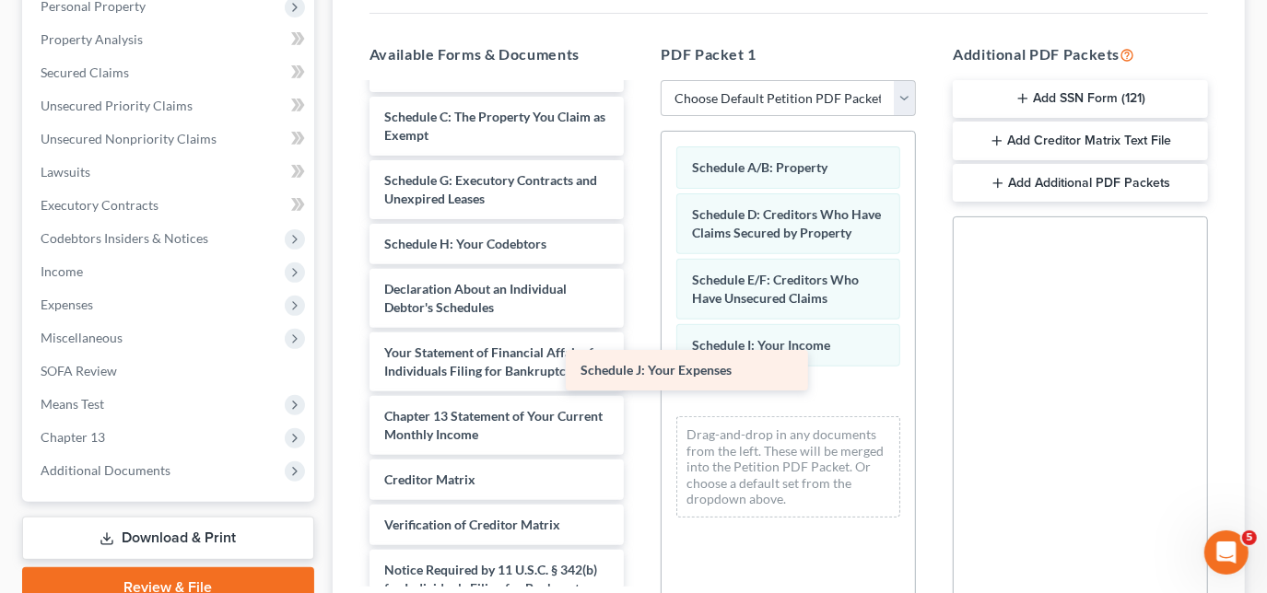
drag, startPoint x: 505, startPoint y: 303, endPoint x: 781, endPoint y: 388, distance: 289.2
click at [640, 388] on div "Schedule J: Your Expenses CC Cert-pdf Chapter 13 Plan ([US_STATE] Western - Eff…" at bounding box center [497, 244] width 285 height 820
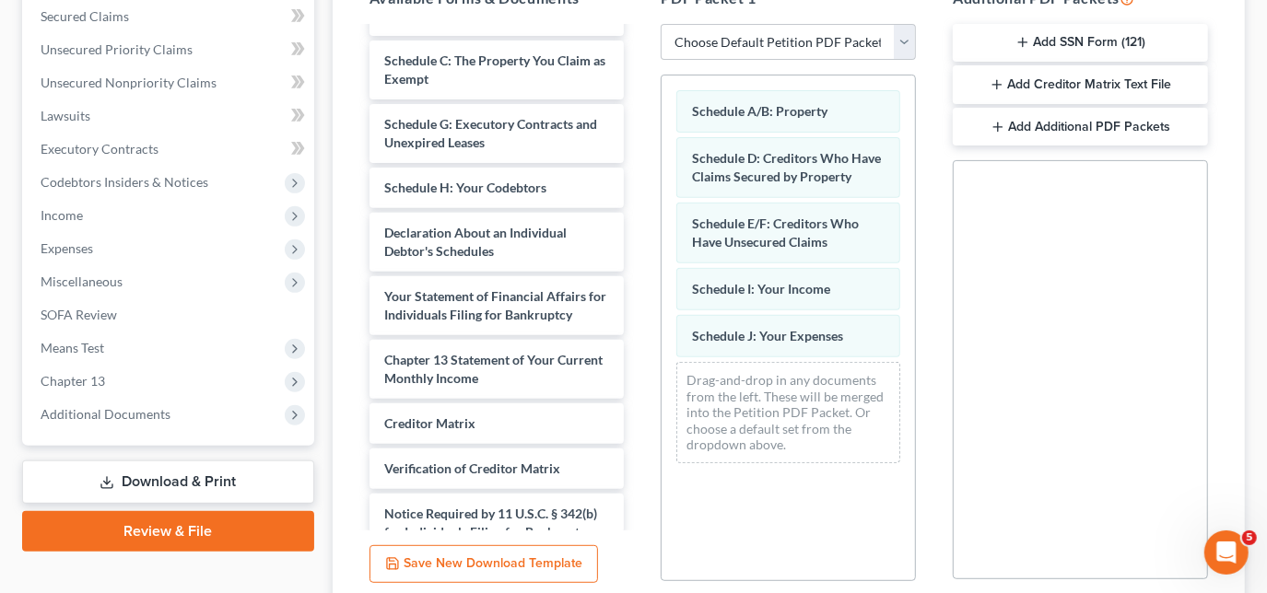
scroll to position [418, 0]
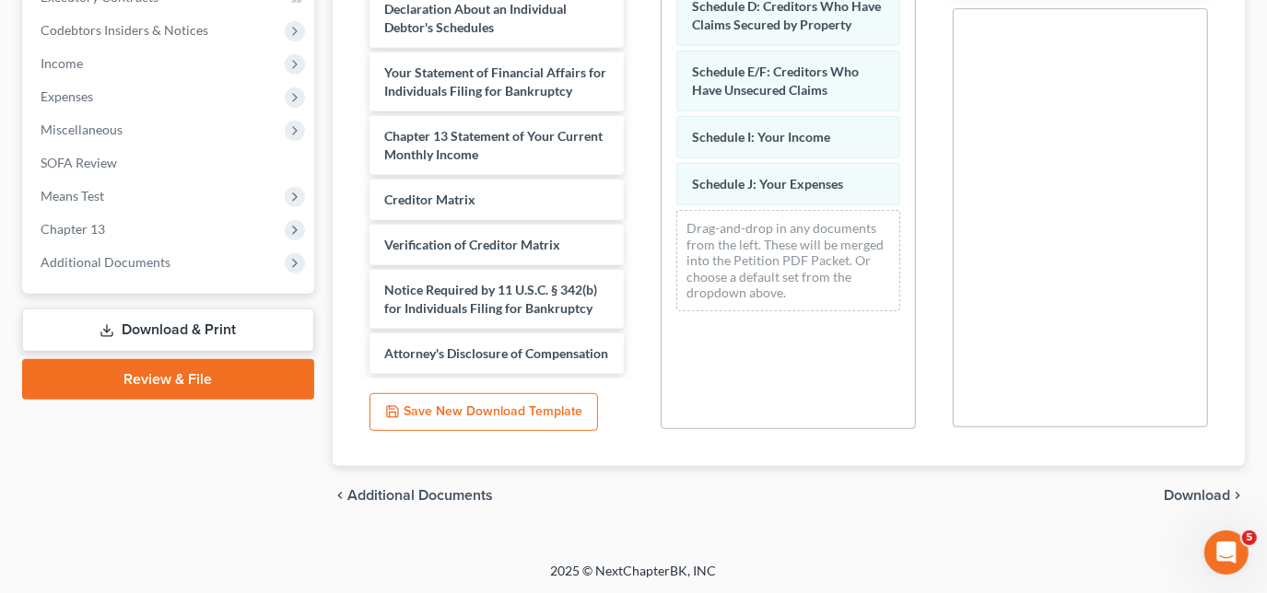
click at [1171, 494] on span "Download" at bounding box center [1197, 495] width 66 height 15
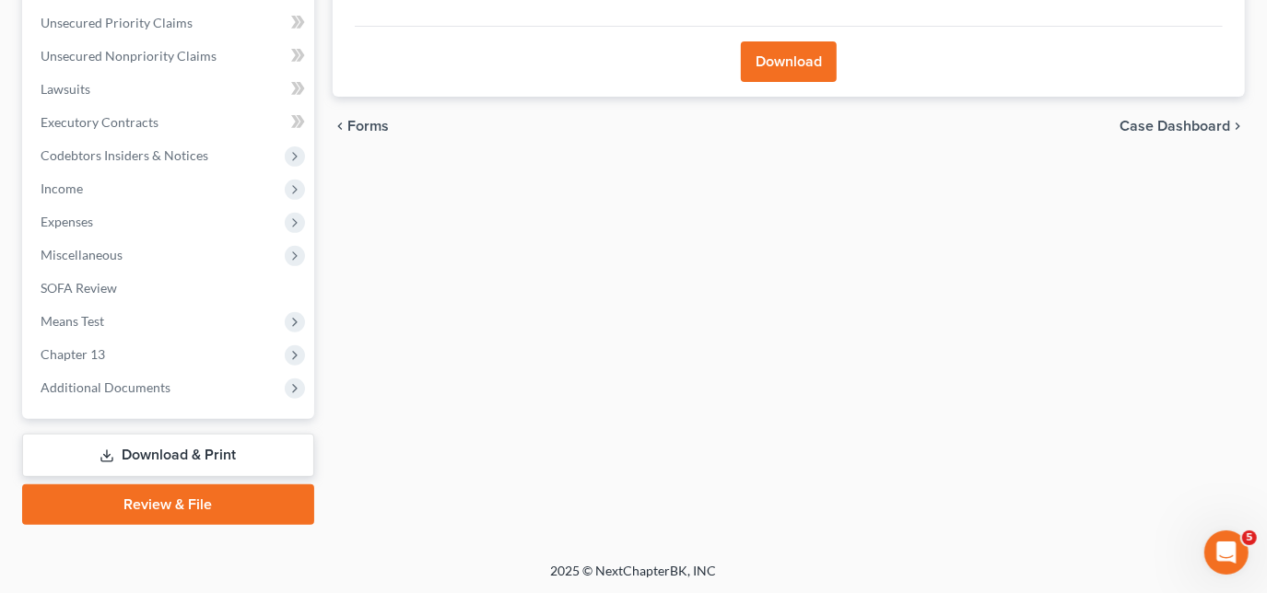
click at [779, 59] on button "Download" at bounding box center [789, 61] width 96 height 41
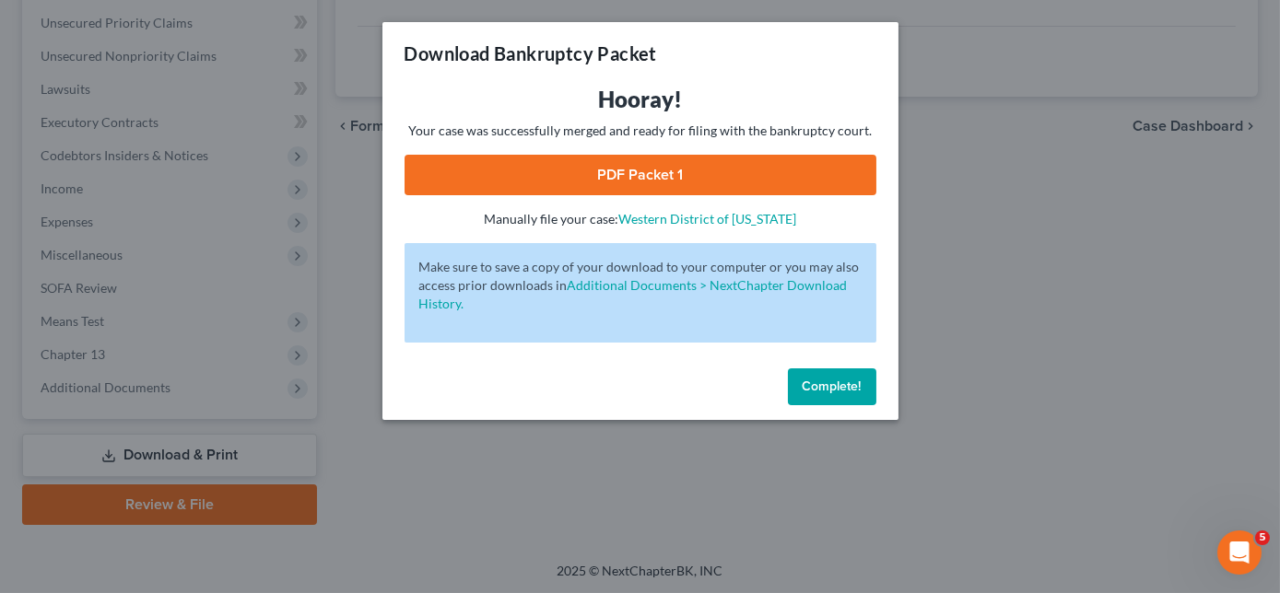
click at [668, 171] on link "PDF Packet 1" at bounding box center [641, 175] width 472 height 41
drag, startPoint x: 828, startPoint y: 376, endPoint x: 811, endPoint y: 373, distance: 17.7
click at [829, 376] on button "Complete!" at bounding box center [832, 387] width 88 height 37
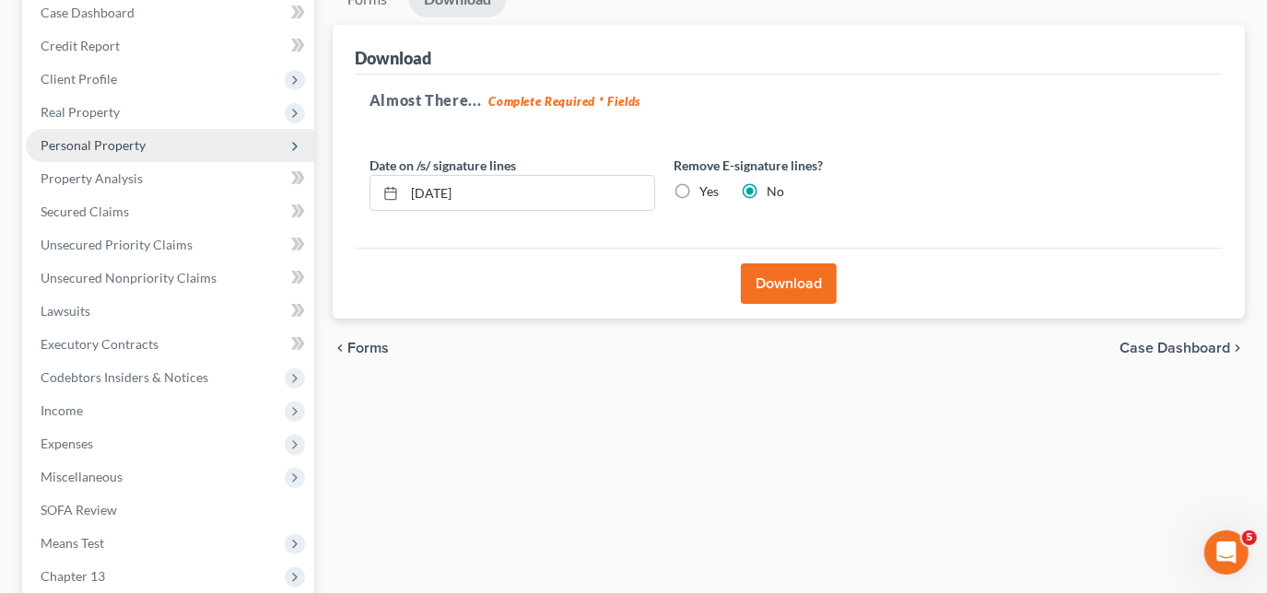
scroll to position [167, 0]
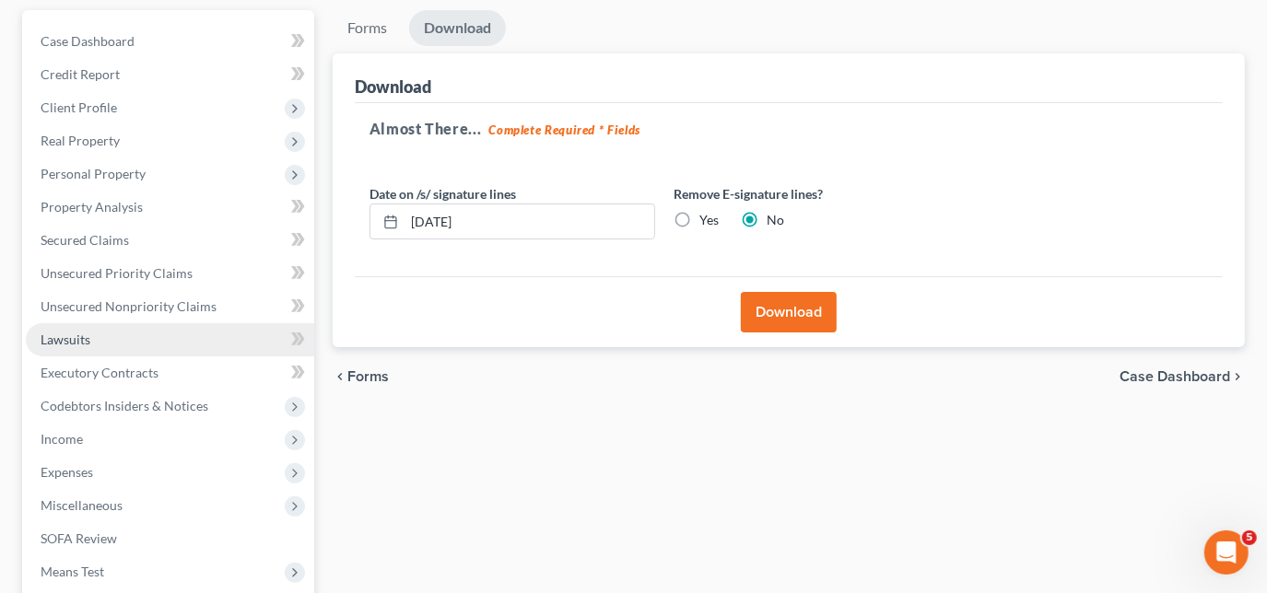
click at [70, 334] on span "Lawsuits" at bounding box center [66, 340] width 50 height 16
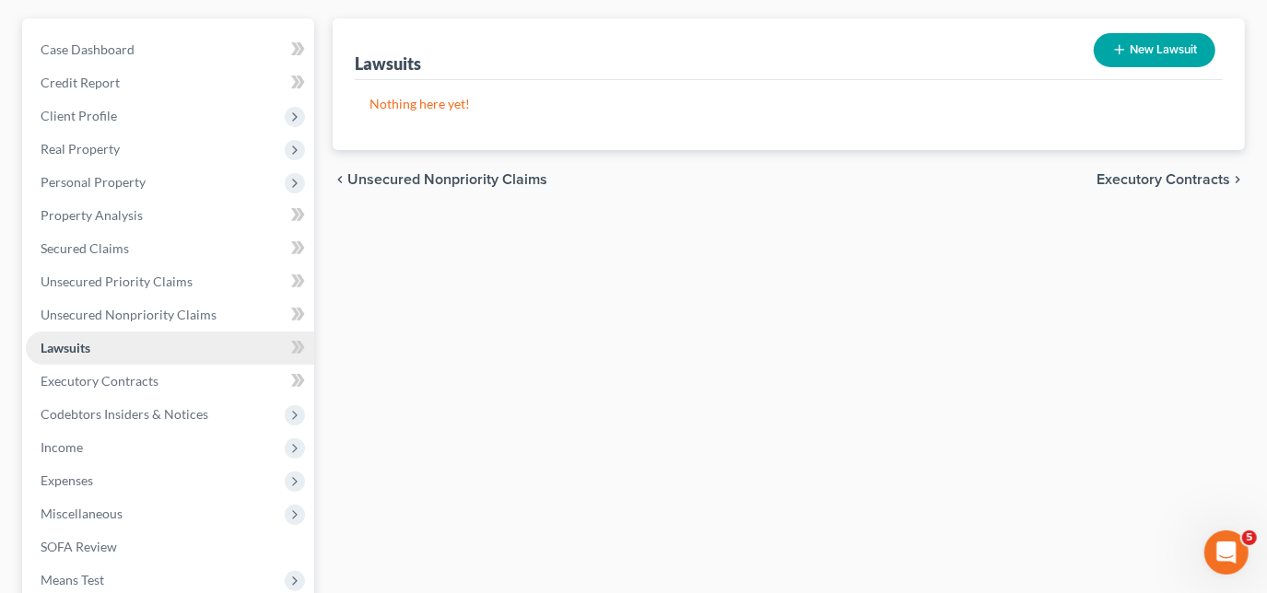
scroll to position [167, 0]
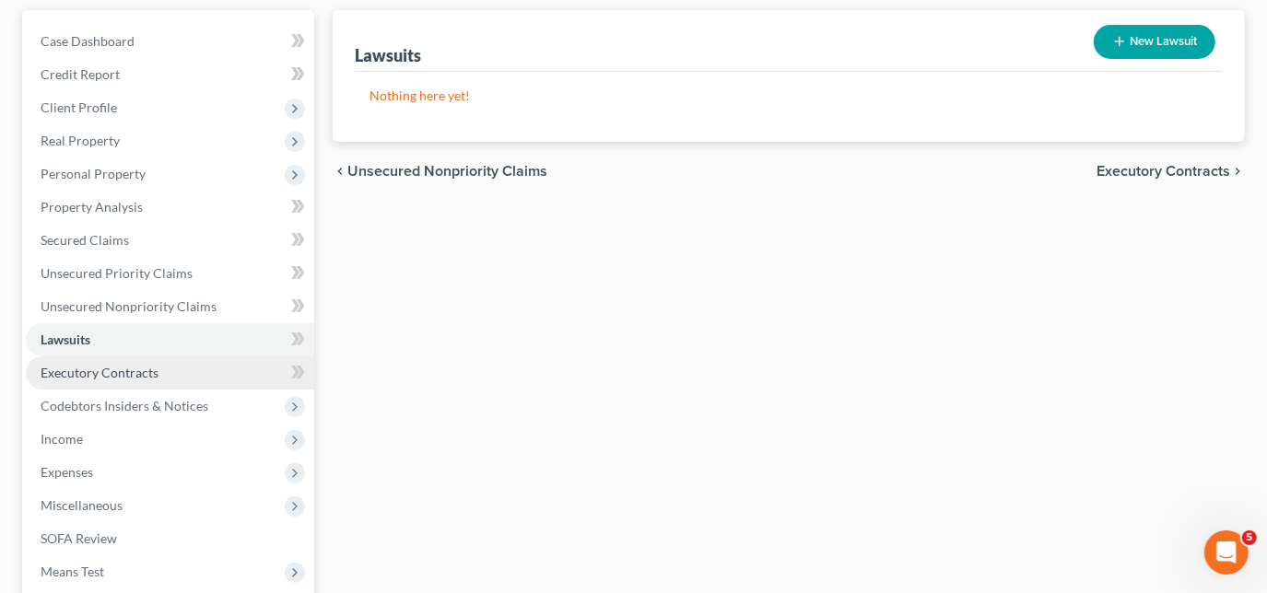
click at [100, 369] on span "Executory Contracts" at bounding box center [100, 373] width 118 height 16
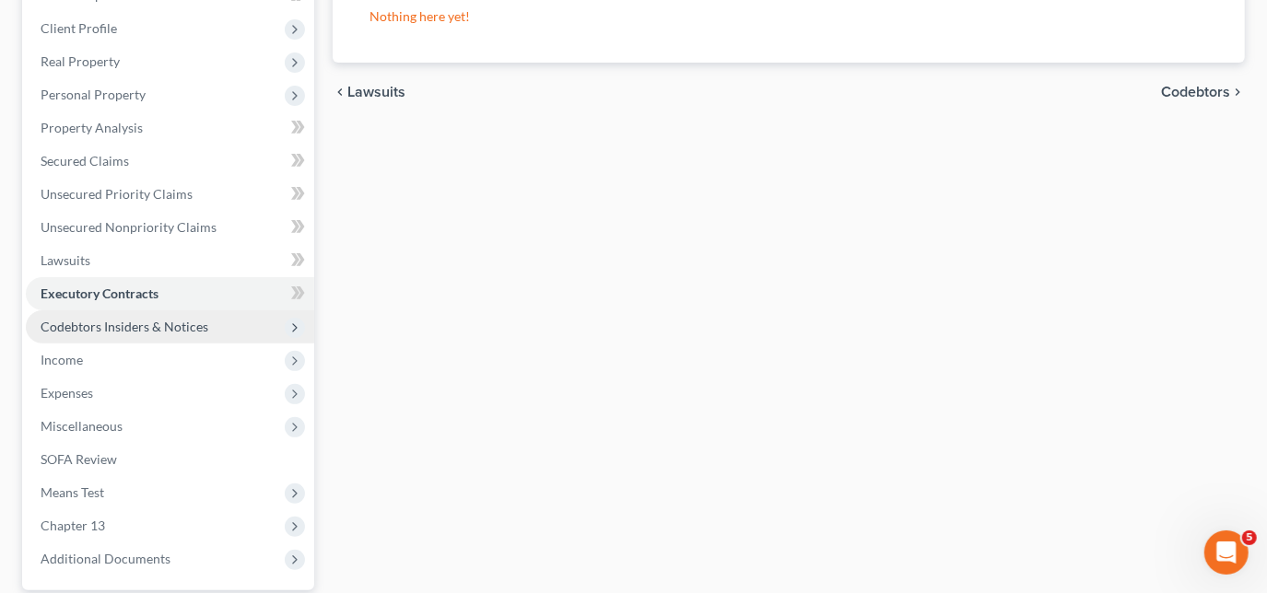
scroll to position [251, 0]
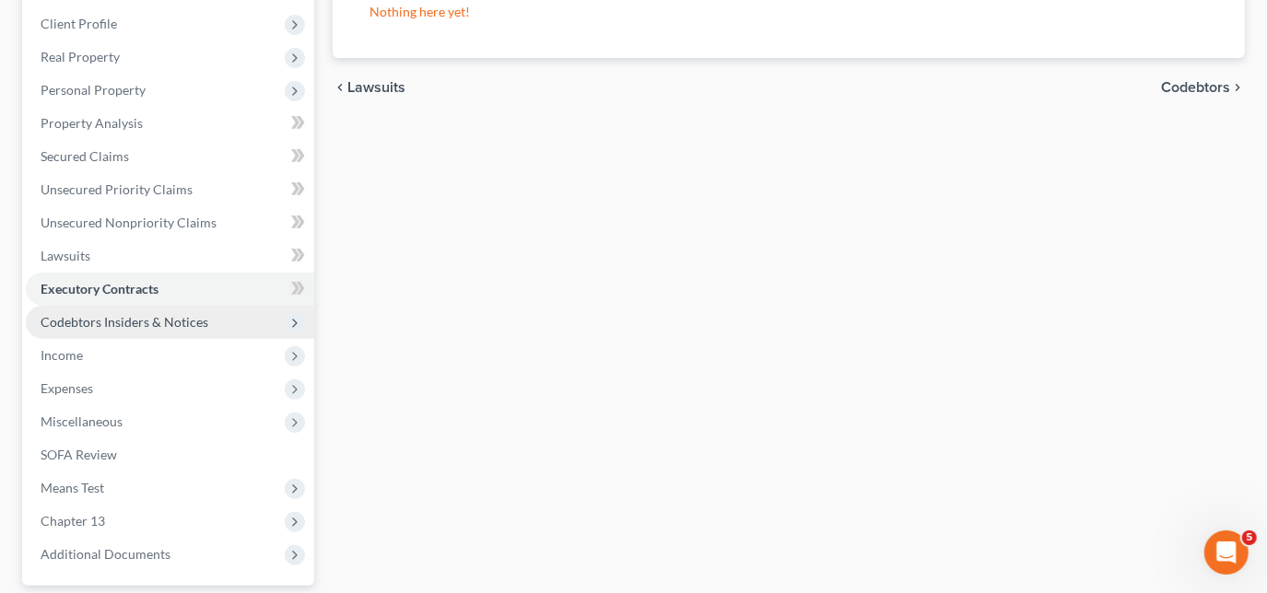
click at [148, 323] on span "Codebtors Insiders & Notices" at bounding box center [125, 322] width 168 height 16
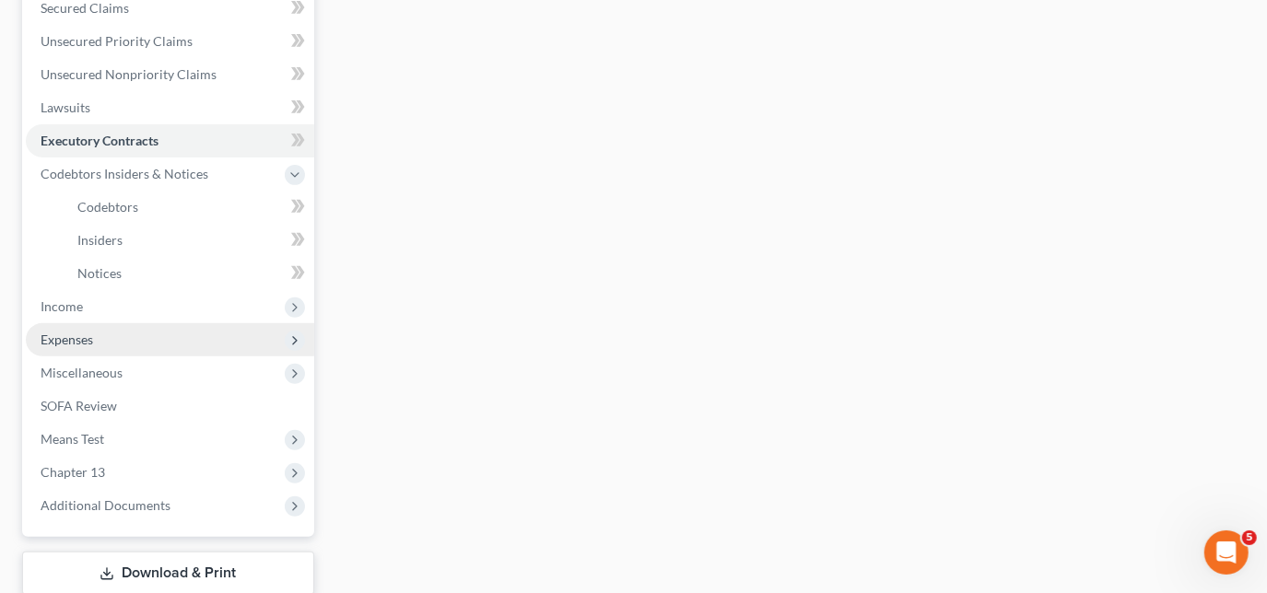
scroll to position [418, 0]
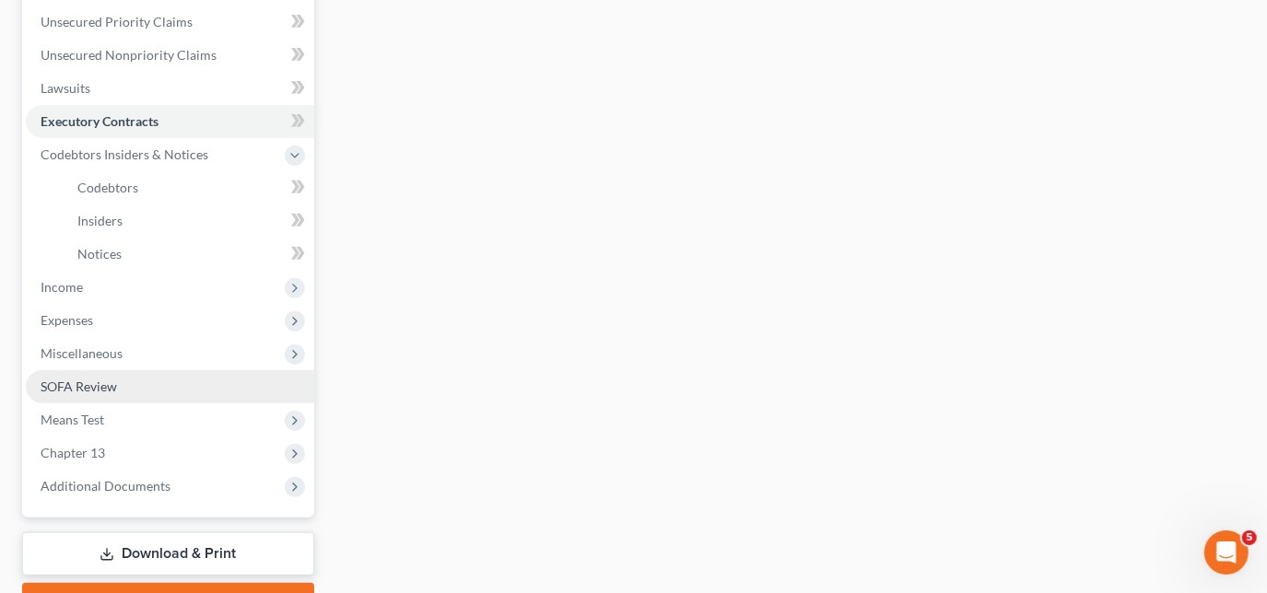
click at [96, 380] on span "SOFA Review" at bounding box center [79, 387] width 76 height 16
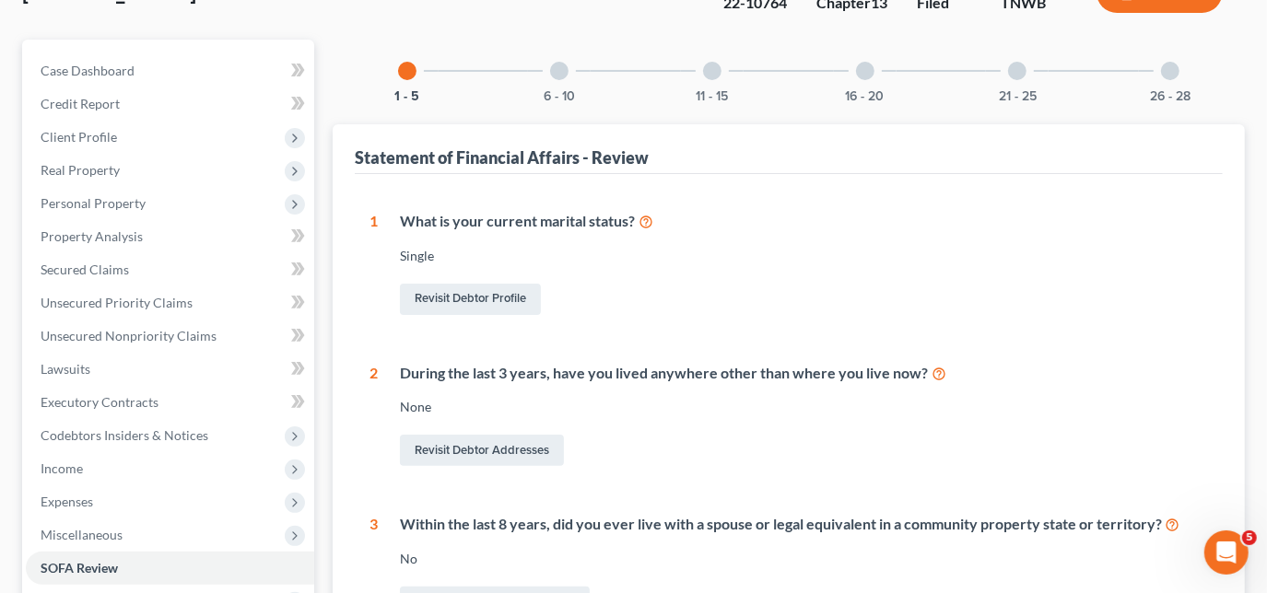
scroll to position [58, 0]
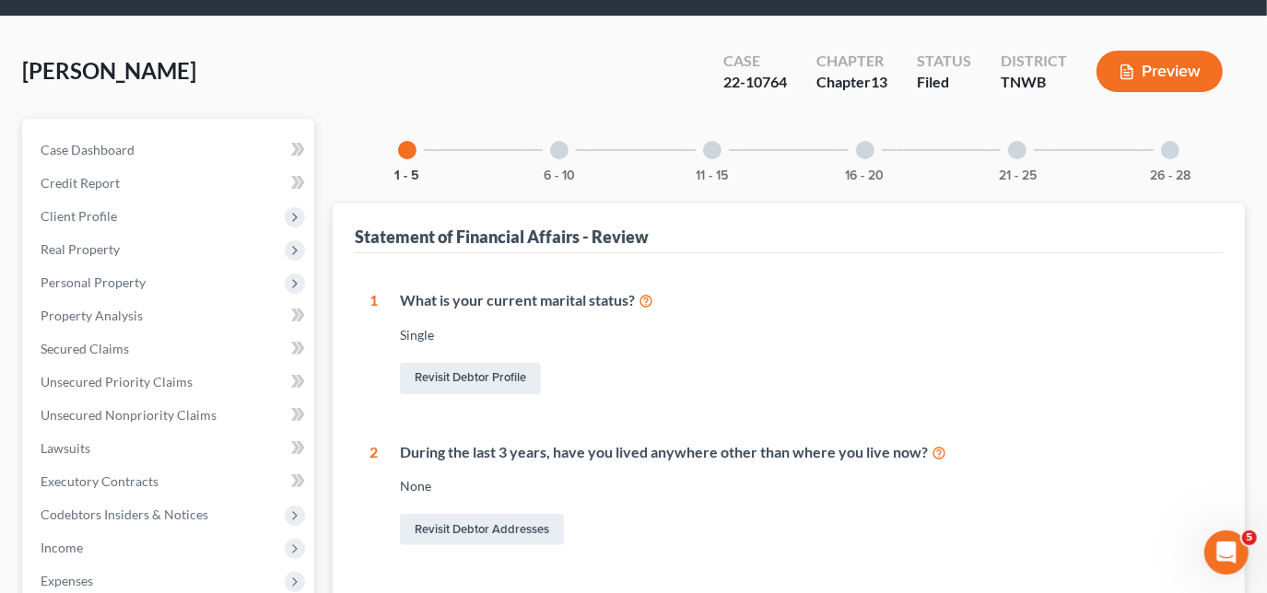
click at [566, 147] on div at bounding box center [559, 150] width 18 height 18
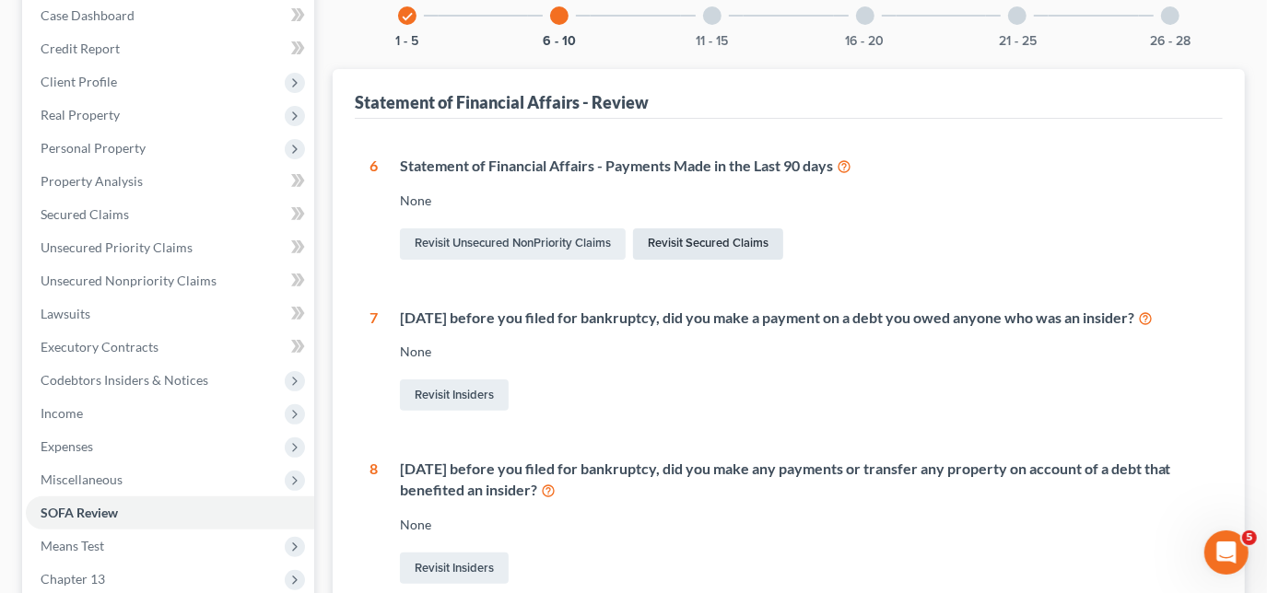
scroll to position [0, 0]
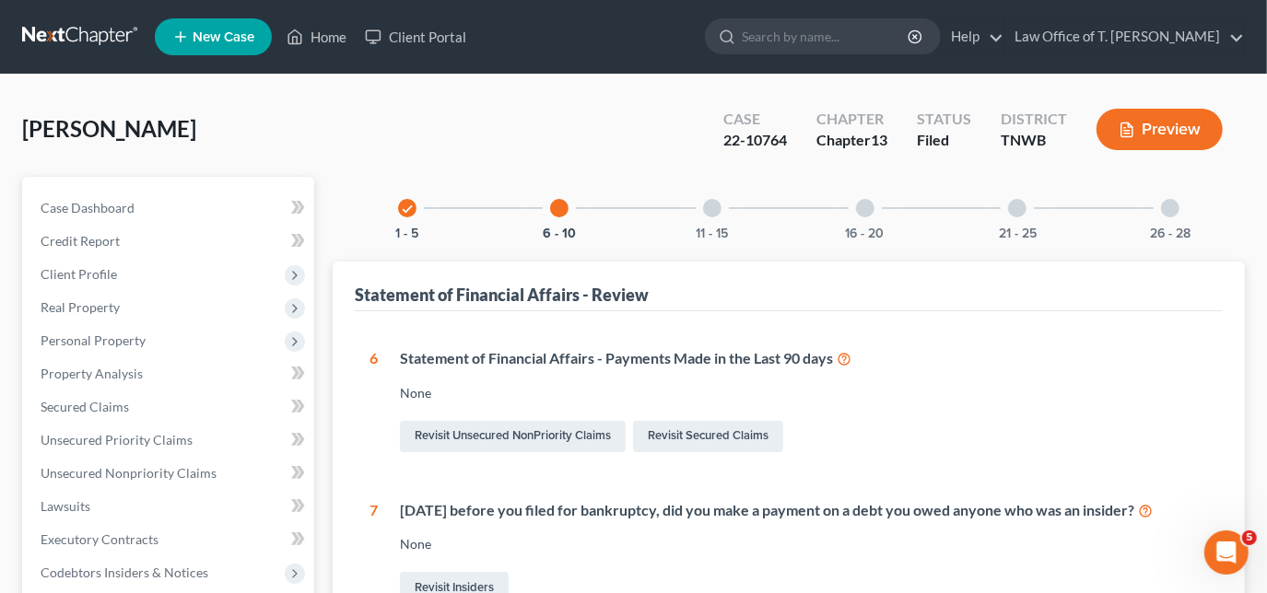
click at [713, 211] on div at bounding box center [712, 208] width 18 height 18
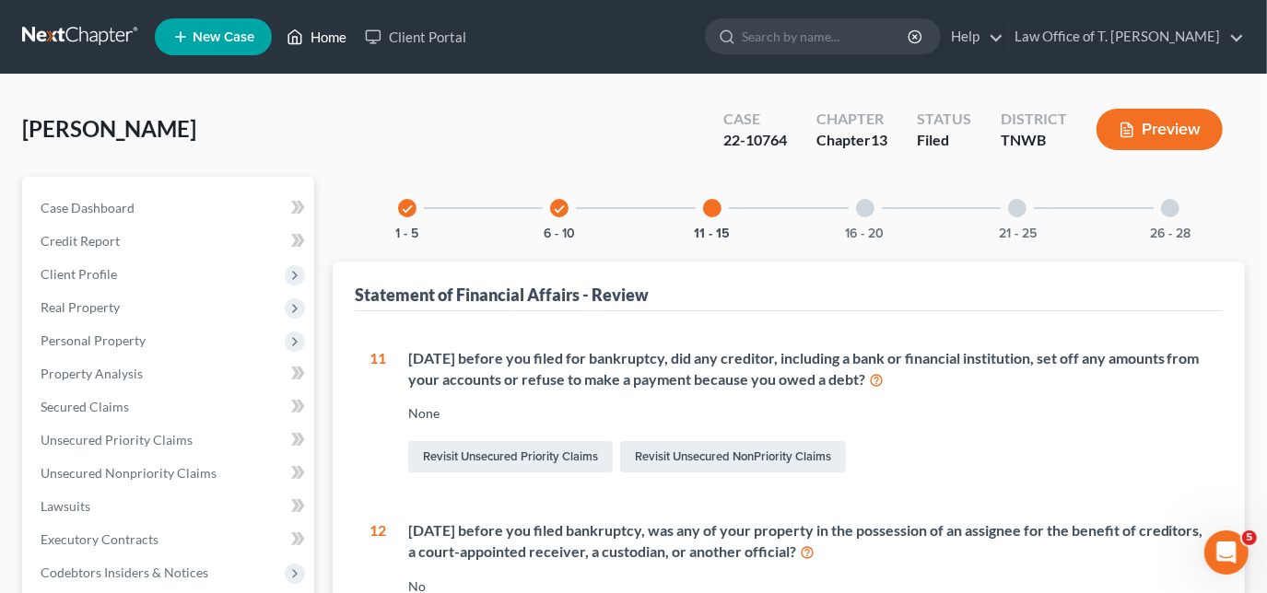
click at [329, 51] on link "Home" at bounding box center [316, 36] width 78 height 33
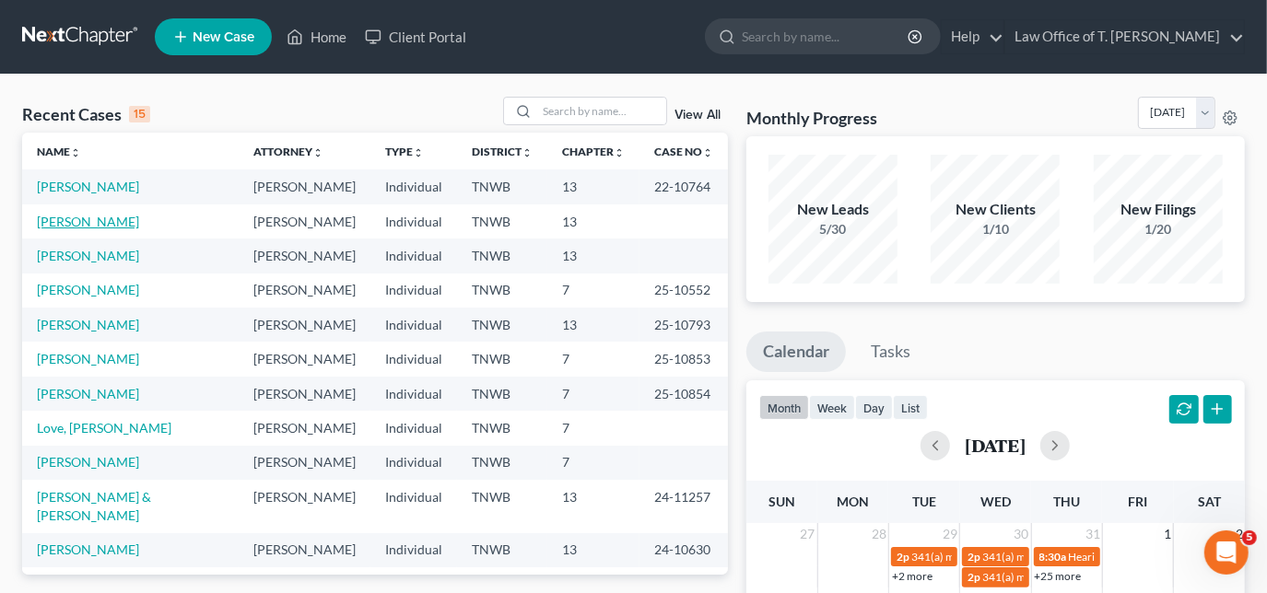
click at [67, 222] on link "[PERSON_NAME]" at bounding box center [88, 222] width 102 height 16
